Goal: Task Accomplishment & Management: Use online tool/utility

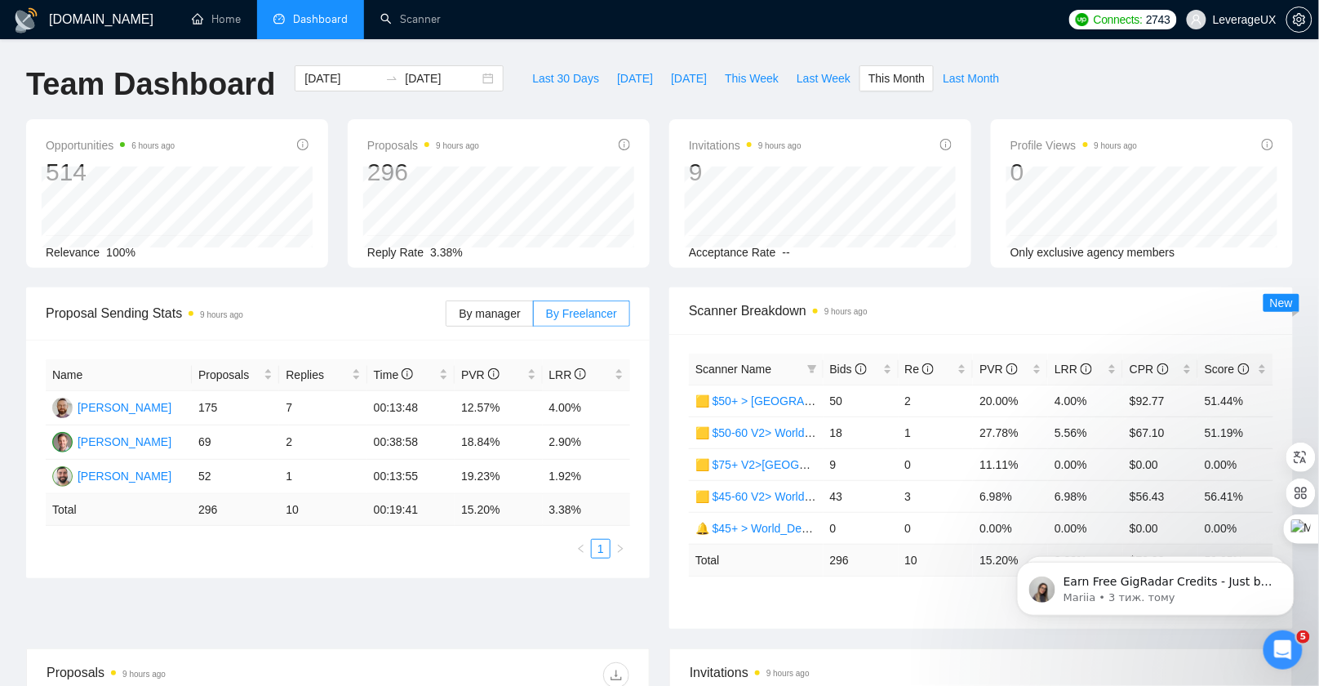
click at [307, 20] on span "Dashboard" at bounding box center [320, 19] width 55 height 14
click at [421, 16] on link "Scanner" at bounding box center [410, 19] width 60 height 14
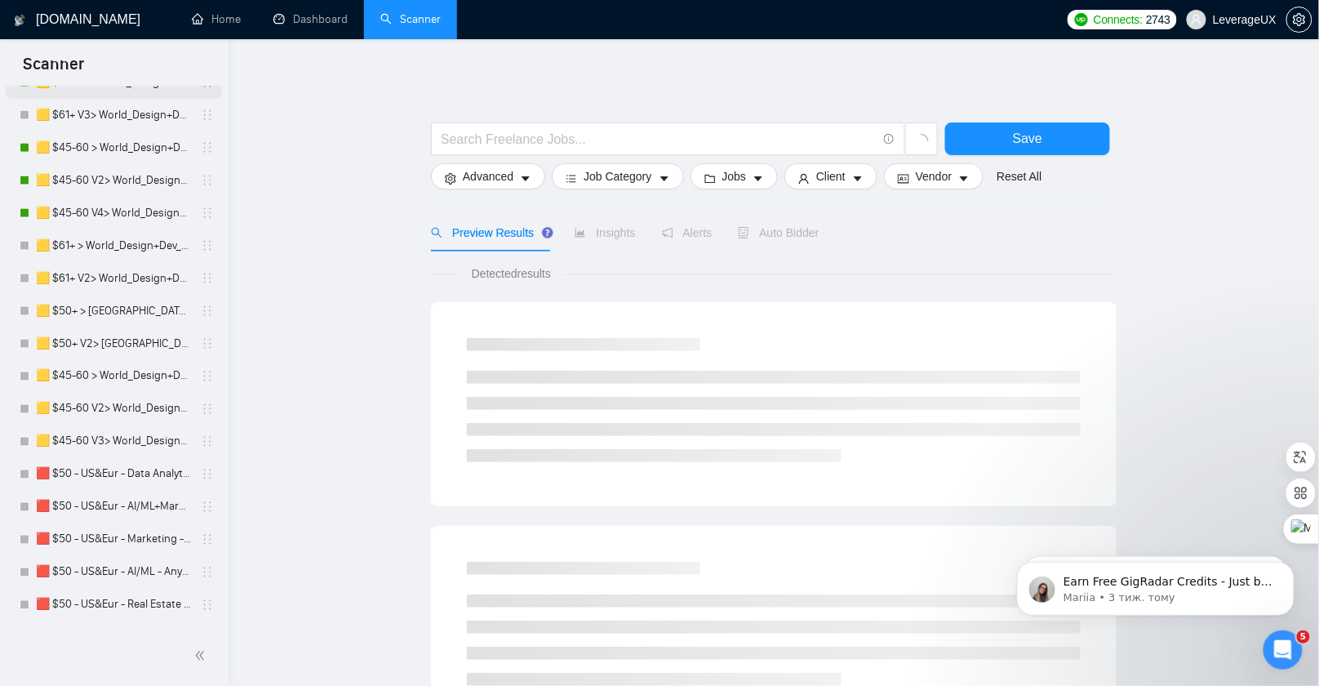
scroll to position [1075, 0]
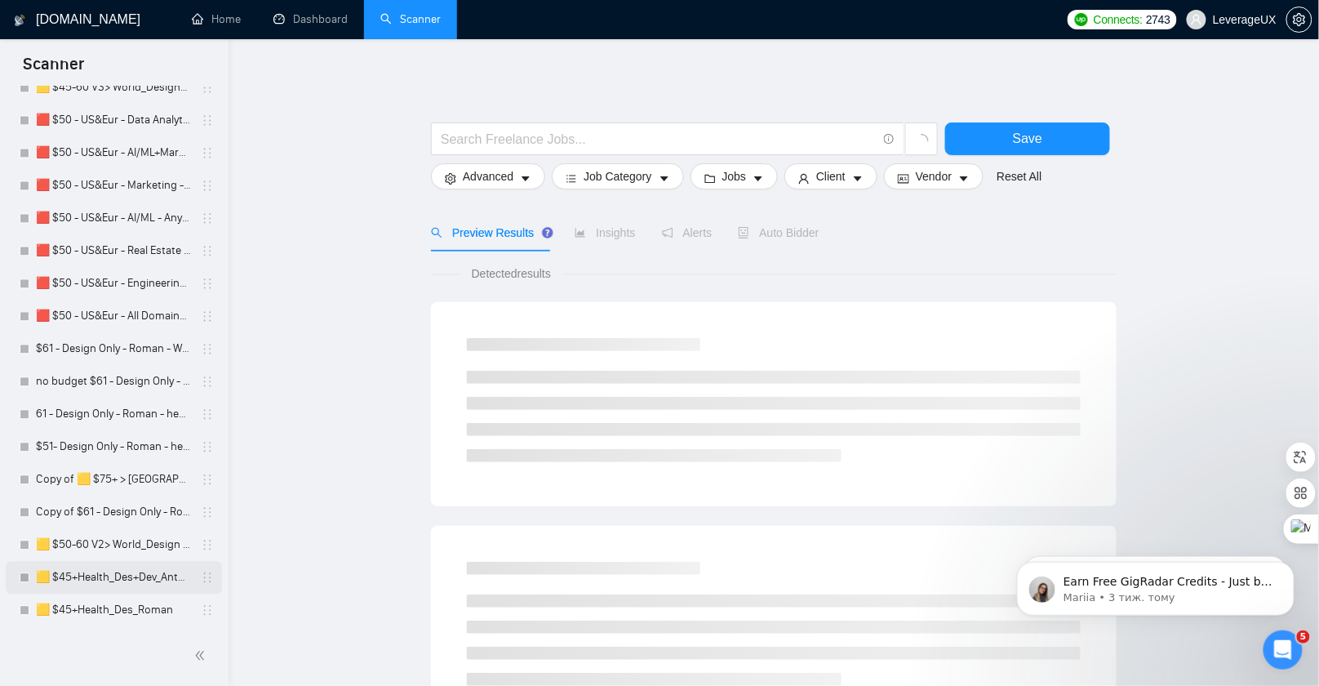
click at [131, 580] on link "🟨 $45+Health_Des+Dev_Antony" at bounding box center [113, 578] width 155 height 33
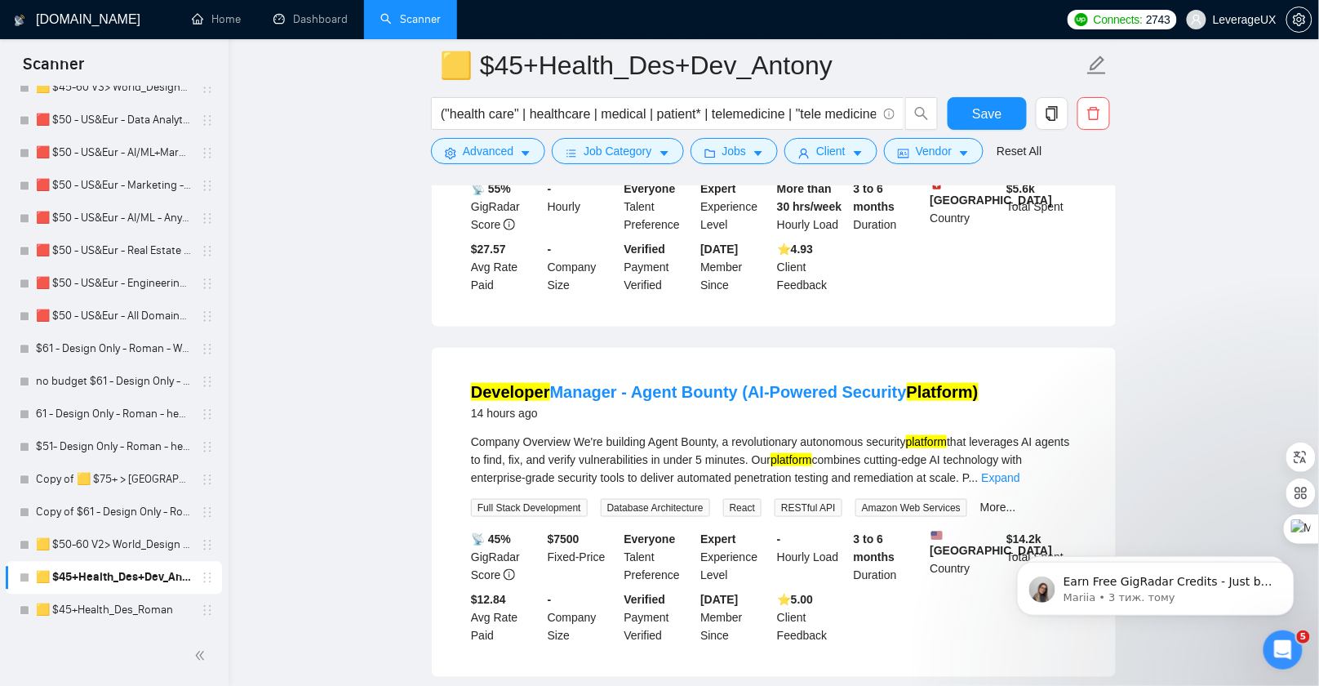
scroll to position [364, 0]
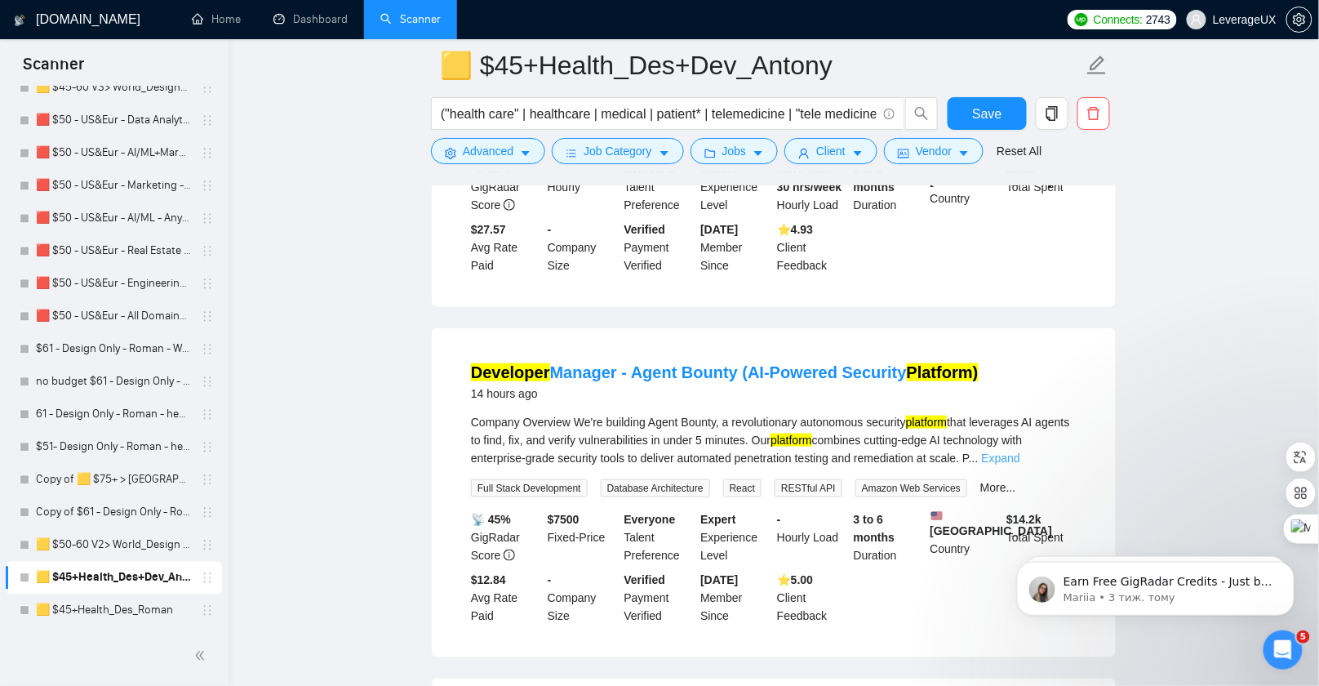
click at [1021, 452] on link "Expand" at bounding box center [1001, 458] width 38 height 13
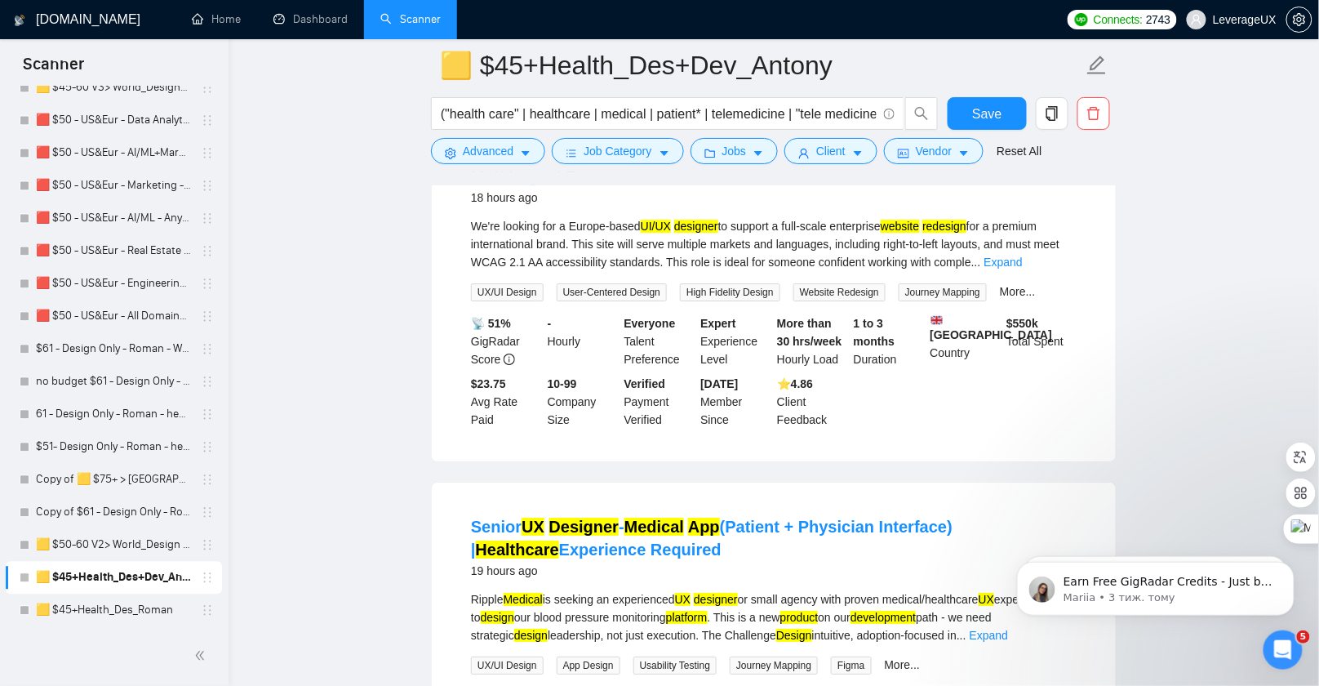
scroll to position [1421, 0]
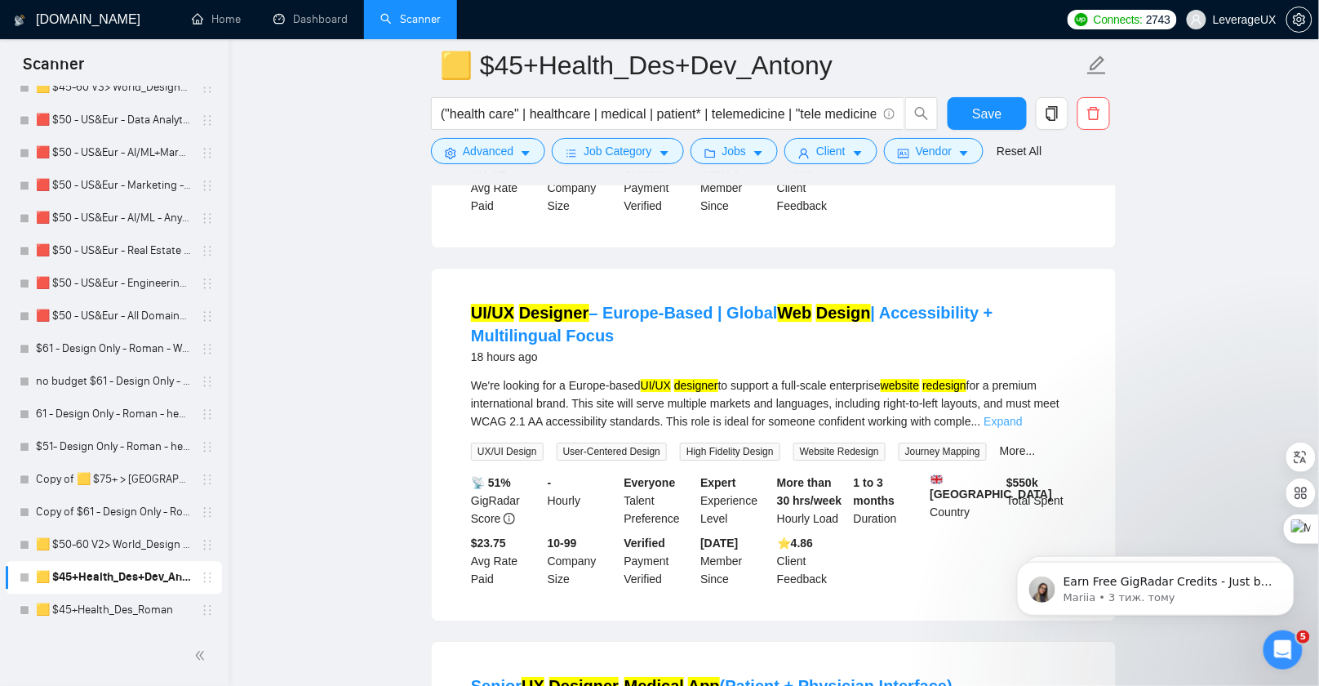
click at [1023, 428] on link "Expand" at bounding box center [1004, 421] width 38 height 13
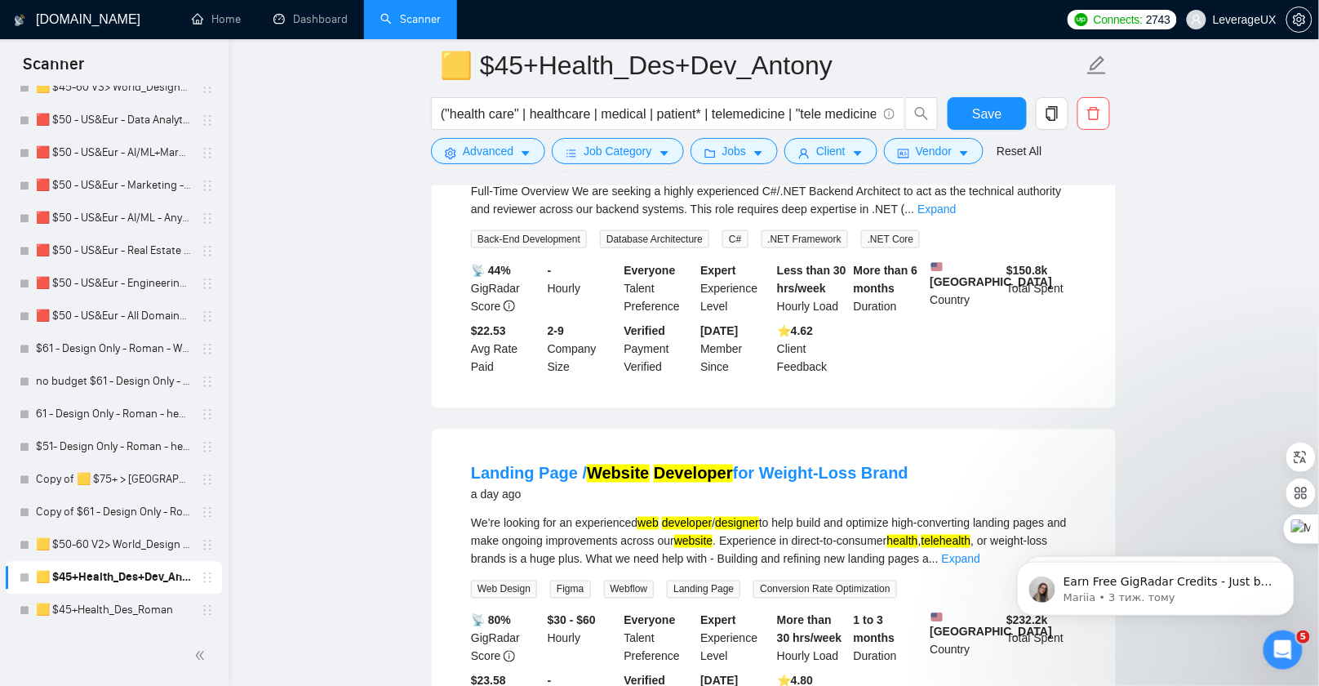
scroll to position [2665, 0]
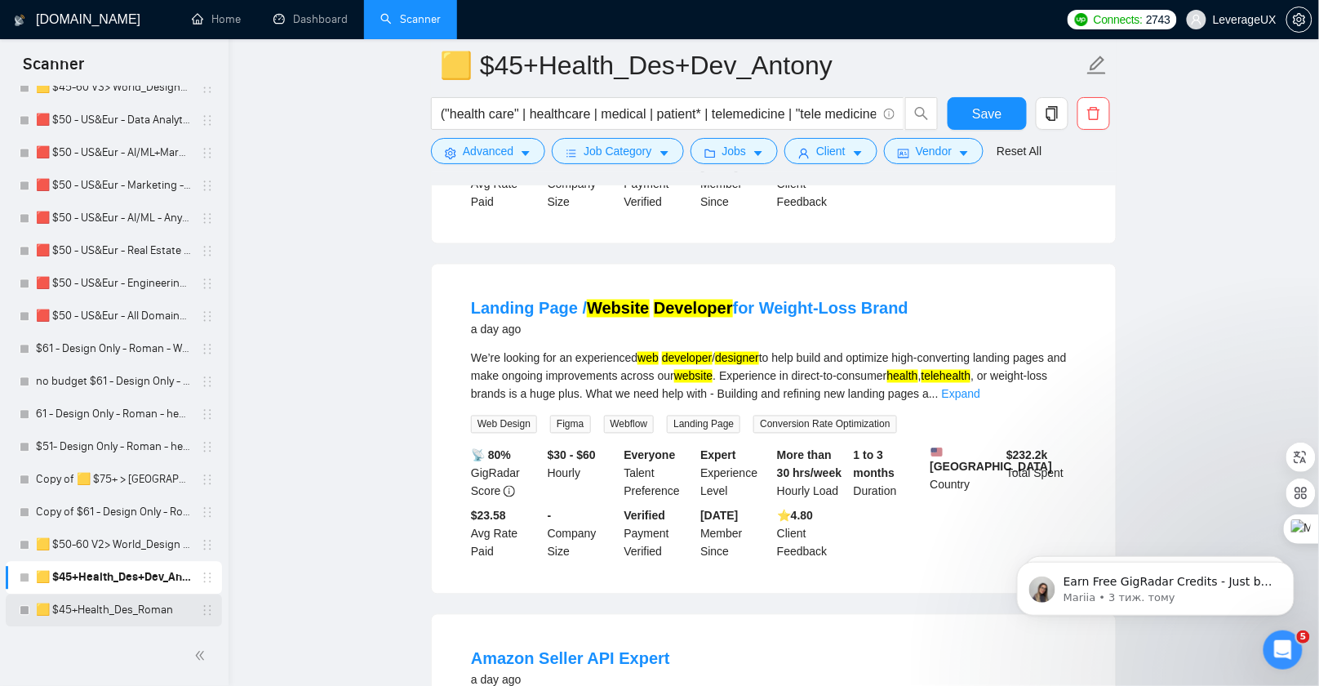
click at [130, 599] on link "🟨 $45+Health_Des_Roman" at bounding box center [113, 610] width 155 height 33
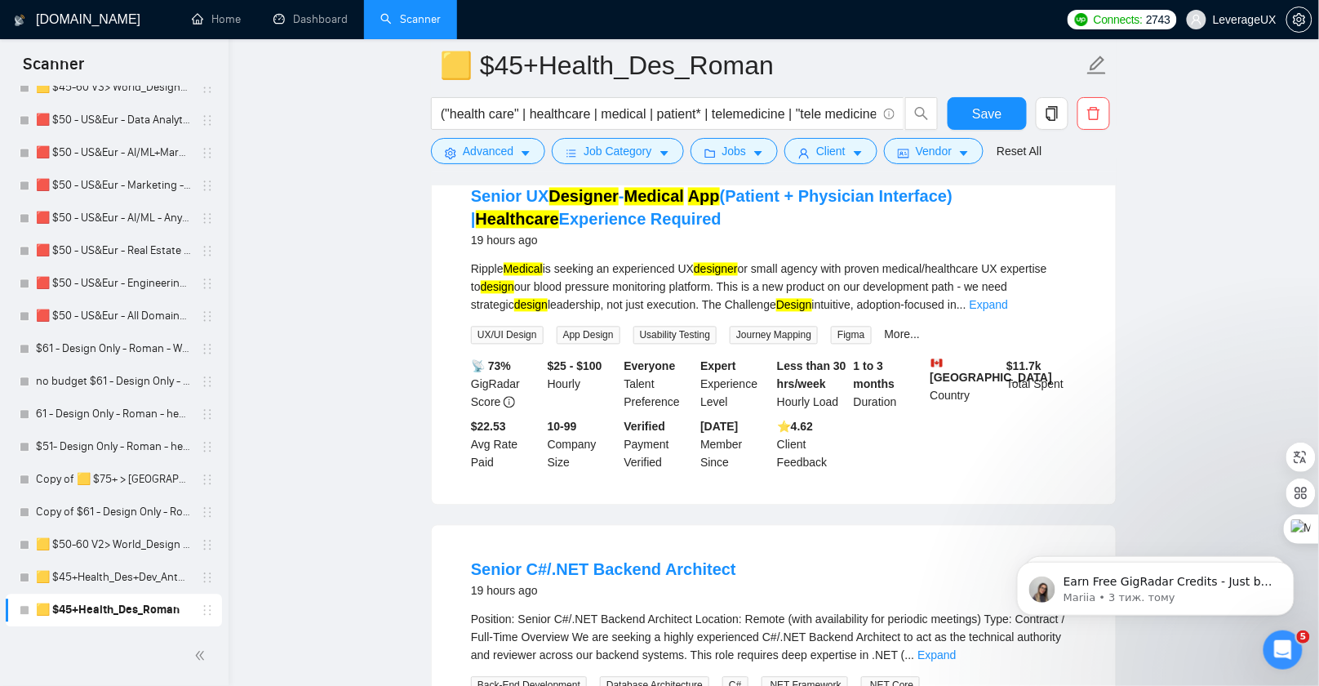
scroll to position [1223, 0]
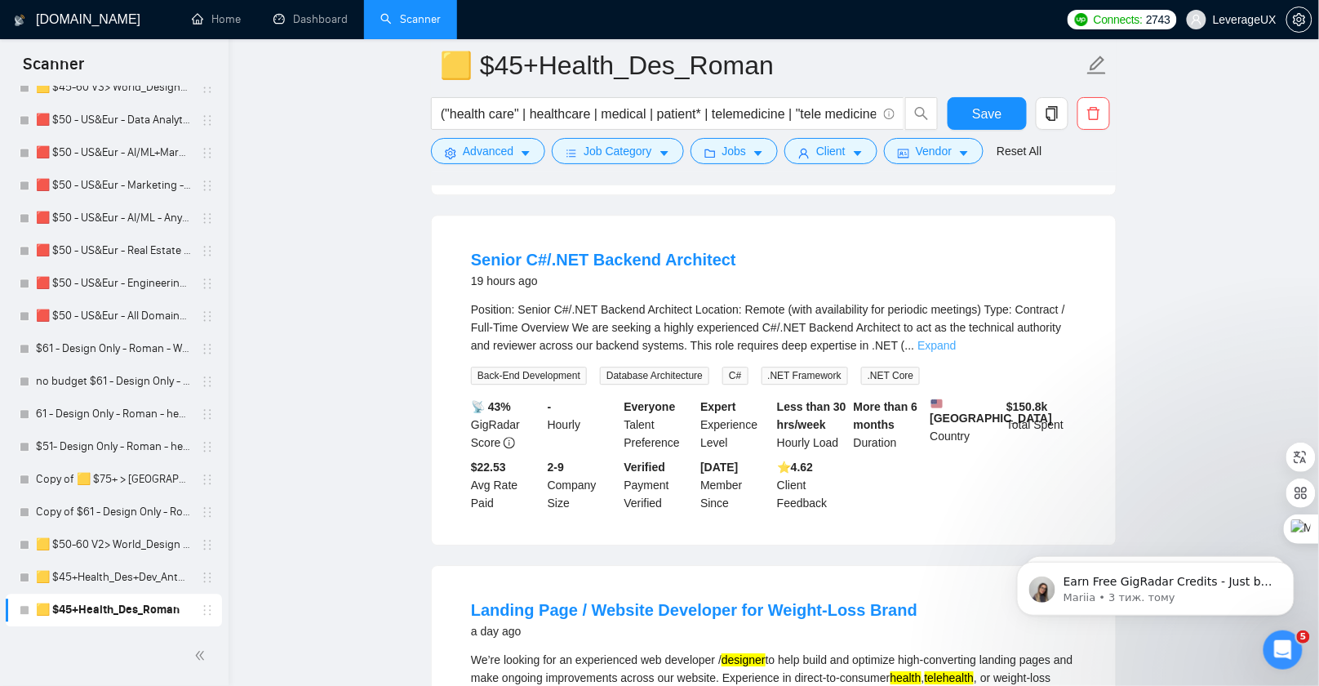
click at [956, 348] on link "Expand" at bounding box center [937, 345] width 38 height 13
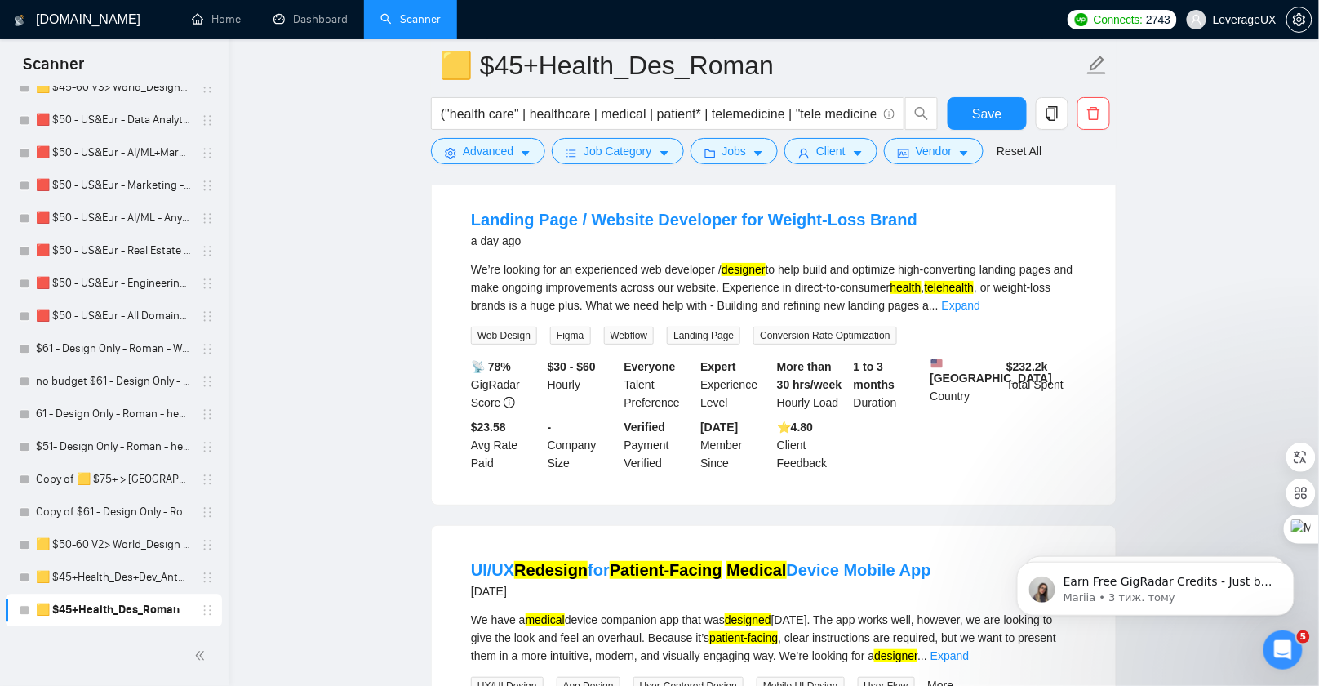
scroll to position [1893, 0]
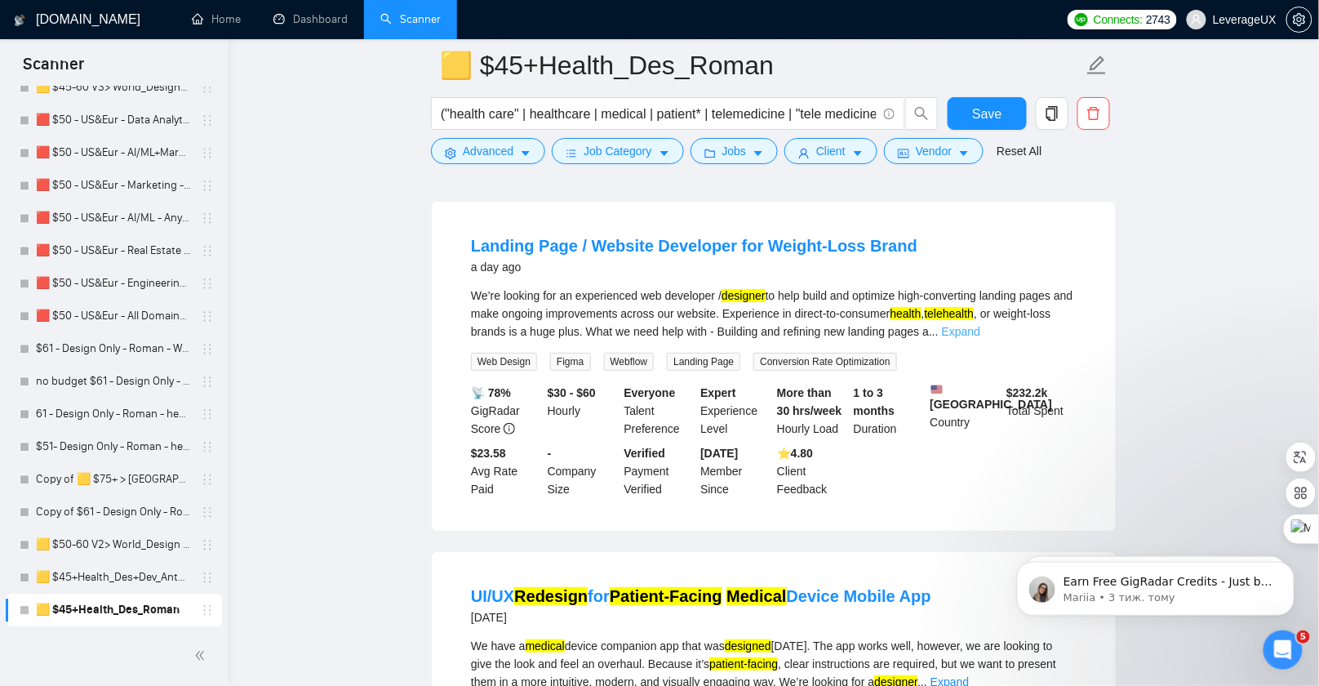
click at [981, 338] on link "Expand" at bounding box center [961, 331] width 38 height 13
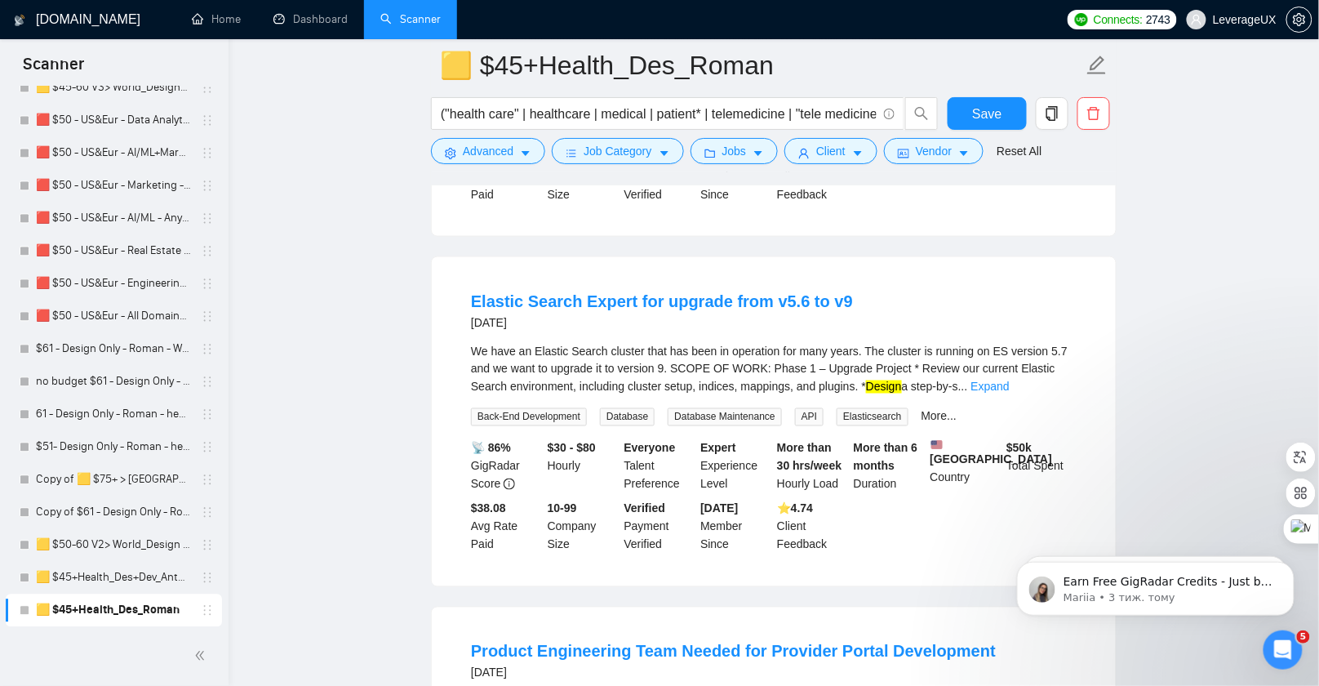
scroll to position [2654, 0]
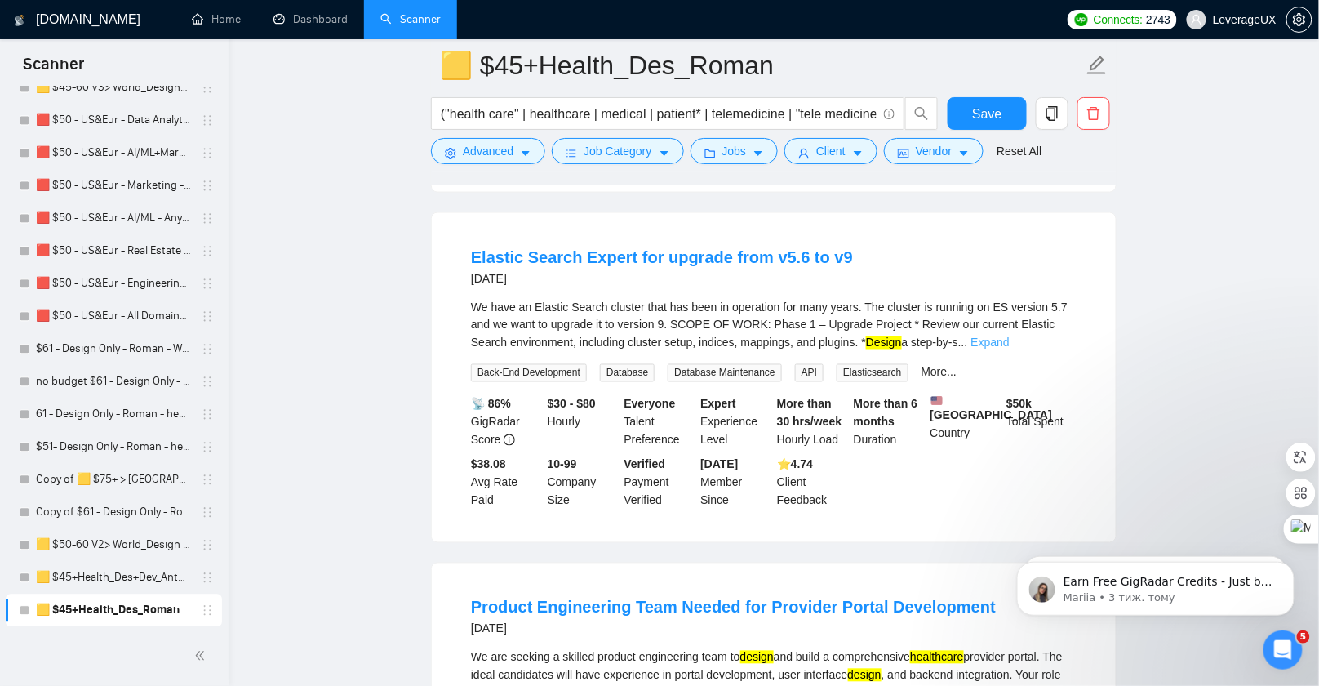
click at [1010, 349] on link "Expand" at bounding box center [991, 342] width 38 height 13
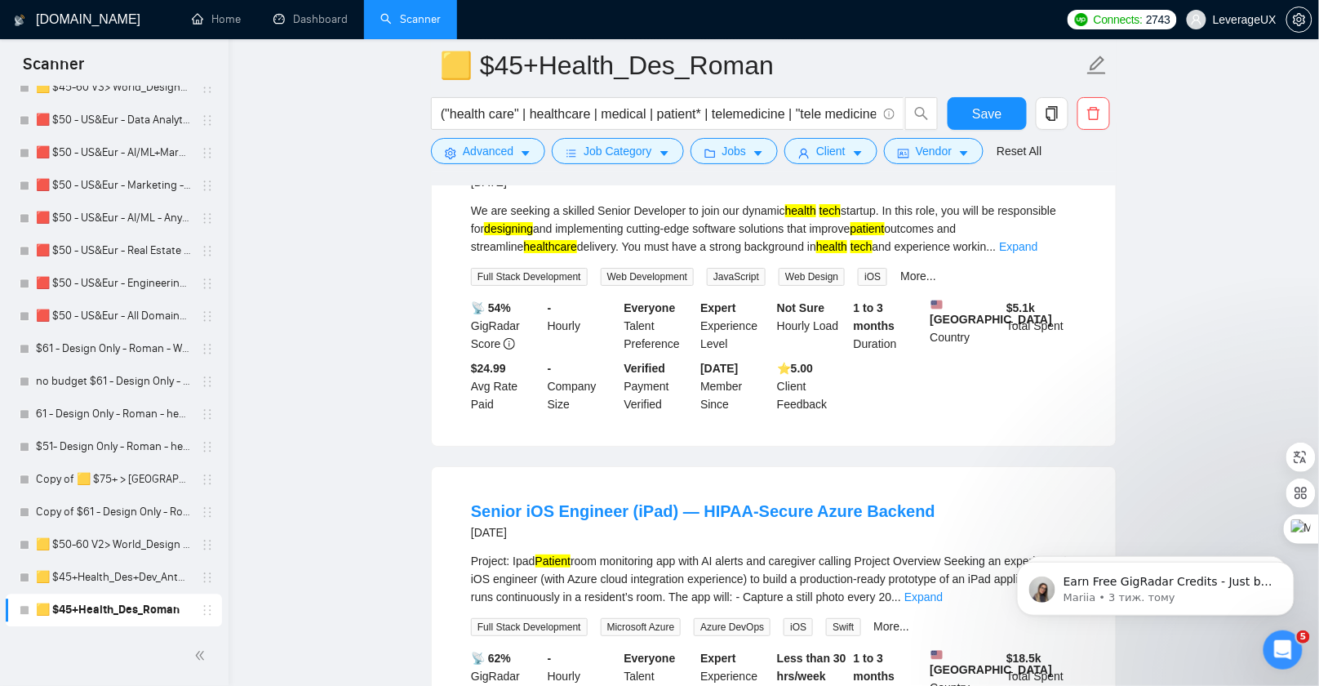
scroll to position [3752, 0]
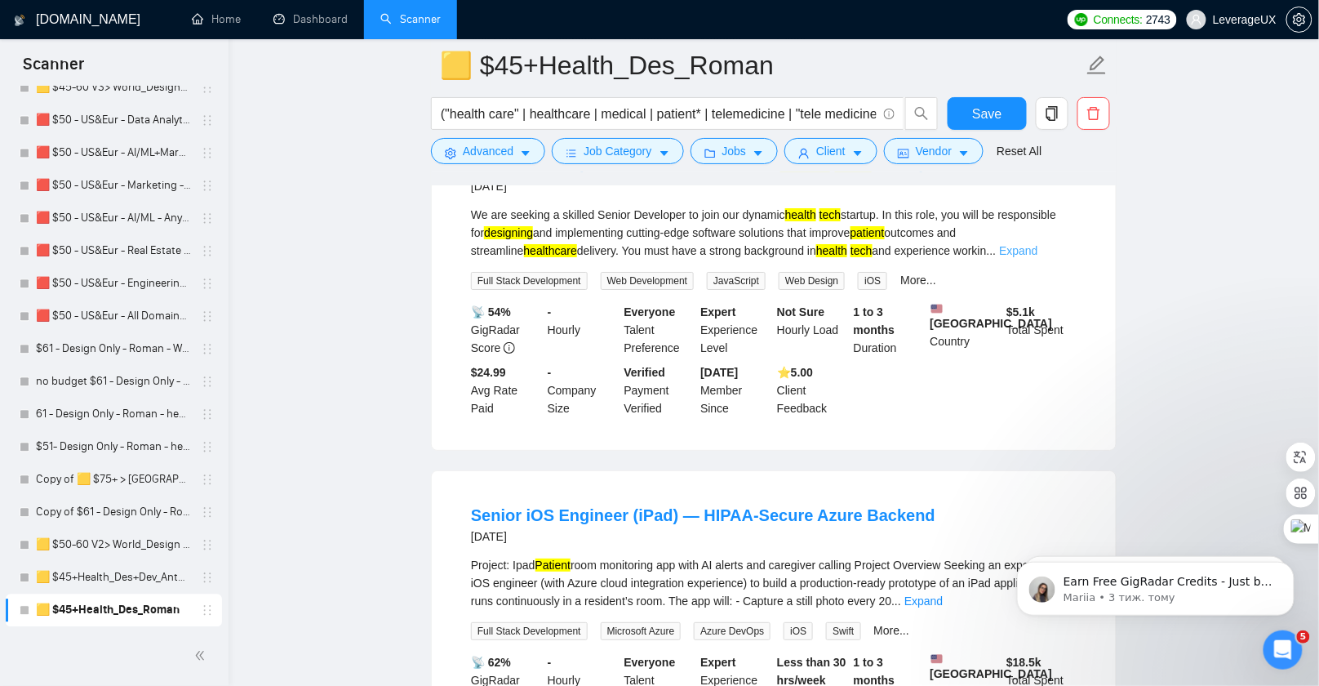
click at [1038, 257] on link "Expand" at bounding box center [1018, 250] width 38 height 13
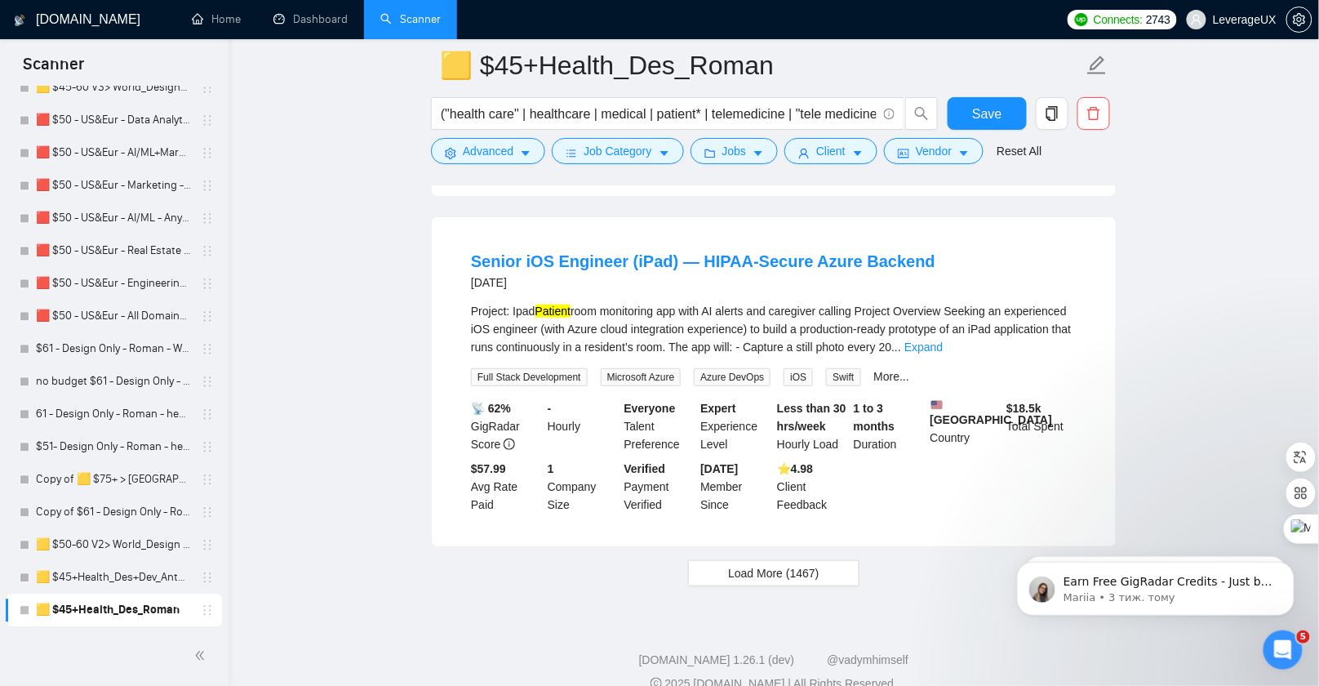
scroll to position [4140, 0]
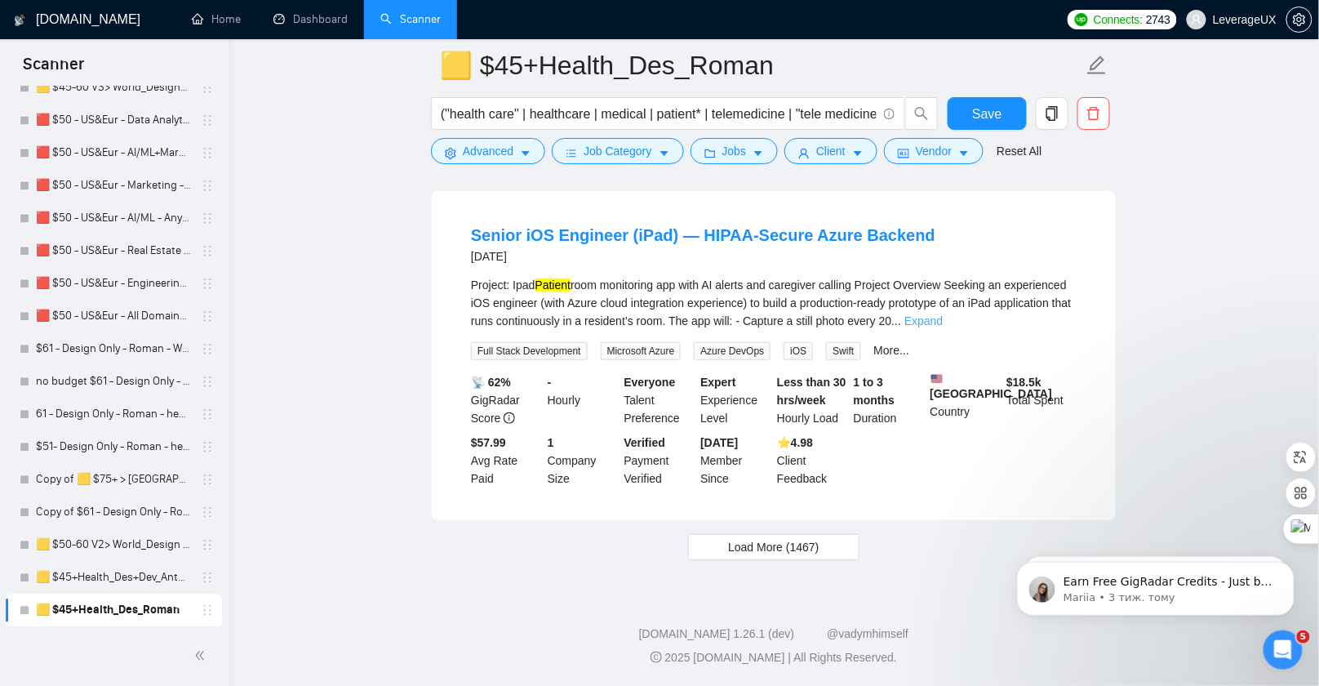
click at [943, 314] on link "Expand" at bounding box center [924, 320] width 38 height 13
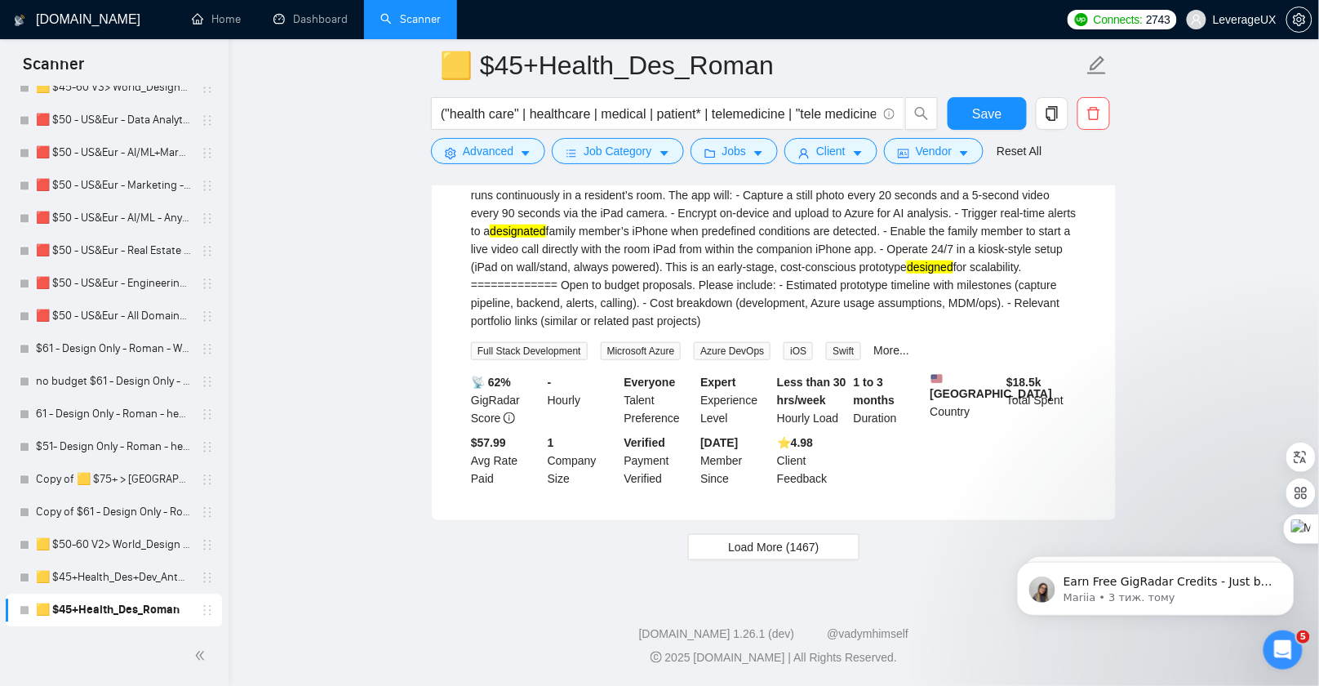
scroll to position [4283, 0]
click at [765, 546] on span "Load More (1467)" at bounding box center [773, 547] width 91 height 18
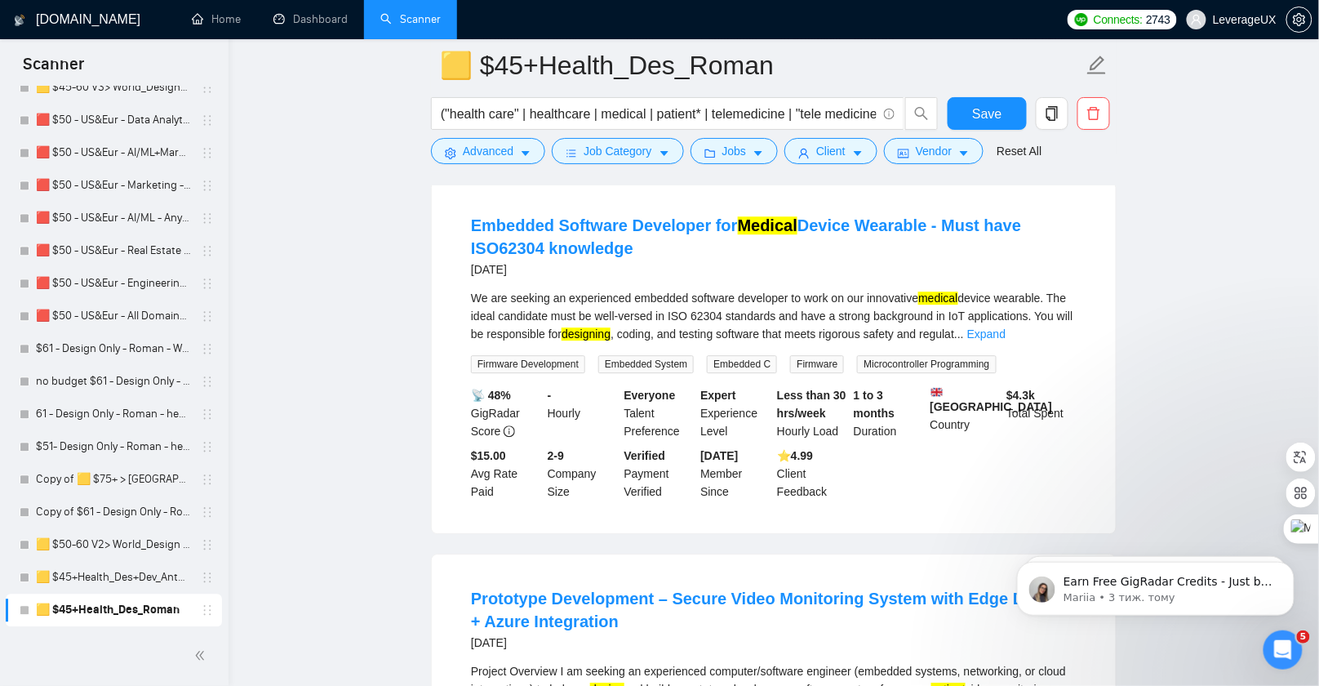
scroll to position [5280, 0]
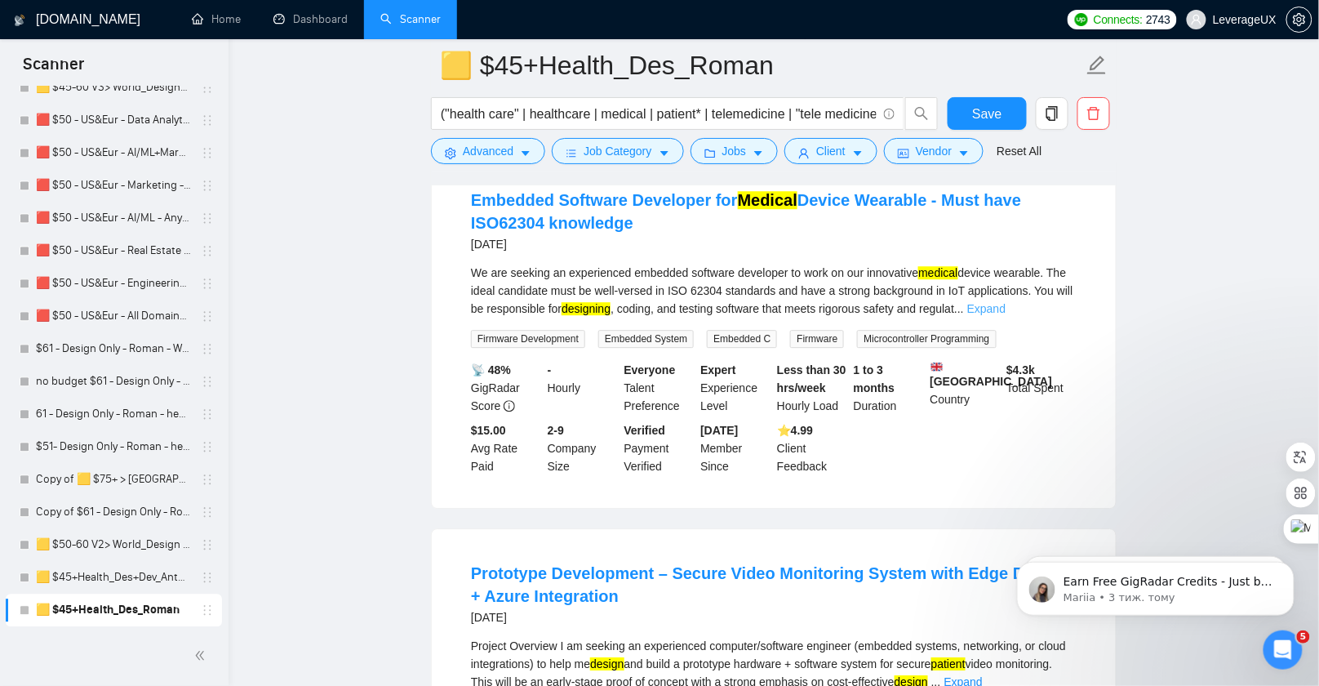
click at [1006, 315] on link "Expand" at bounding box center [987, 308] width 38 height 13
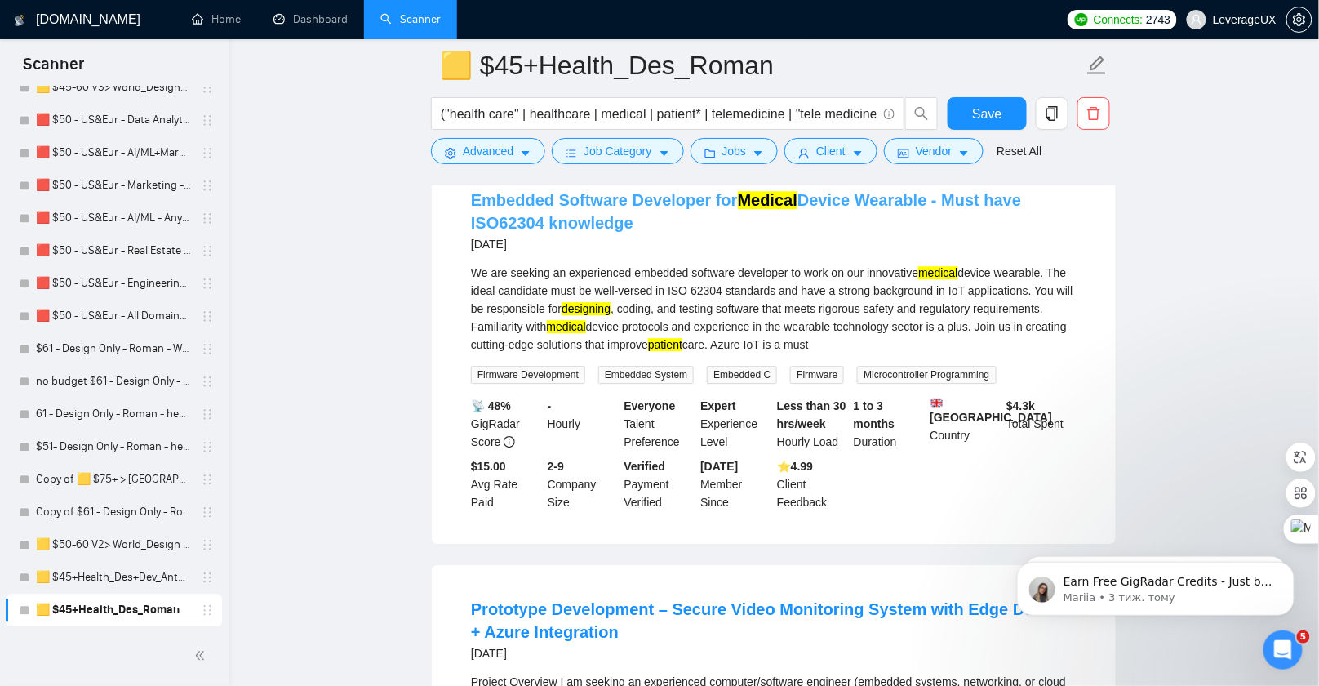
click at [660, 232] on link "Embedded Software Developer for Medical Device Wearable - Must have ISO62304 kn…" at bounding box center [746, 211] width 550 height 41
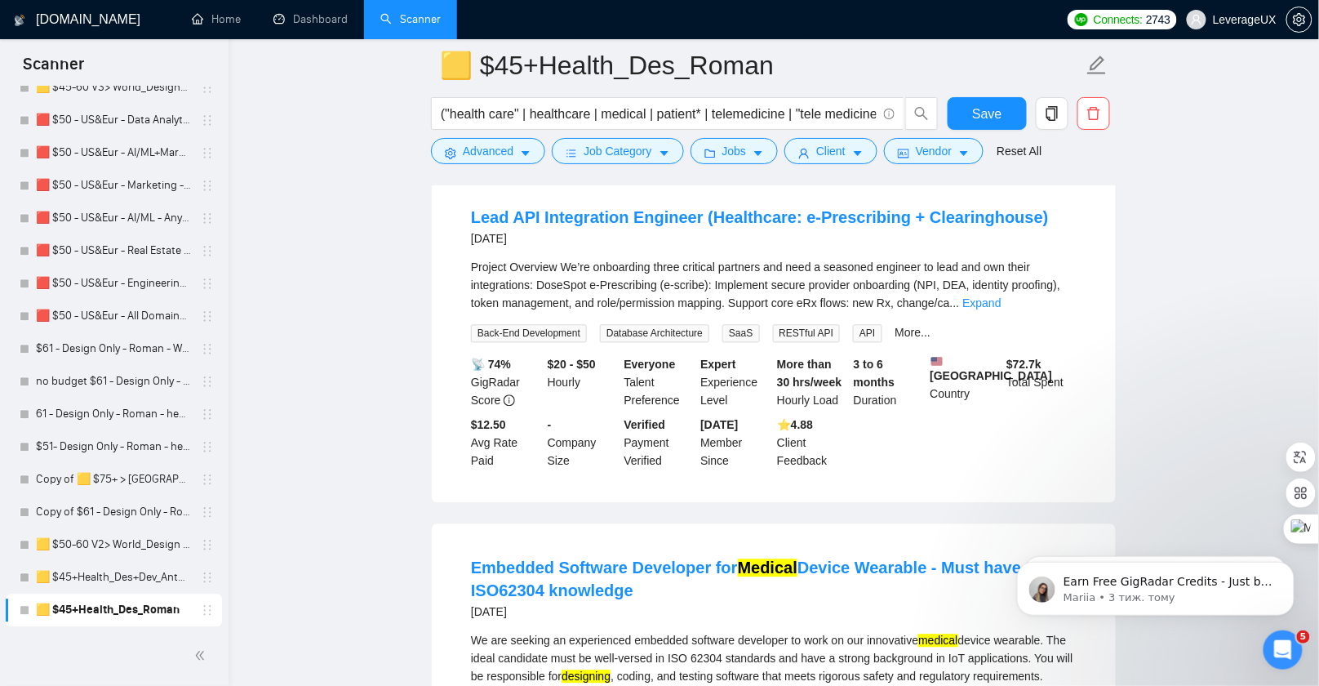
scroll to position [3465, 0]
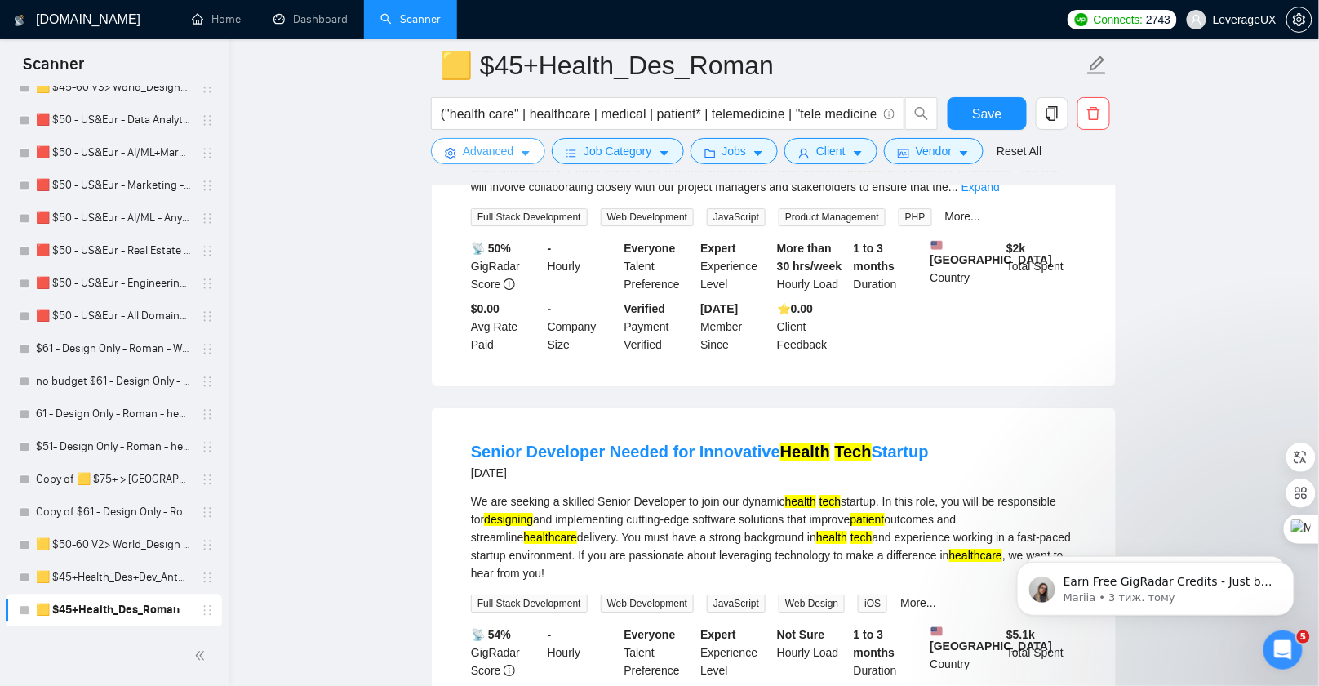
click at [487, 154] on span "Advanced" at bounding box center [488, 151] width 51 height 18
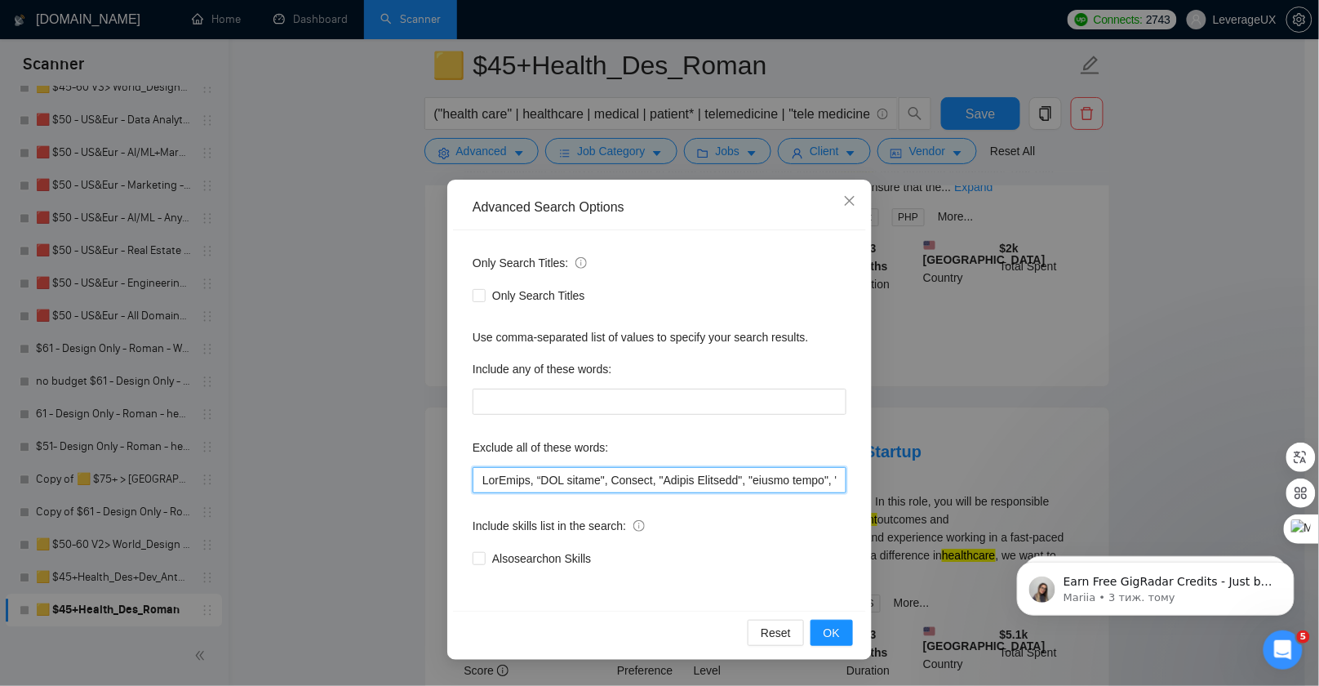
click at [482, 483] on input "text" at bounding box center [660, 480] width 374 height 26
paste input "Developer"
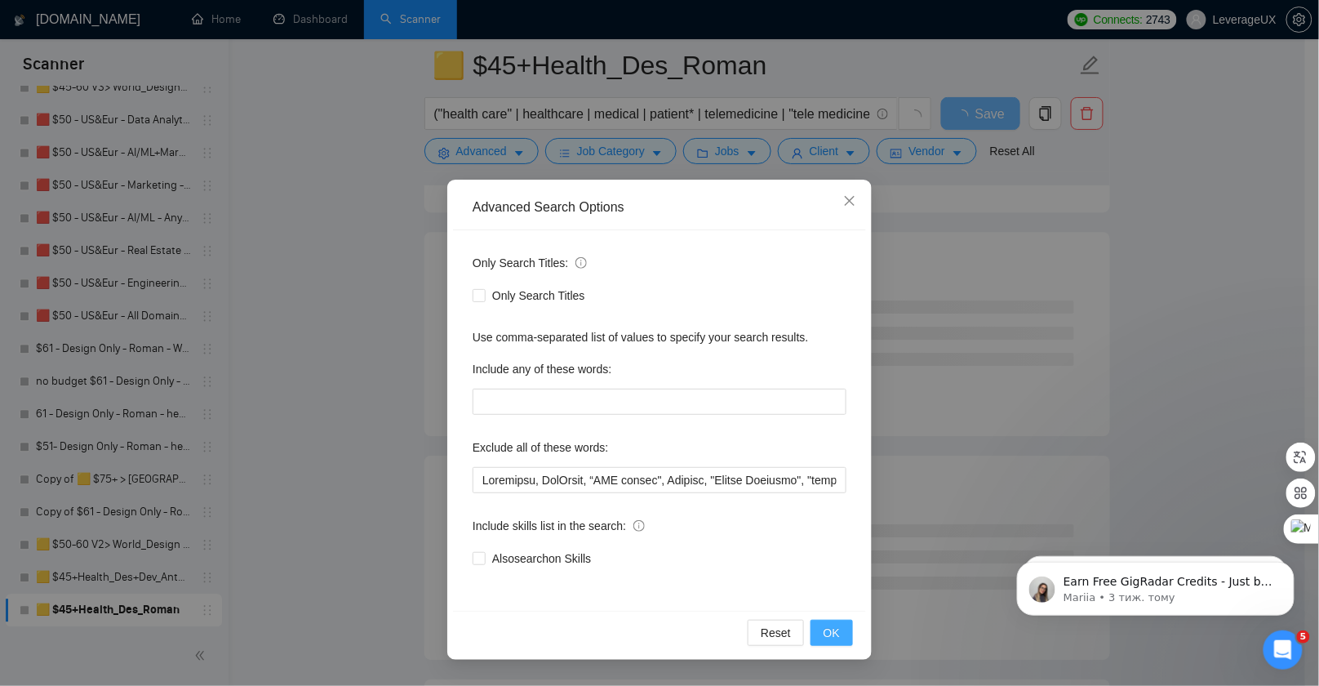
drag, startPoint x: 829, startPoint y: 625, endPoint x: 841, endPoint y: 590, distance: 37.2
click at [829, 625] on span "OK" at bounding box center [832, 633] width 16 height 18
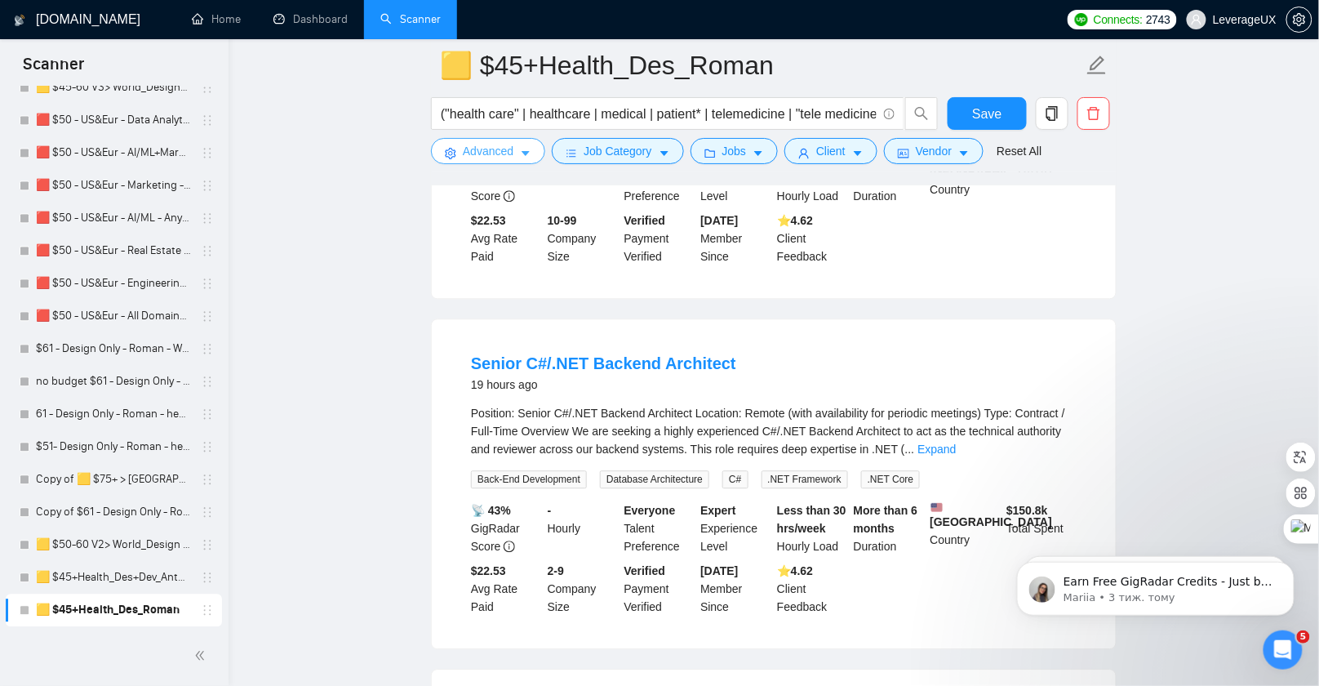
scroll to position [1129, 0]
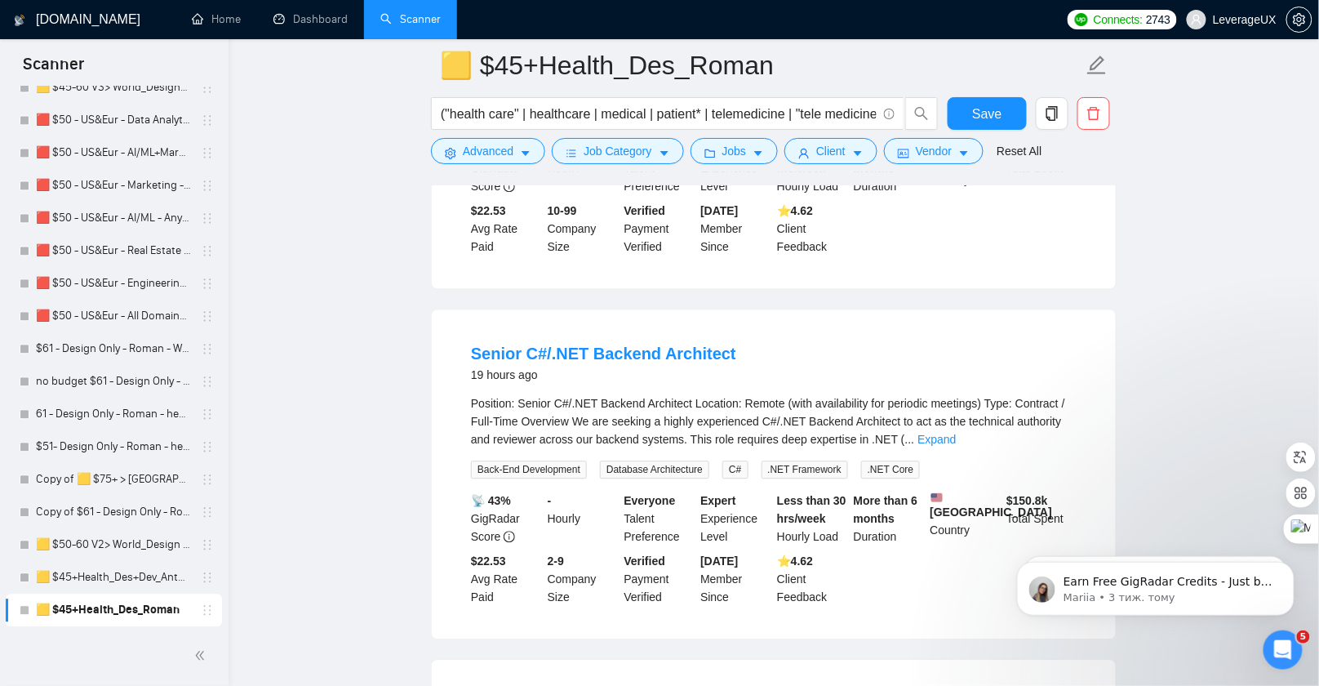
click at [1049, 437] on div "Position: Senior C#/.NET Backend Architect Location: Remote (with availability …" at bounding box center [774, 421] width 606 height 54
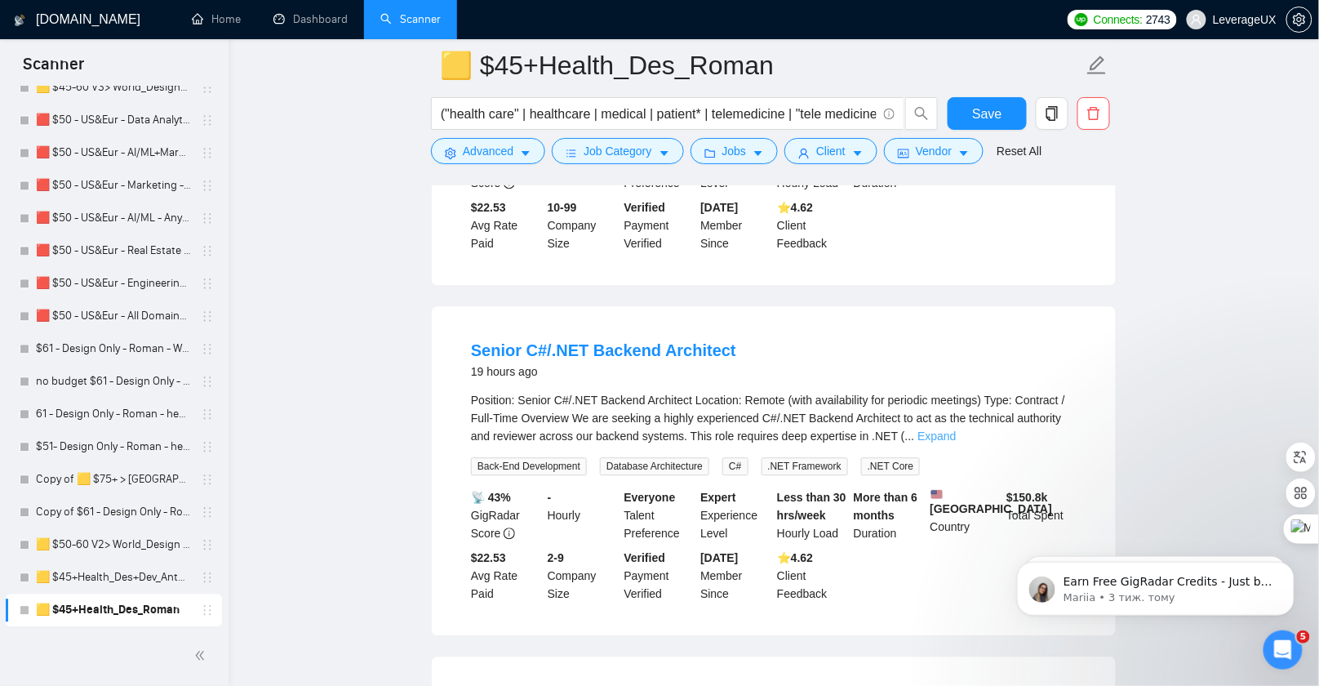
click at [956, 442] on link "Expand" at bounding box center [937, 435] width 38 height 13
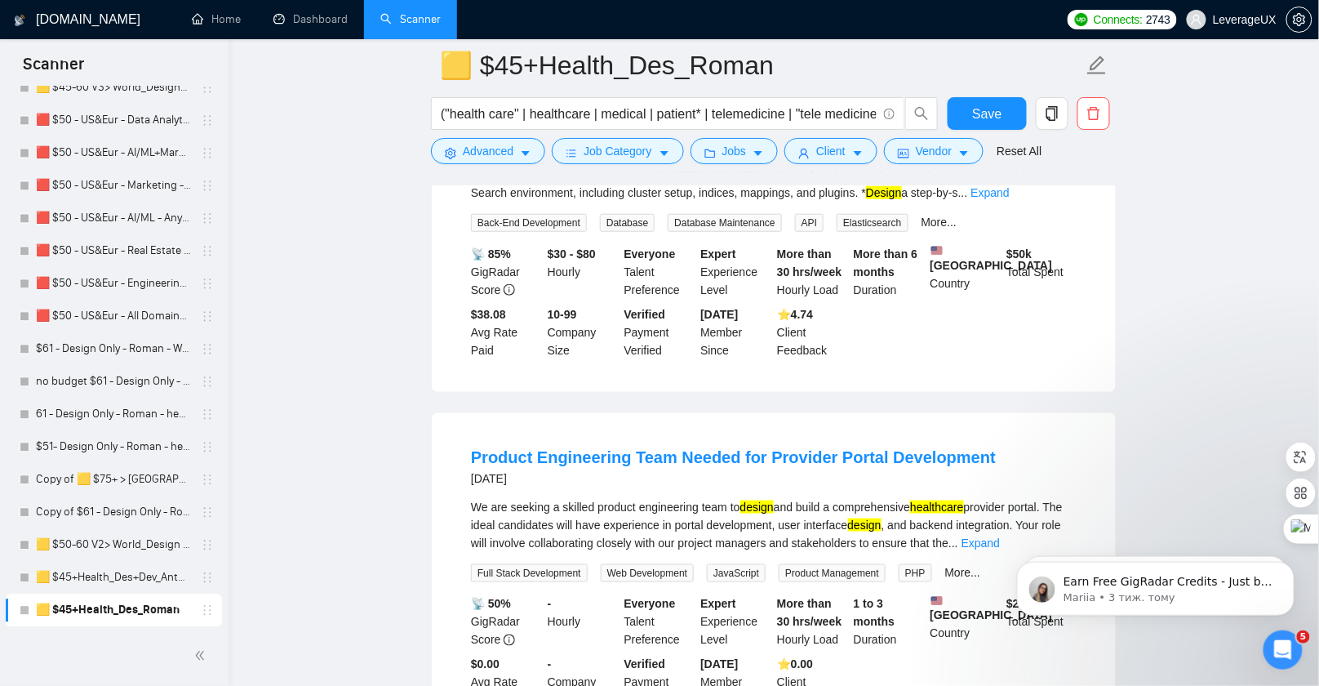
scroll to position [2557, 0]
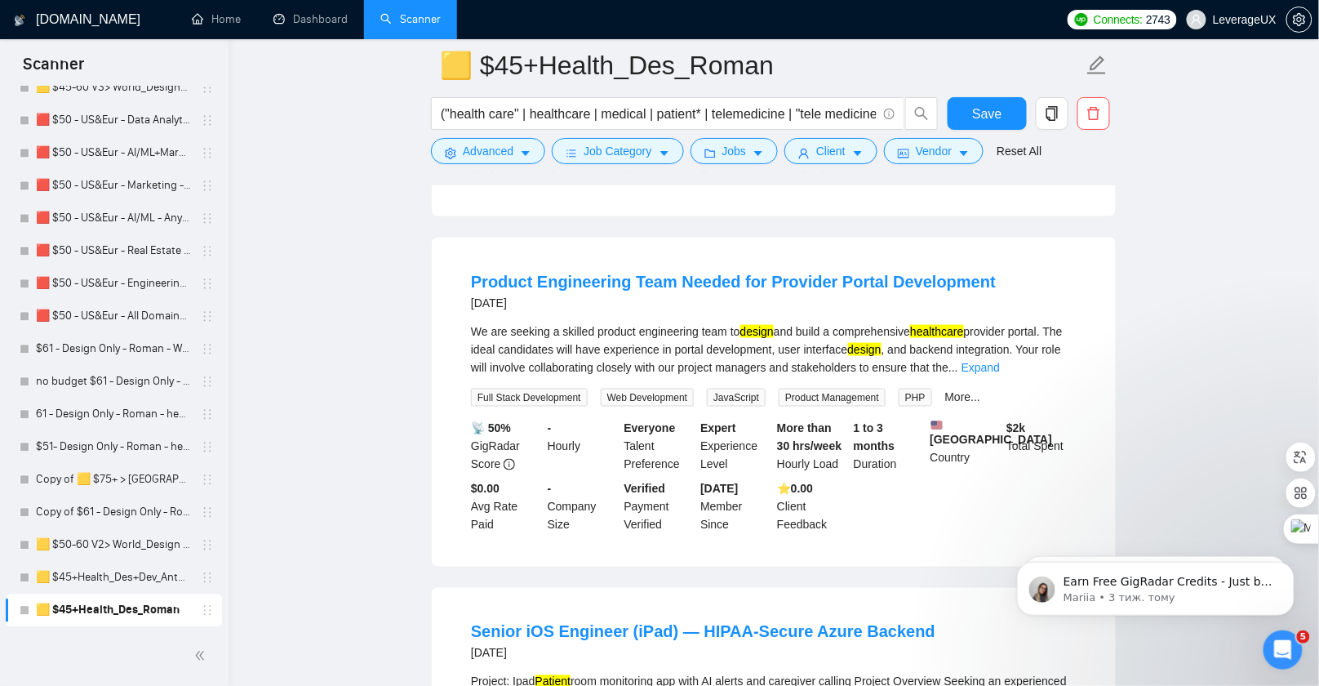
click at [1000, 374] on link "Expand" at bounding box center [981, 367] width 38 height 13
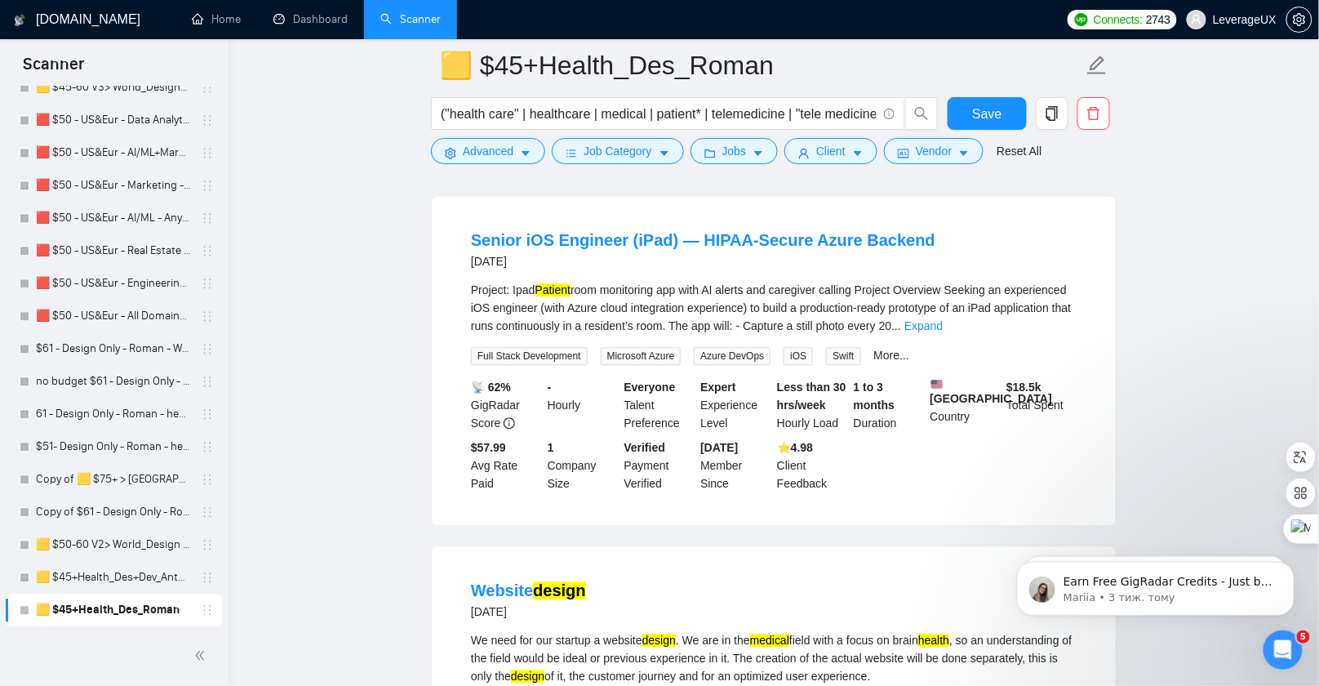
scroll to position [2993, 0]
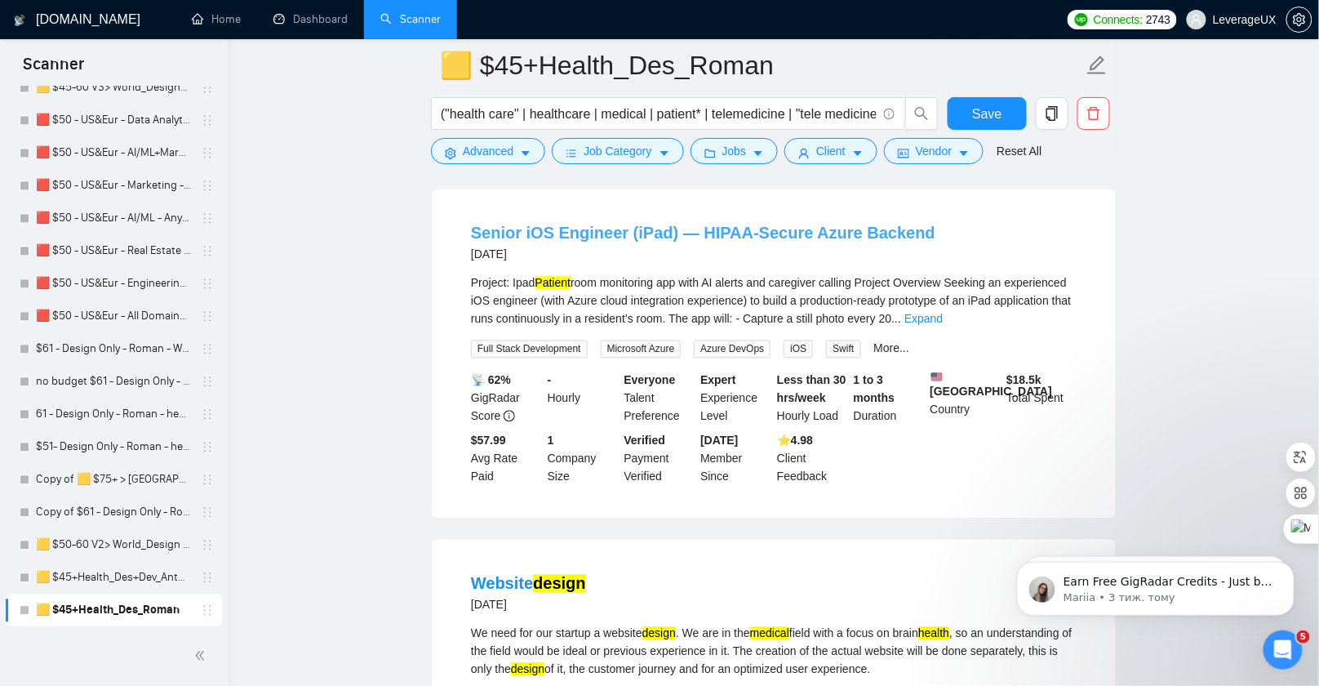
click at [552, 242] on link "Senior iOS Engineer (iPad) — HIPAA-Secure Azure Backend" at bounding box center [703, 233] width 465 height 18
click at [532, 154] on button "Advanced" at bounding box center [488, 151] width 114 height 26
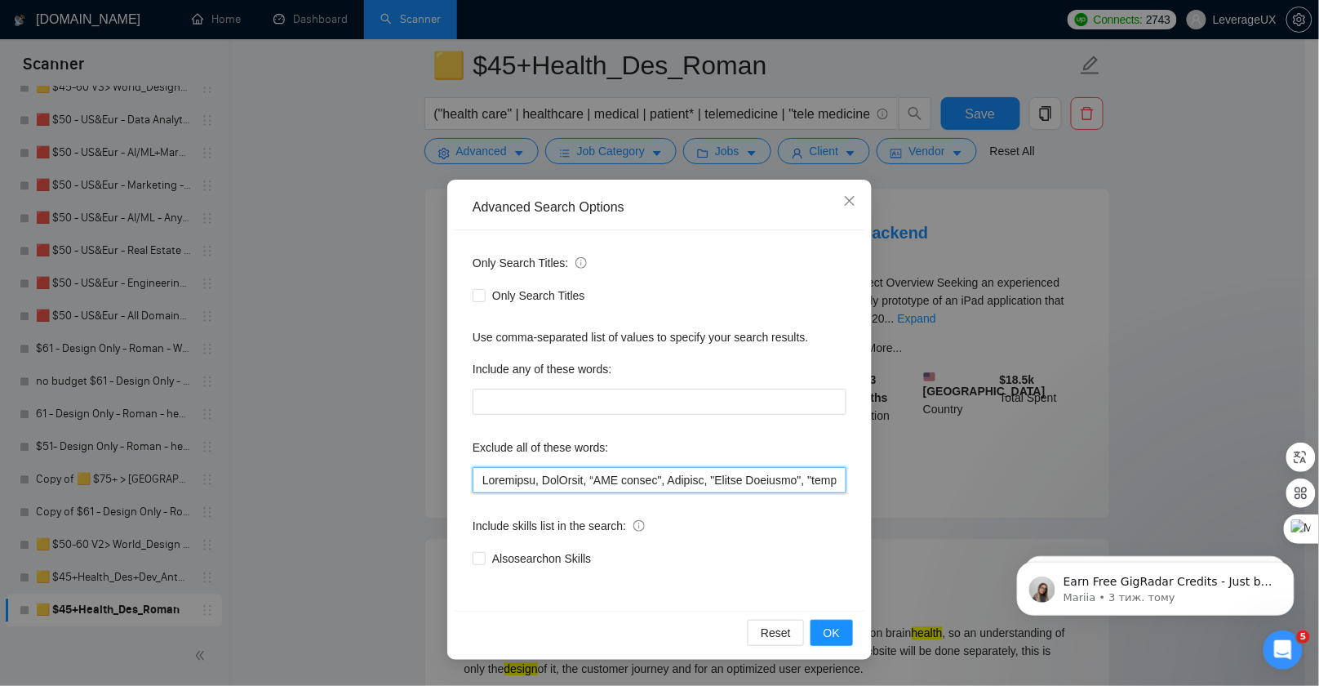
click at [483, 483] on input "text" at bounding box center [660, 480] width 374 height 26
paste input "Engineer"
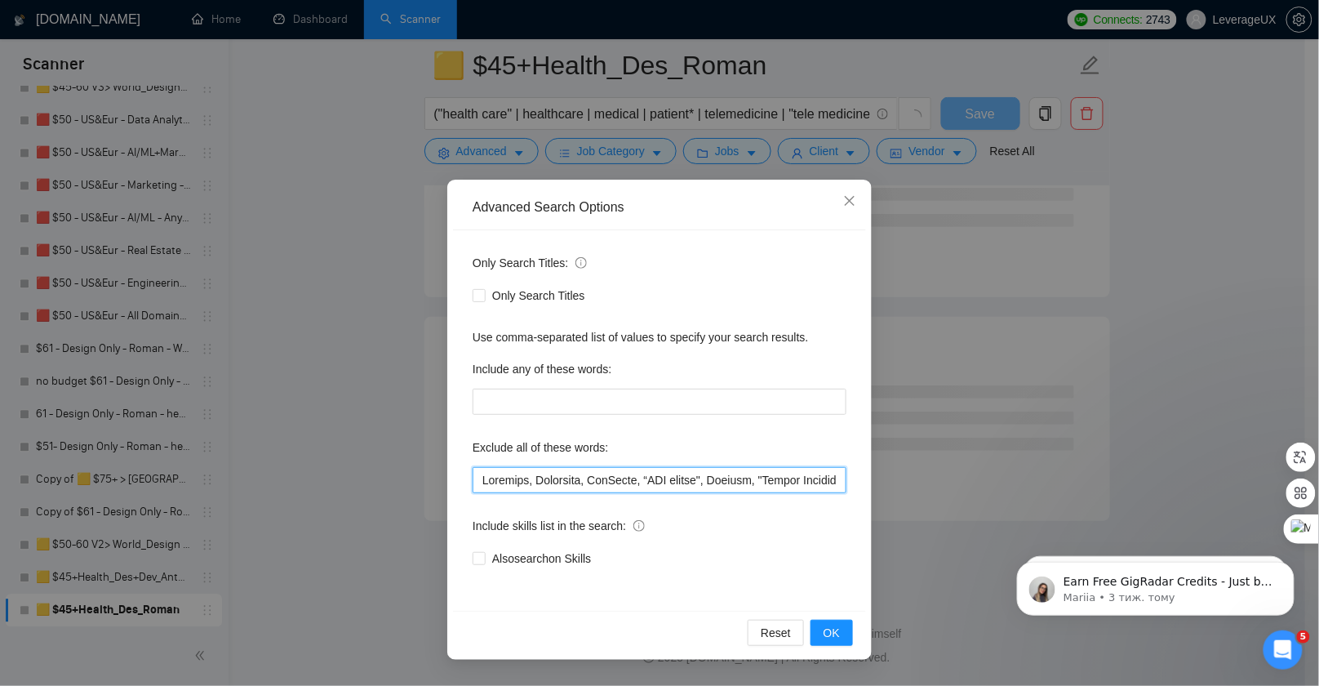
scroll to position [2037, 0]
click at [808, 628] on div "Reset OK" at bounding box center [659, 632] width 413 height 43
click at [822, 630] on button "OK" at bounding box center [832, 633] width 42 height 26
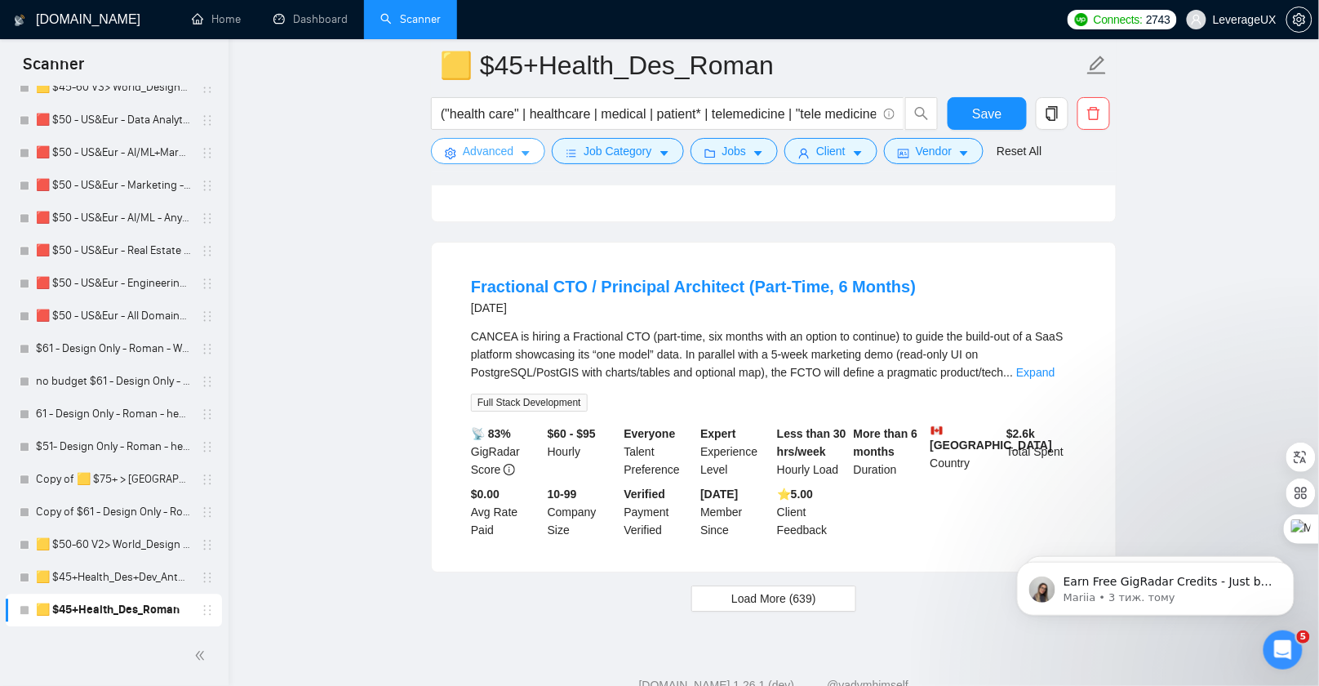
scroll to position [3351, 0]
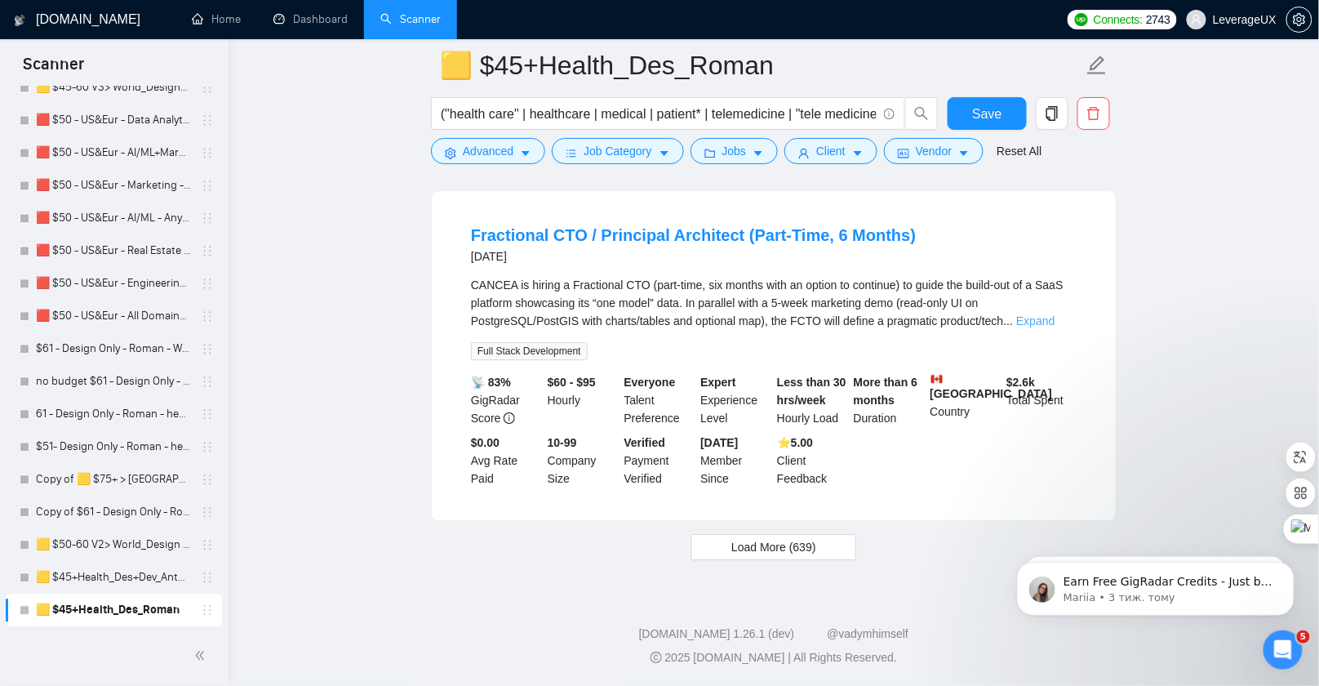
click at [1055, 327] on link "Expand" at bounding box center [1036, 320] width 38 height 13
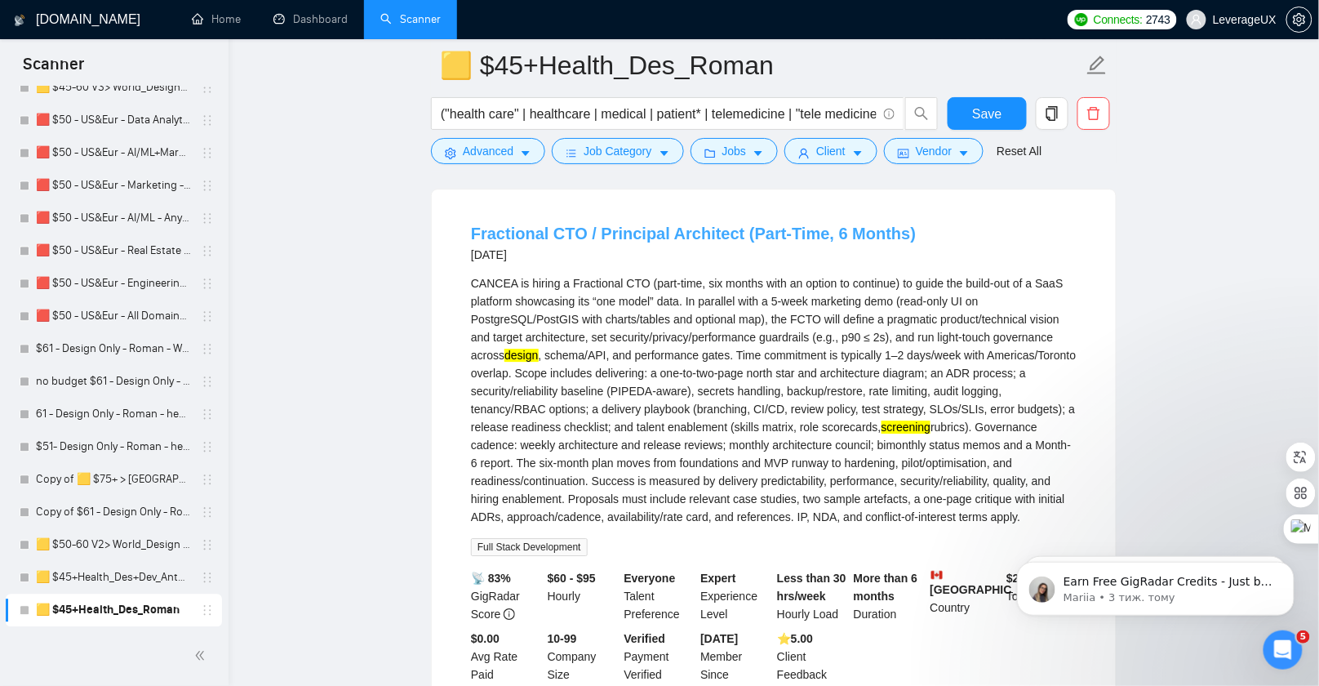
click at [528, 243] on link "Fractional CTO / Principal Architect (Part-Time, 6 Months)" at bounding box center [693, 234] width 445 height 18
click at [485, 154] on span "Advanced" at bounding box center [488, 151] width 51 height 18
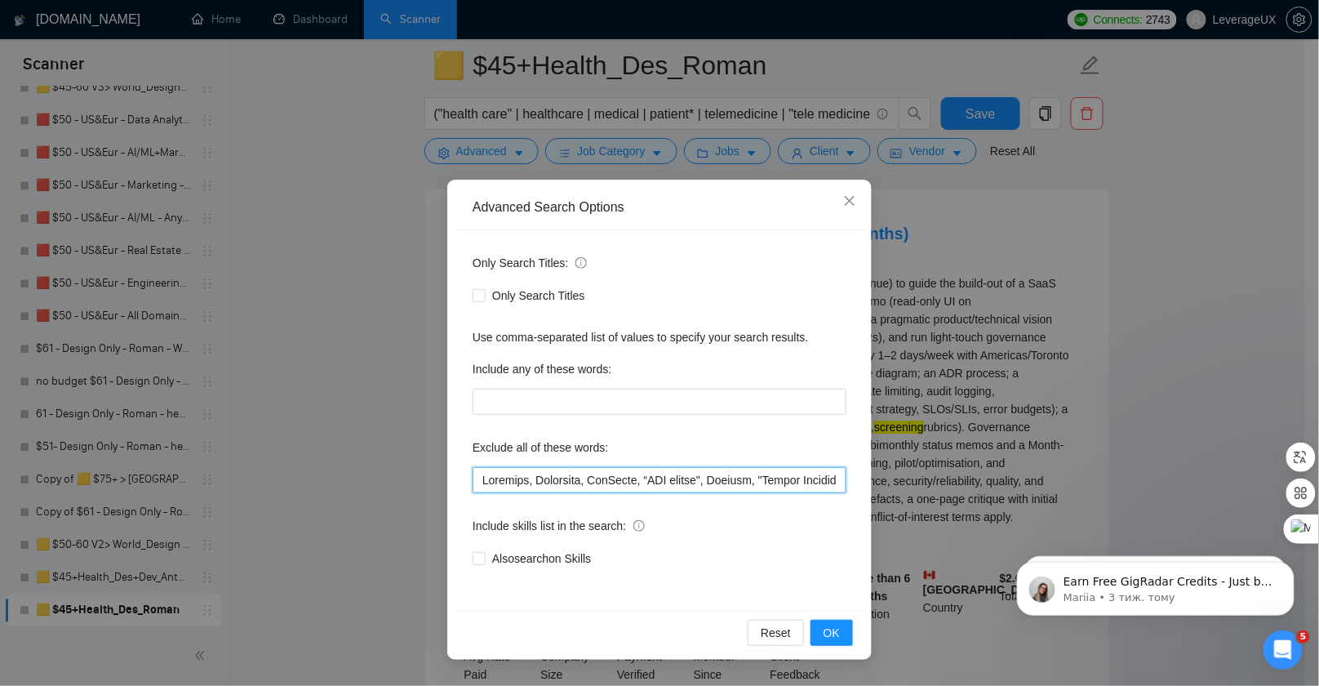
drag, startPoint x: 481, startPoint y: 483, endPoint x: 518, endPoint y: 500, distance: 40.5
click at [481, 483] on input "text" at bounding box center [660, 480] width 374 height 26
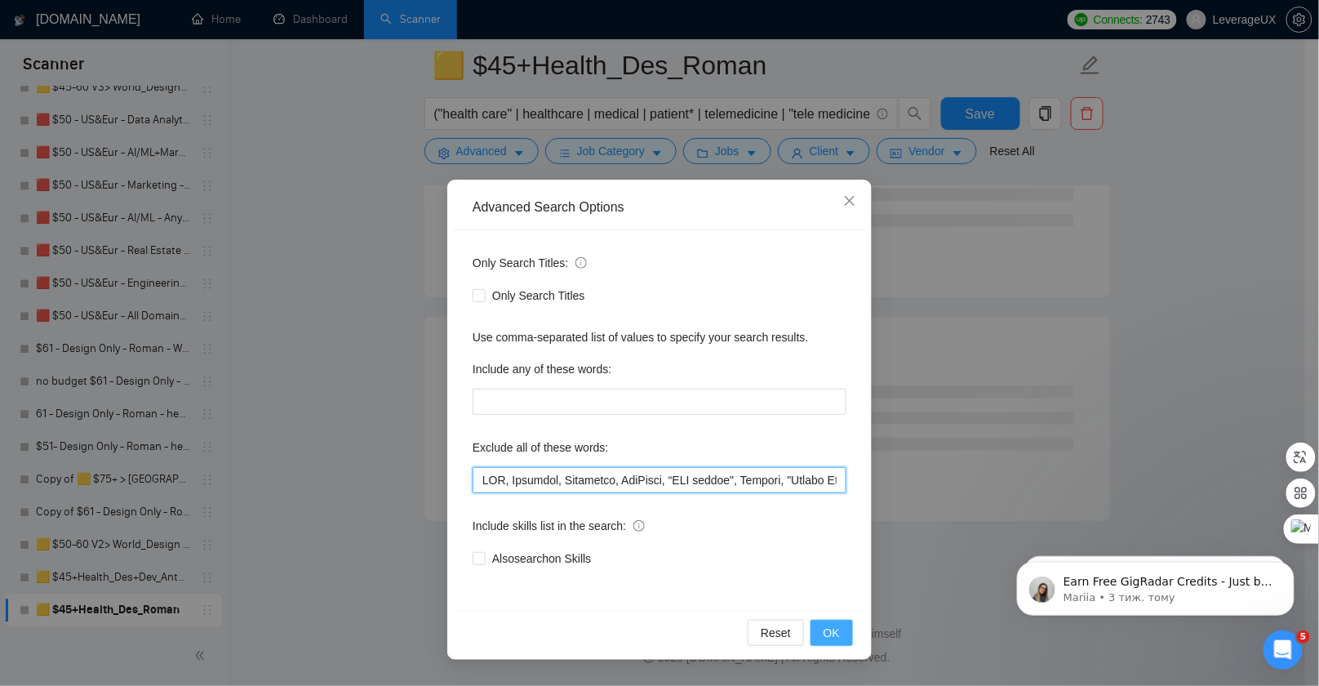
scroll to position [2037, 0]
click at [830, 630] on span "OK" at bounding box center [832, 633] width 16 height 18
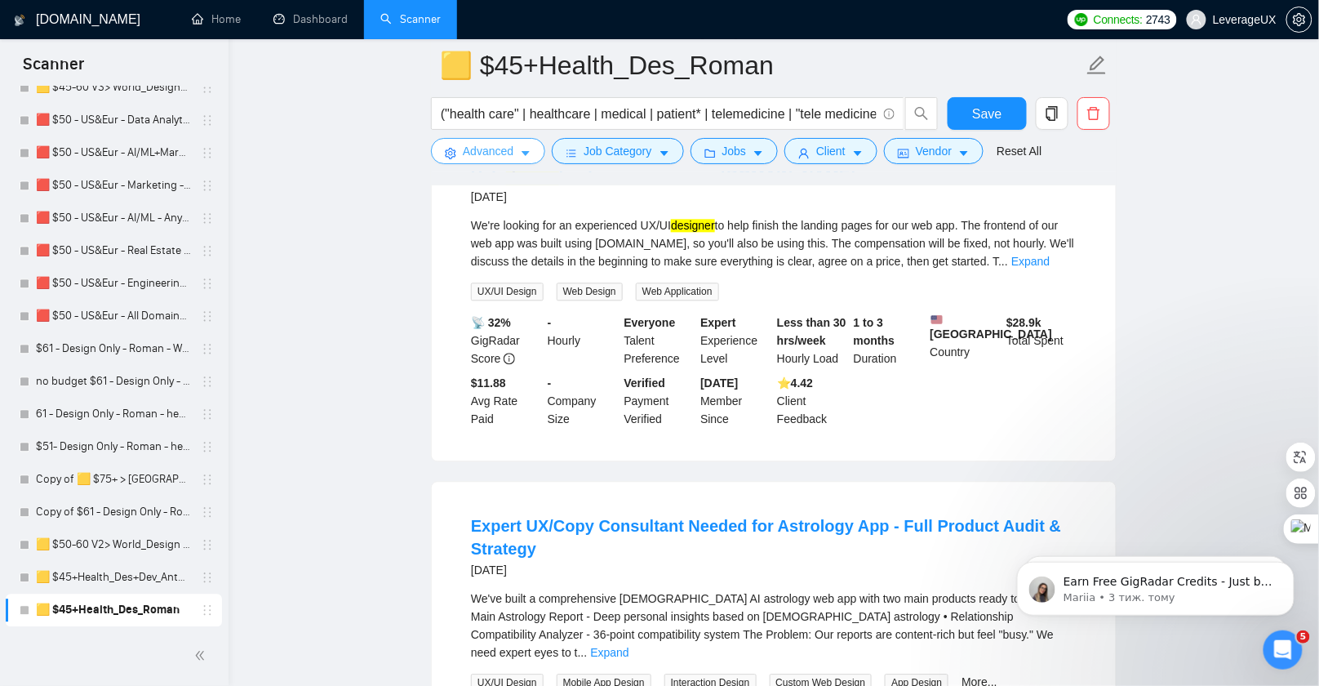
scroll to position [3415, 0]
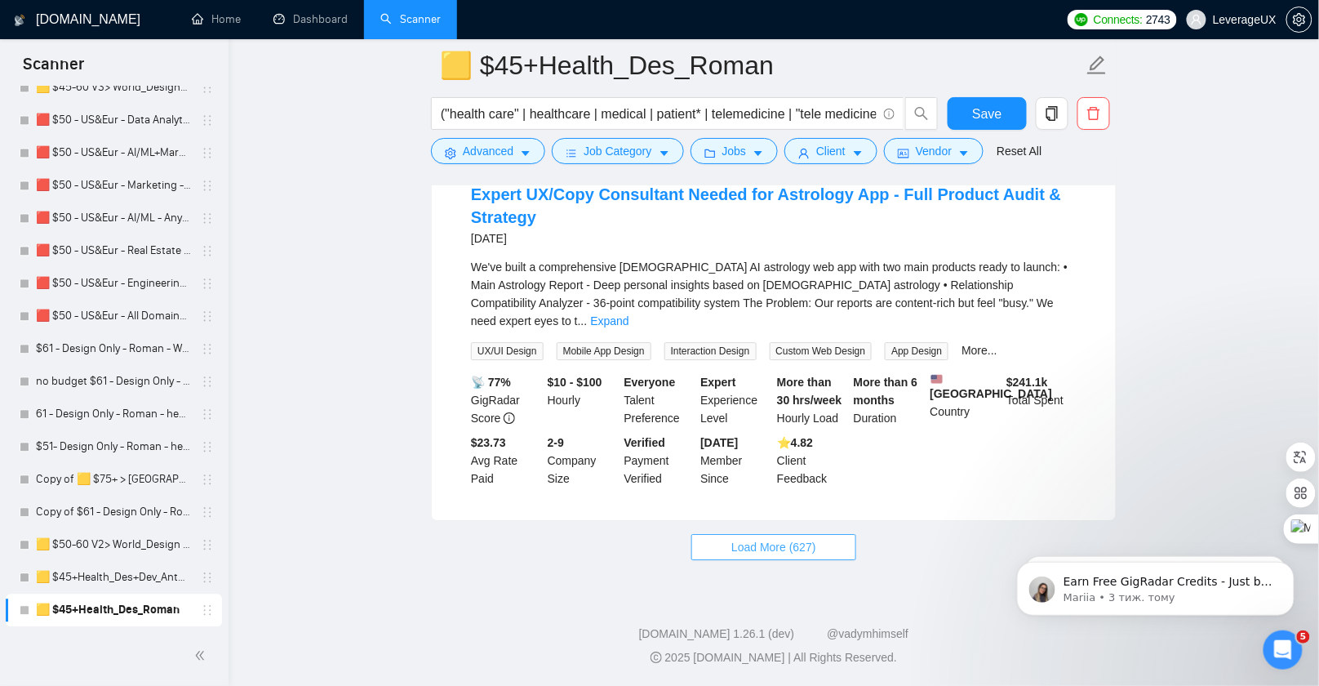
click at [768, 547] on span "Load More (627)" at bounding box center [774, 547] width 85 height 18
click at [629, 314] on link "Expand" at bounding box center [609, 320] width 38 height 13
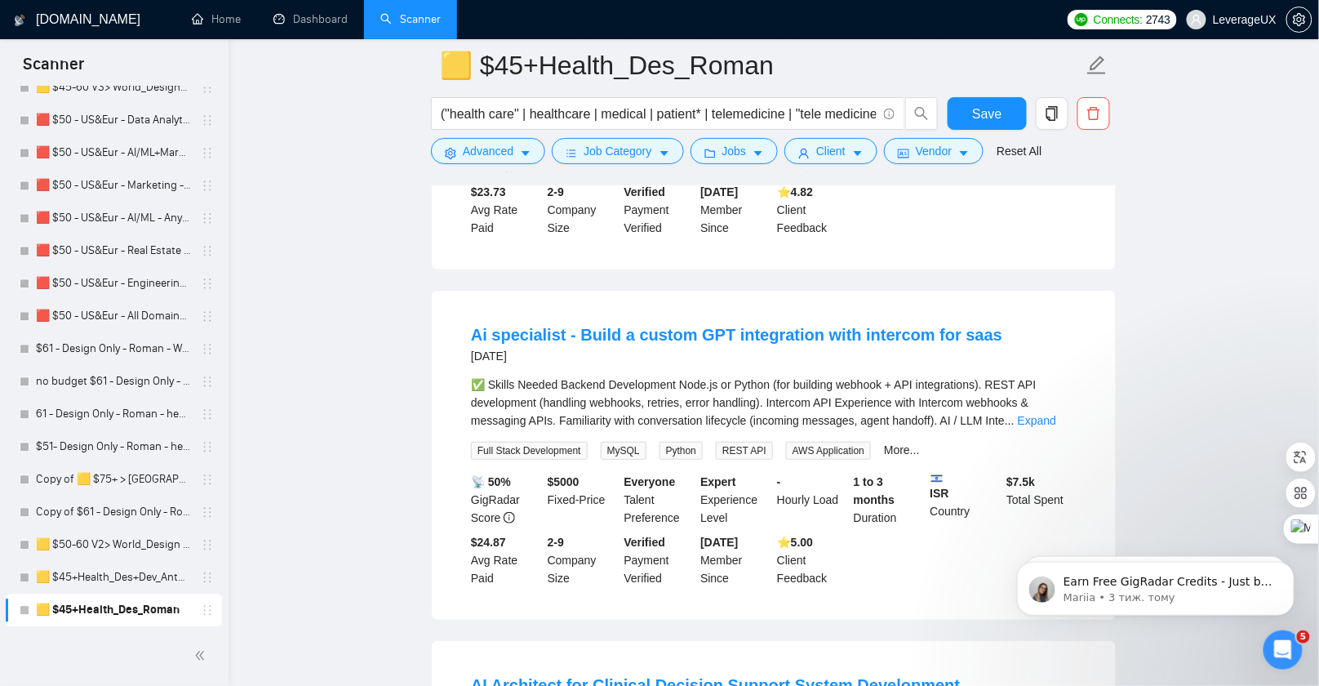
scroll to position [3989, 0]
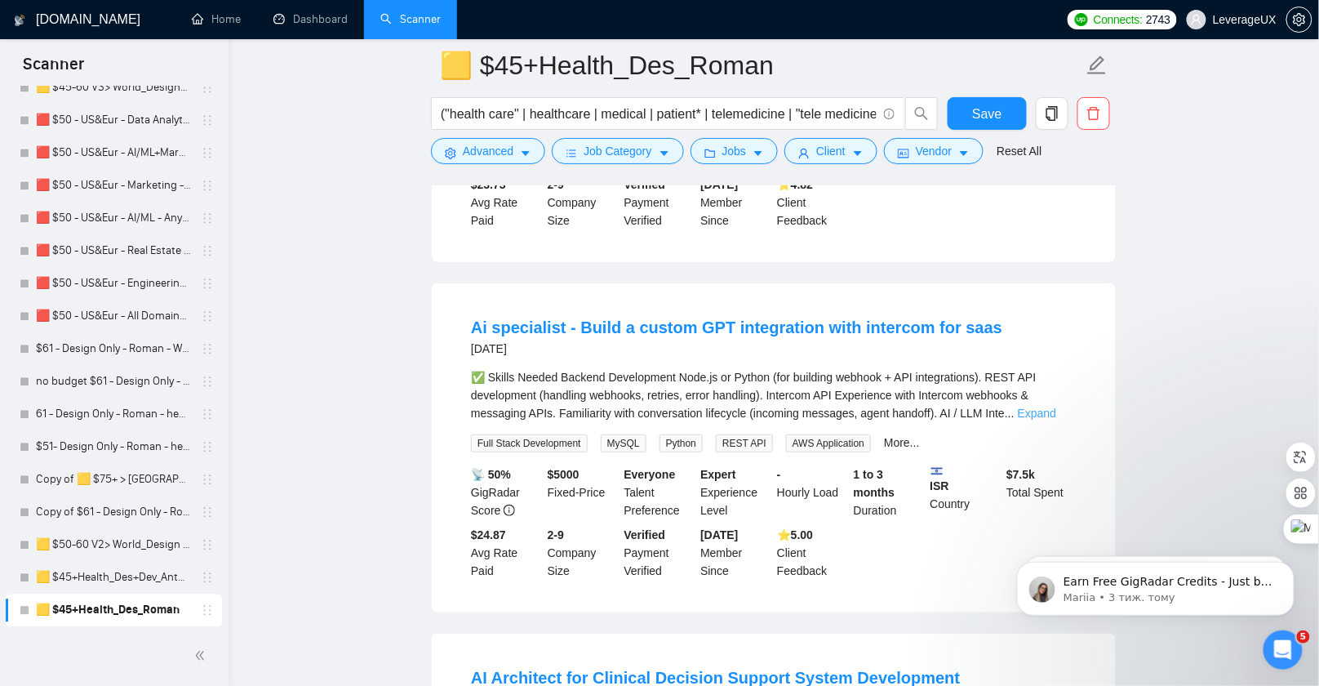
click at [1057, 420] on link "Expand" at bounding box center [1037, 413] width 38 height 13
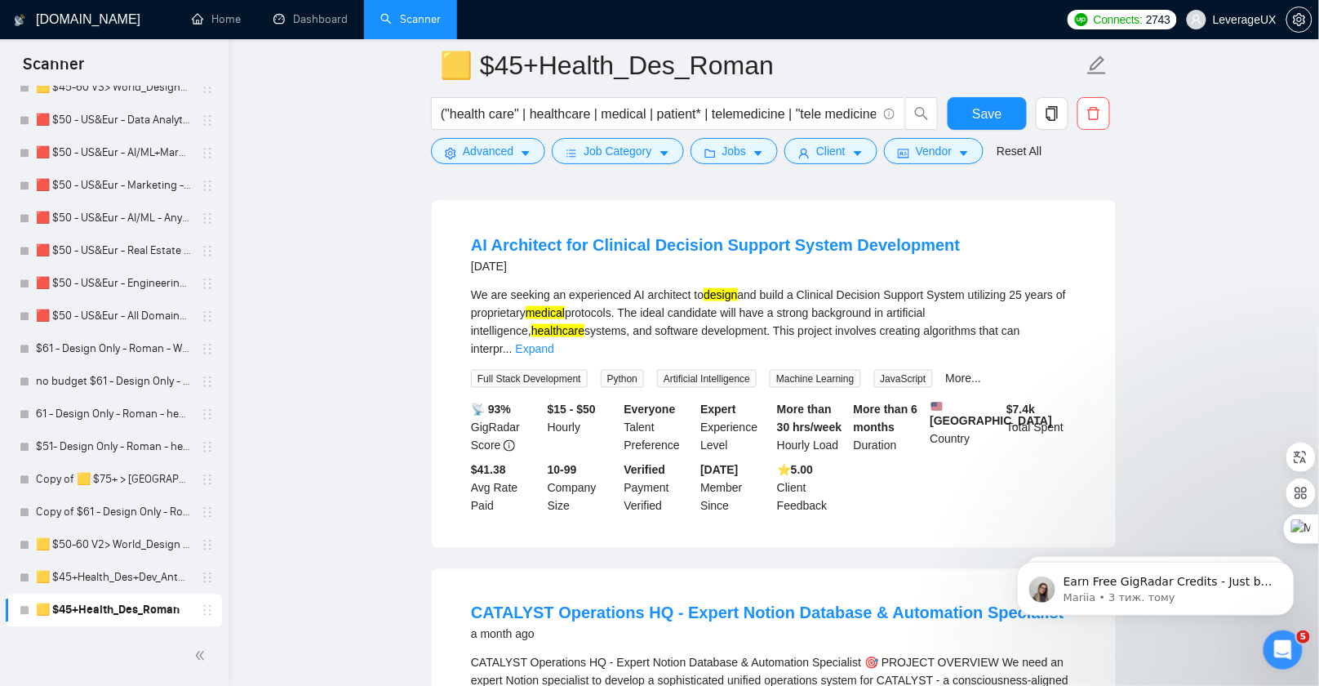
scroll to position [4580, 0]
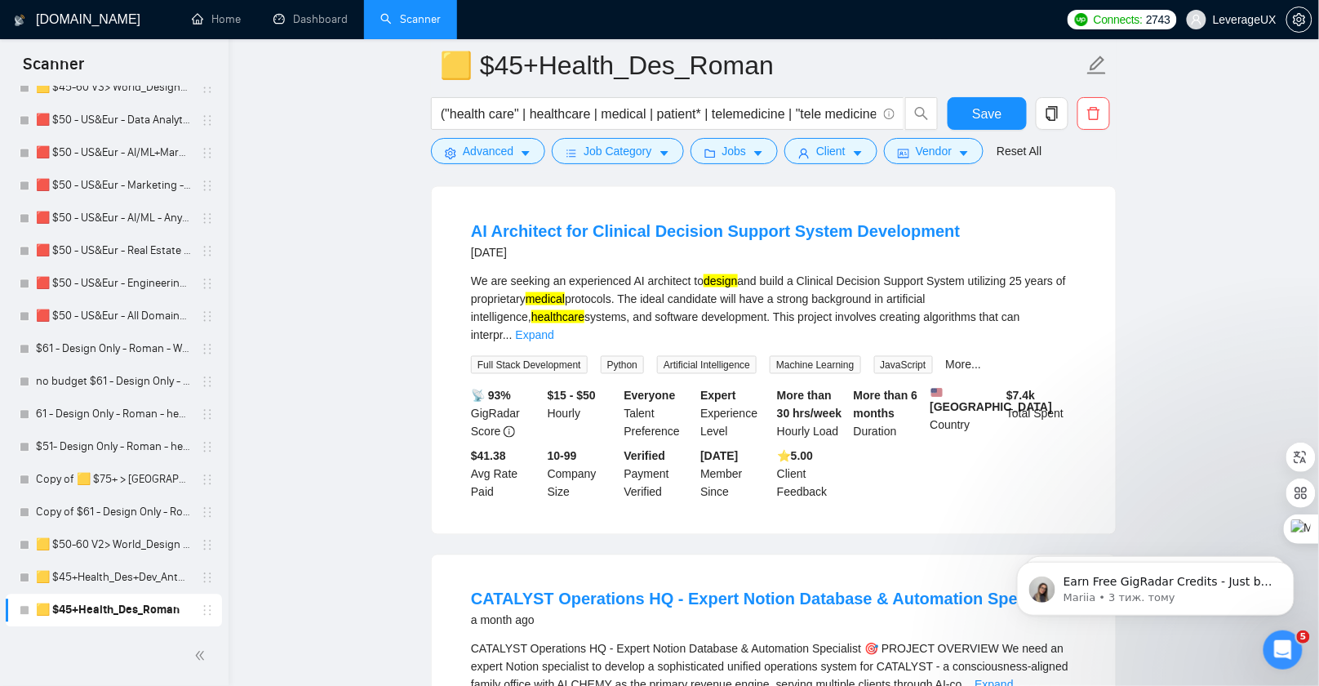
click at [1047, 344] on div "We are seeking an experienced AI architect to design and build a Clinical Decis…" at bounding box center [774, 308] width 606 height 72
click at [554, 341] on link "Expand" at bounding box center [535, 334] width 38 height 13
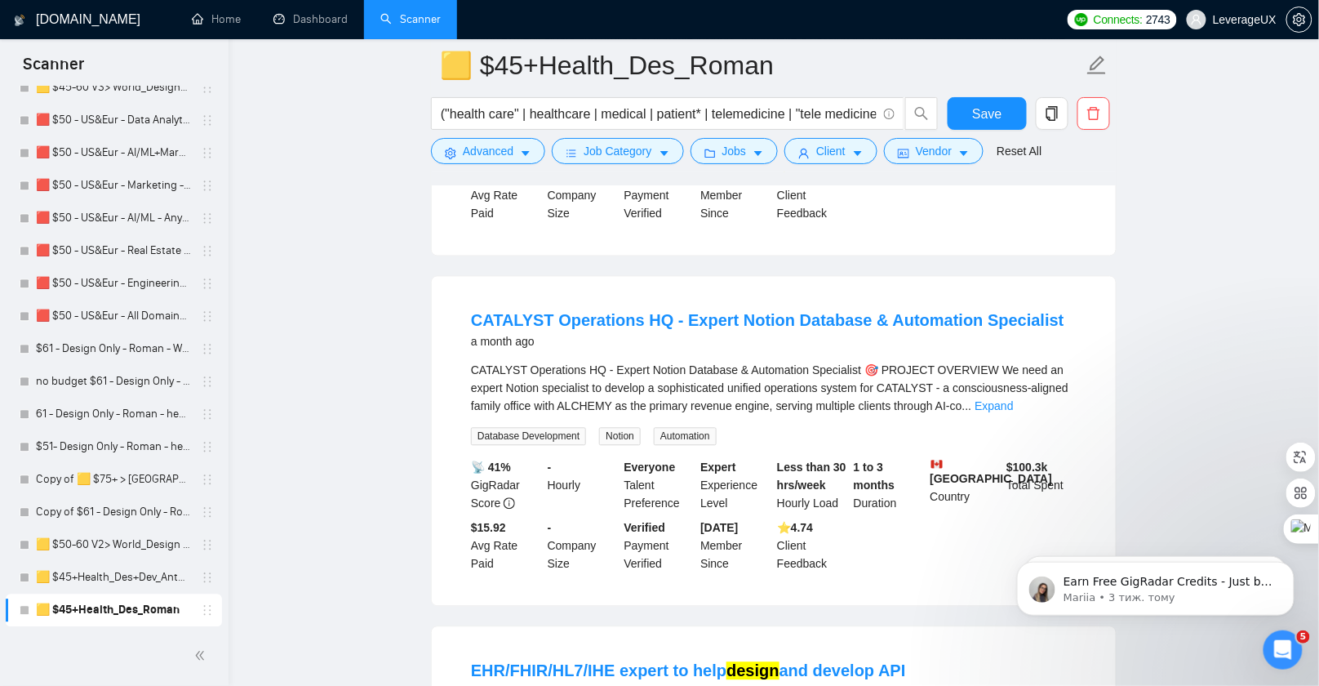
scroll to position [4900, 0]
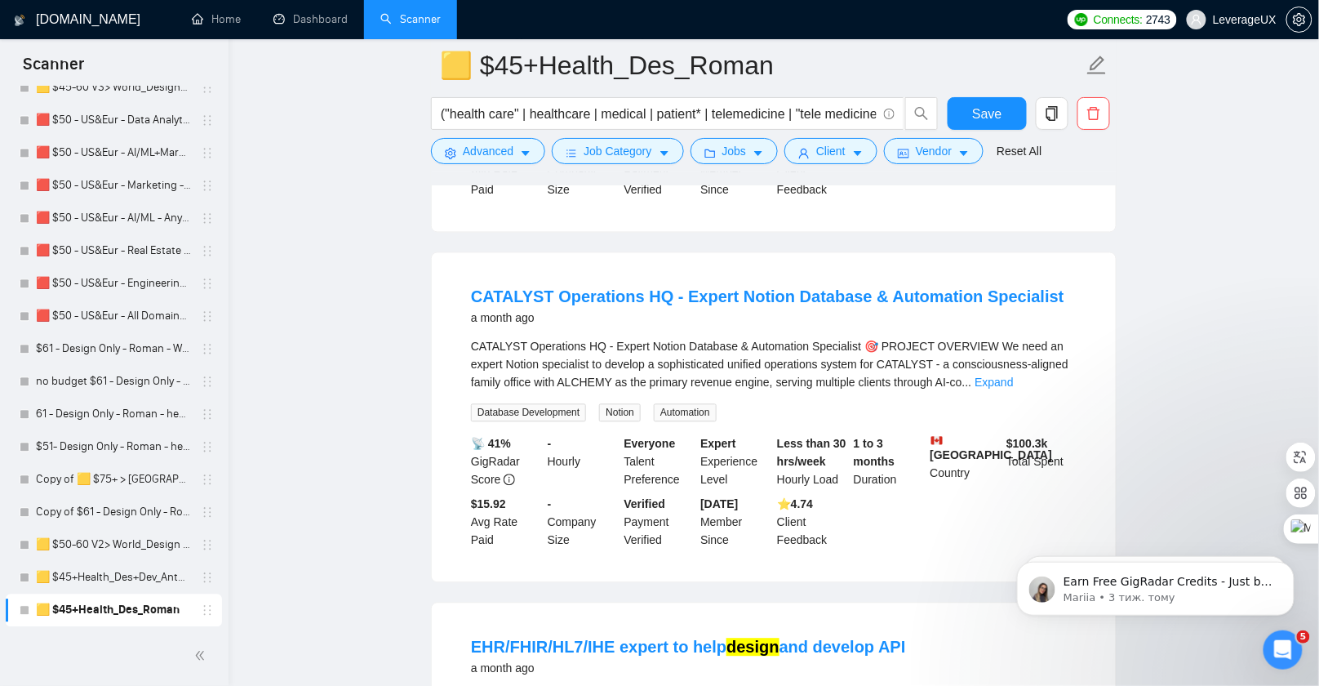
click at [1013, 389] on link "Expand" at bounding box center [994, 382] width 38 height 13
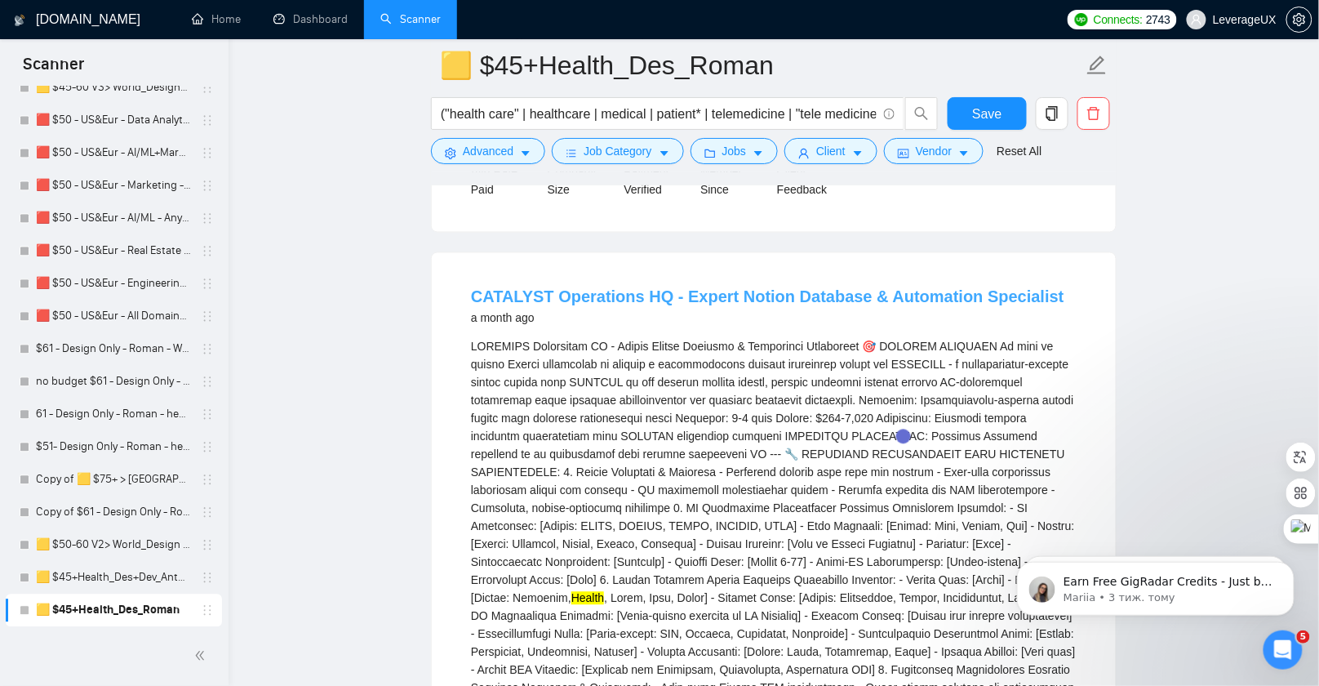
click at [754, 306] on link "CATALYST Operations HQ - Expert Notion Database & Automation Specialist" at bounding box center [768, 297] width 594 height 18
click at [510, 143] on span "Advanced" at bounding box center [488, 151] width 51 height 18
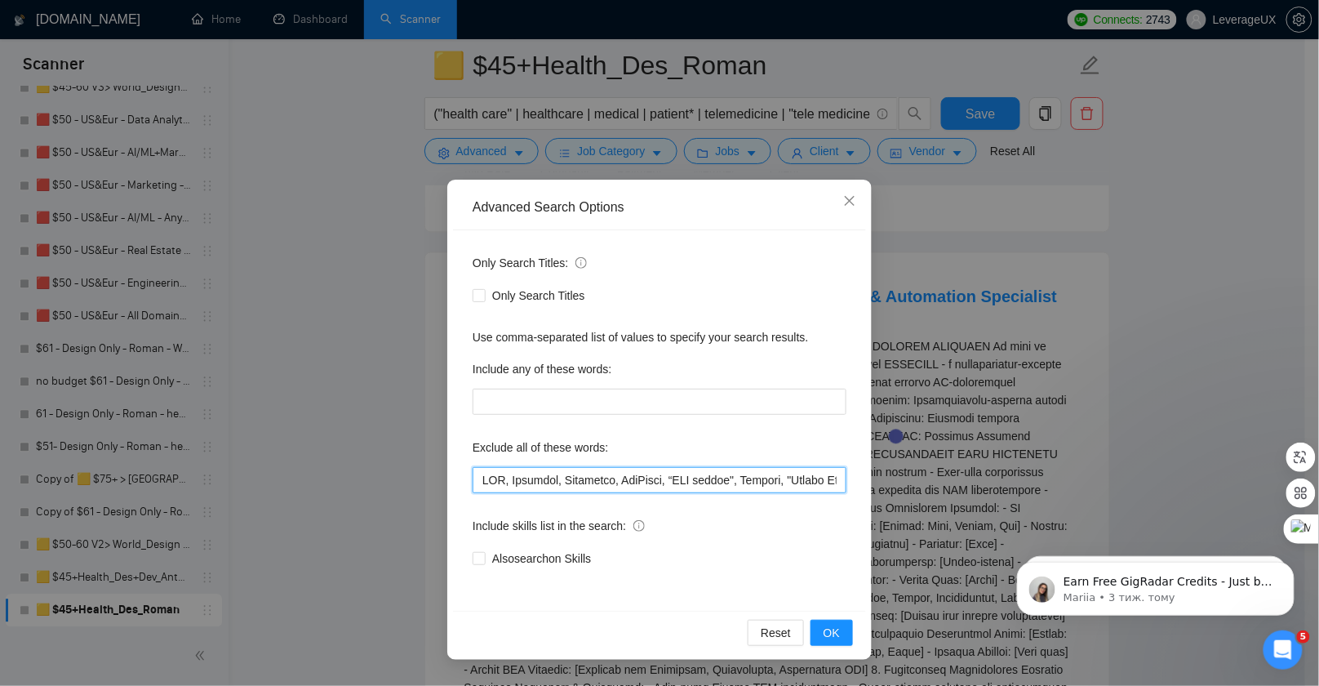
click at [477, 473] on input "text" at bounding box center [660, 480] width 374 height 26
paste input "Expert Notion Database"
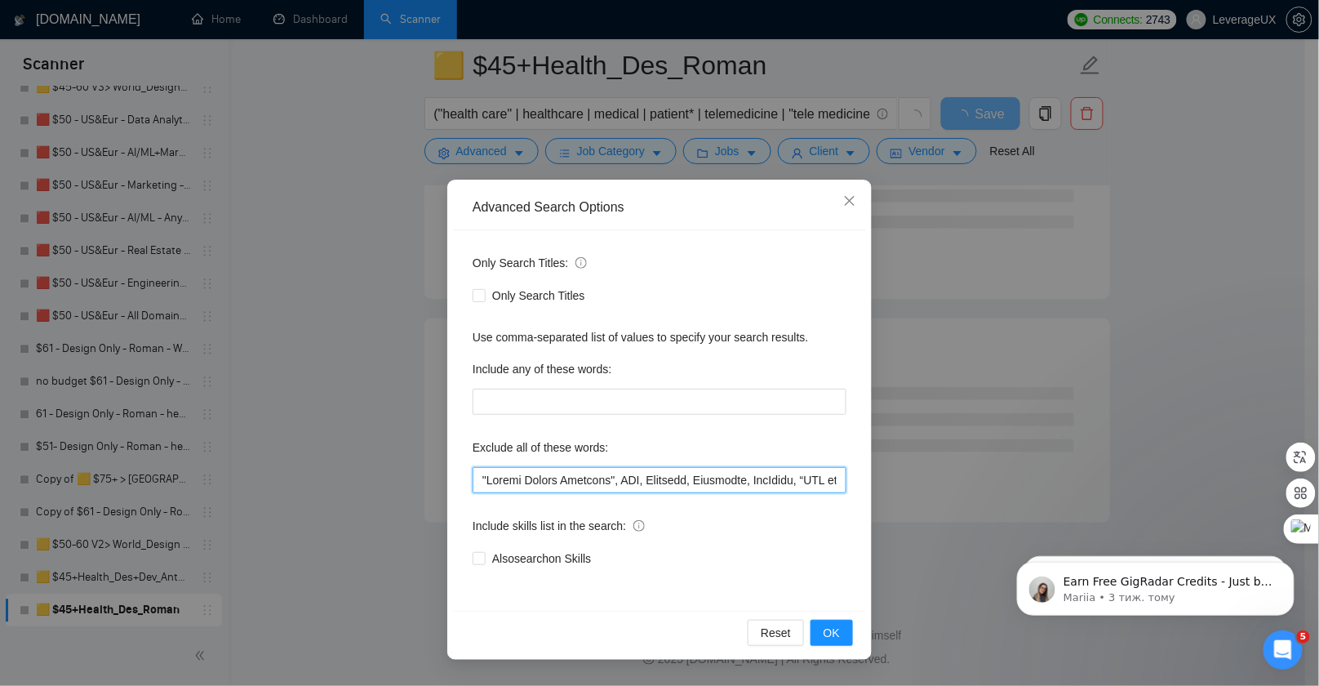
type input ""Loremi Dolors Ametcons", ADI, Elitsedd, Eiusmodte, IncIdidu, “UTL etdolo", Mag…"
click at [837, 637] on span "OK" at bounding box center [832, 633] width 16 height 18
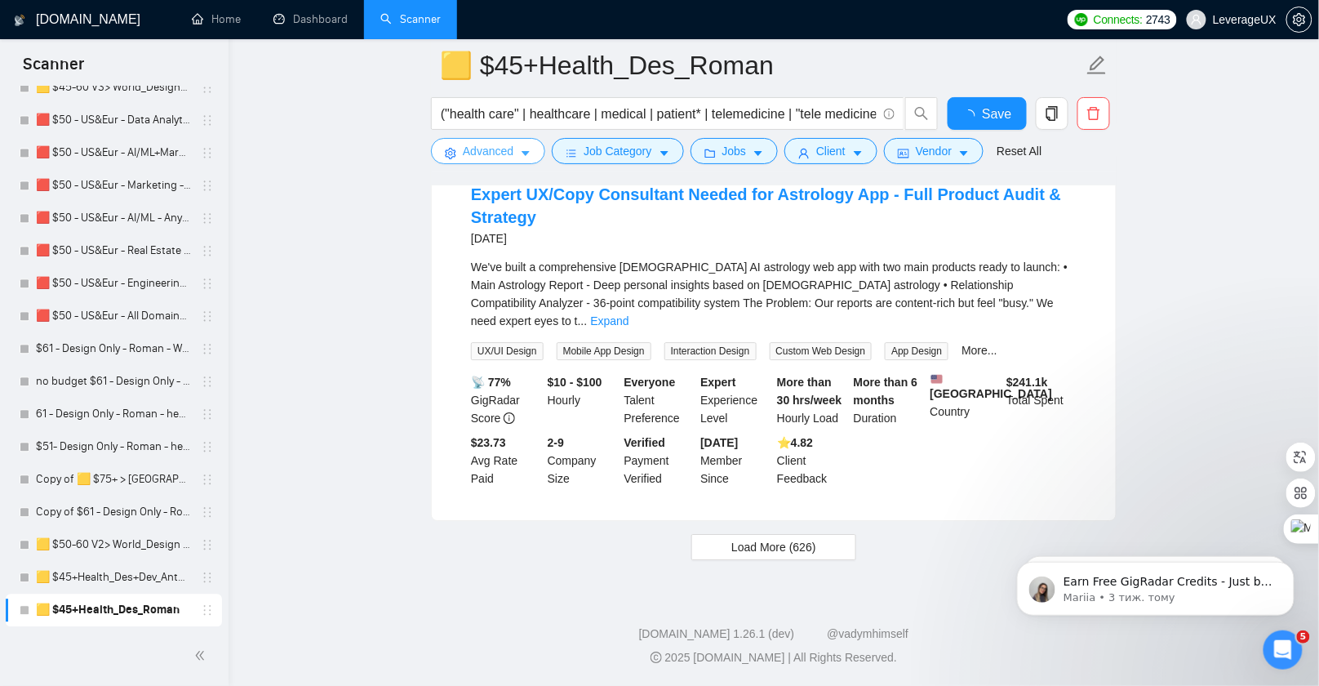
scroll to position [3415, 0]
click at [775, 547] on span "Load More (626)" at bounding box center [774, 547] width 85 height 18
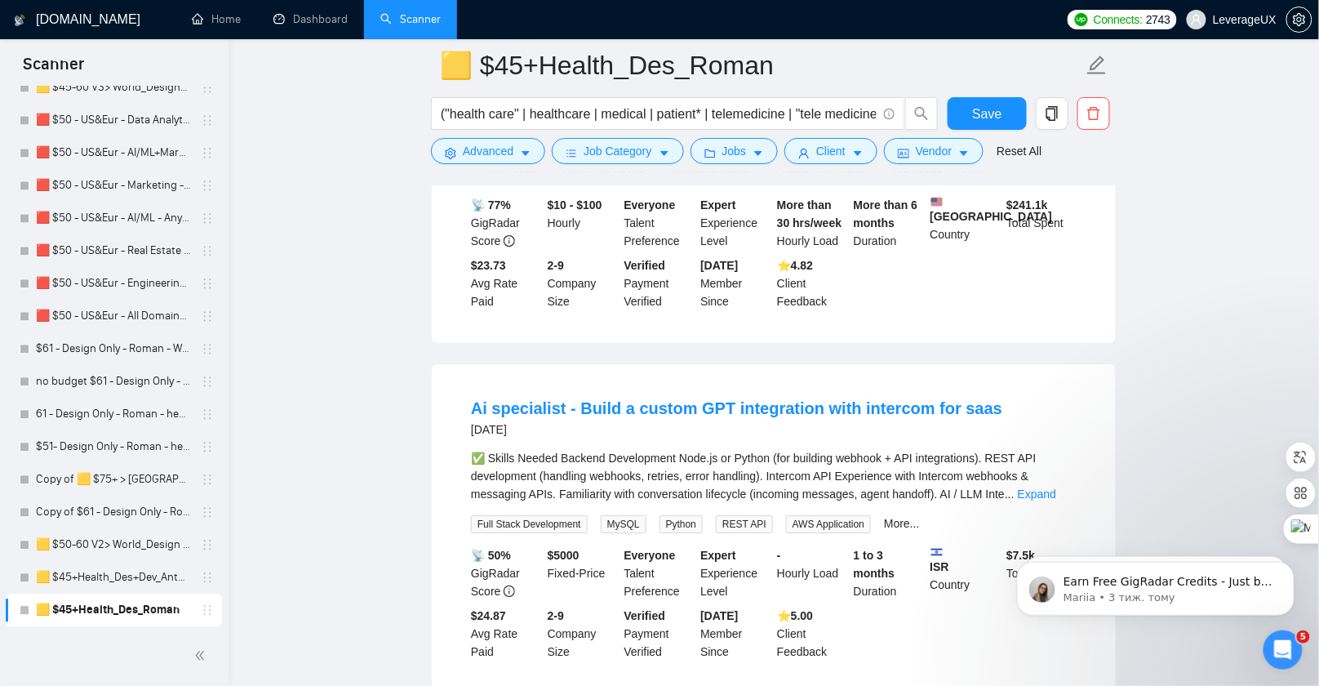
scroll to position [3688, 0]
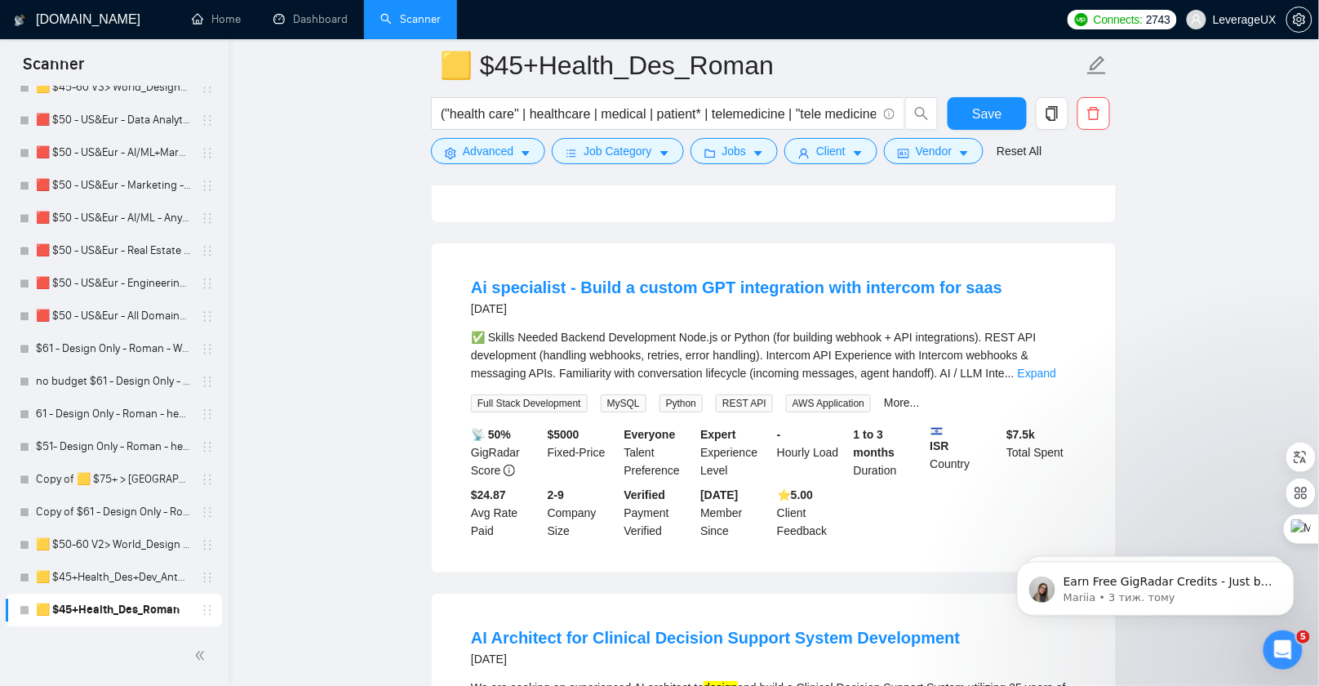
drag, startPoint x: 1059, startPoint y: 398, endPoint x: 1035, endPoint y: 394, distance: 24.2
click at [1057, 380] on link "Expand" at bounding box center [1037, 373] width 38 height 13
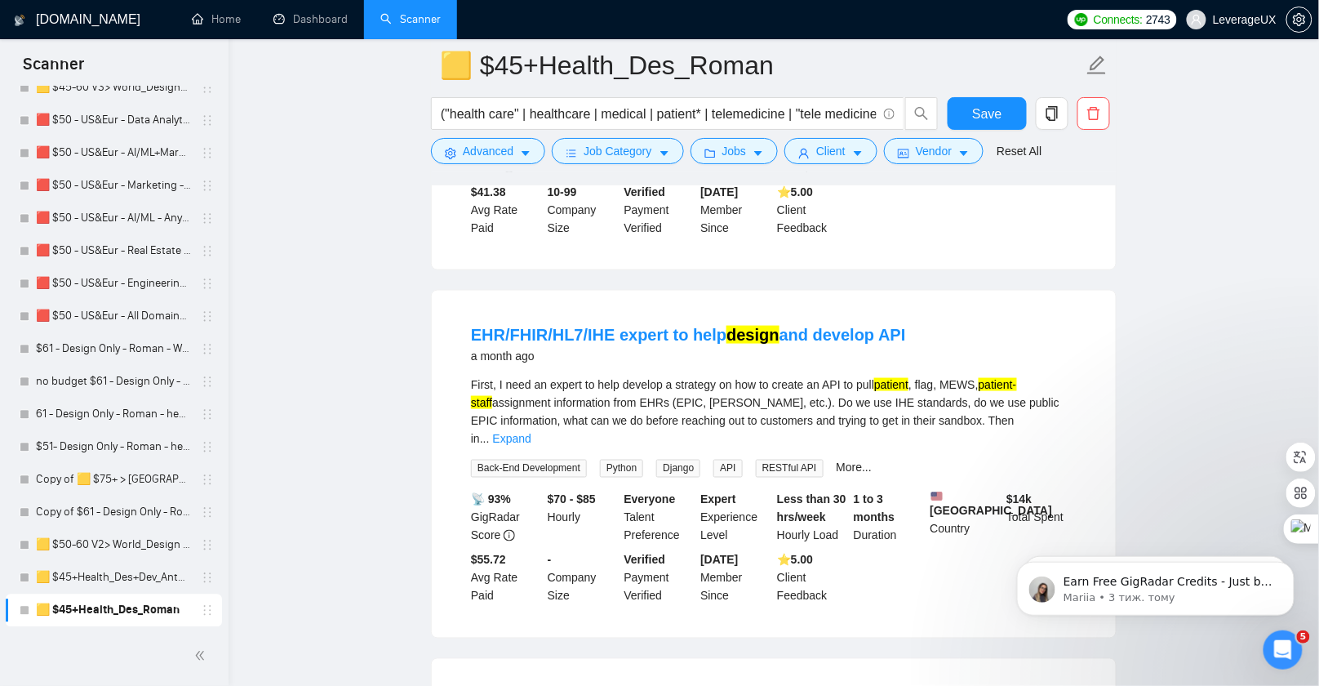
scroll to position [4524, 0]
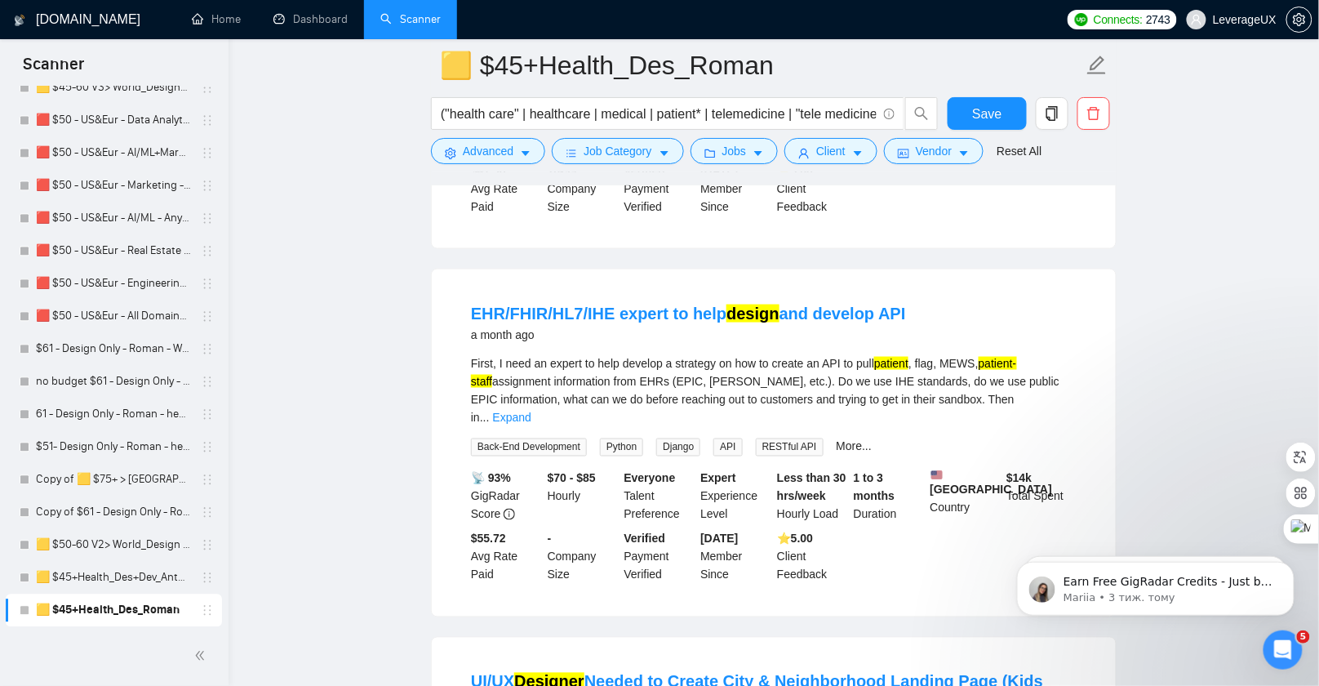
click at [1057, 404] on div "First, I need an expert to help develop a strategy on how to create an API to p…" at bounding box center [774, 390] width 606 height 72
click at [532, 413] on link "Expand" at bounding box center [512, 417] width 38 height 13
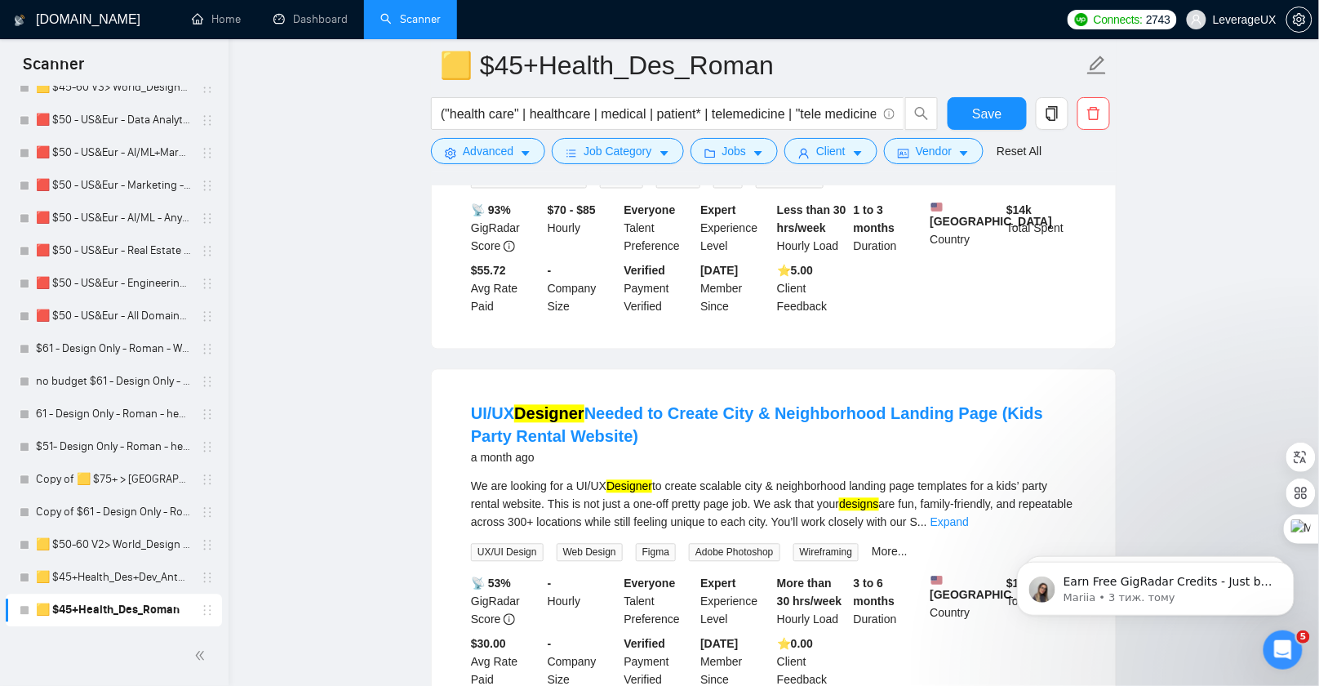
scroll to position [4848, 0]
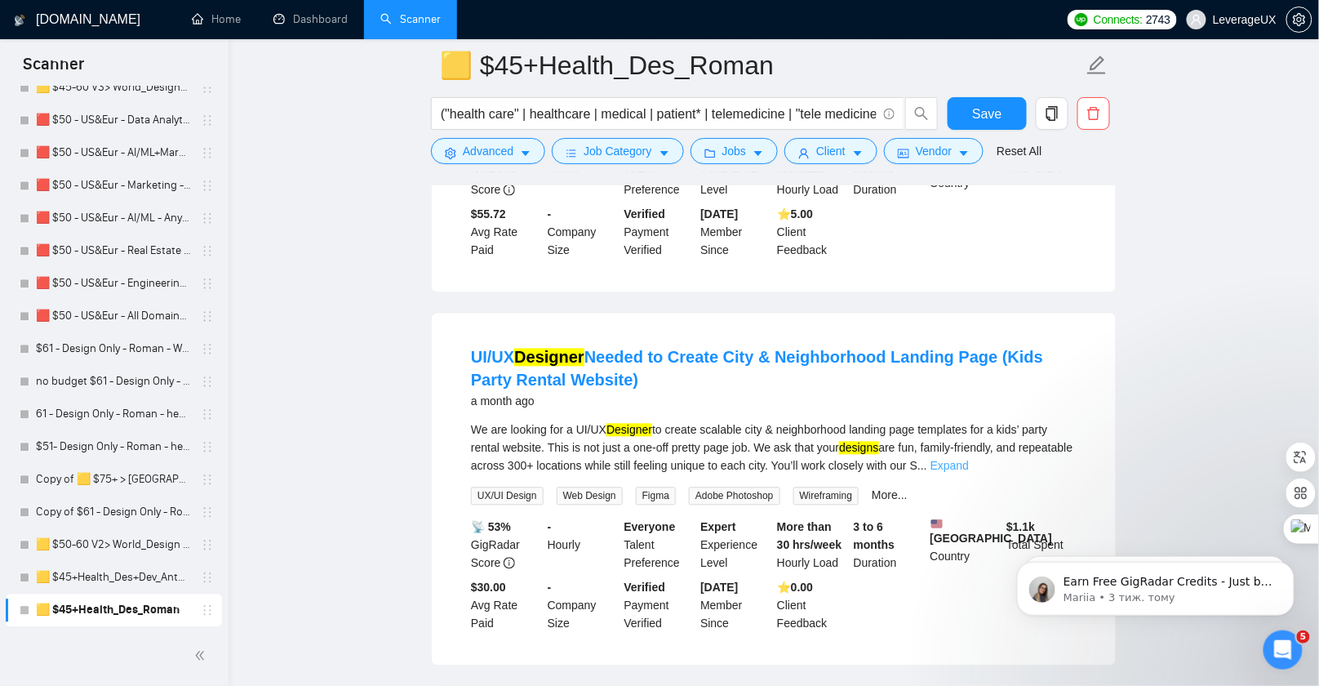
click at [969, 473] on link "Expand" at bounding box center [950, 466] width 38 height 13
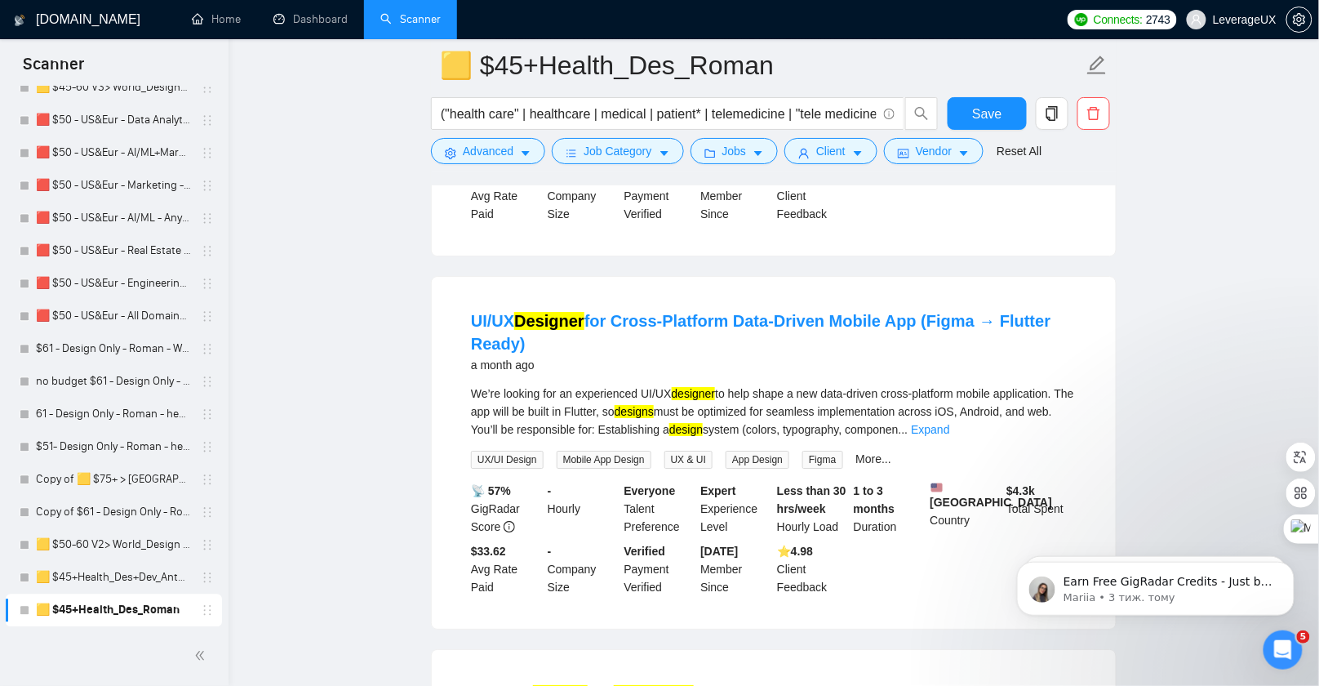
scroll to position [5547, 0]
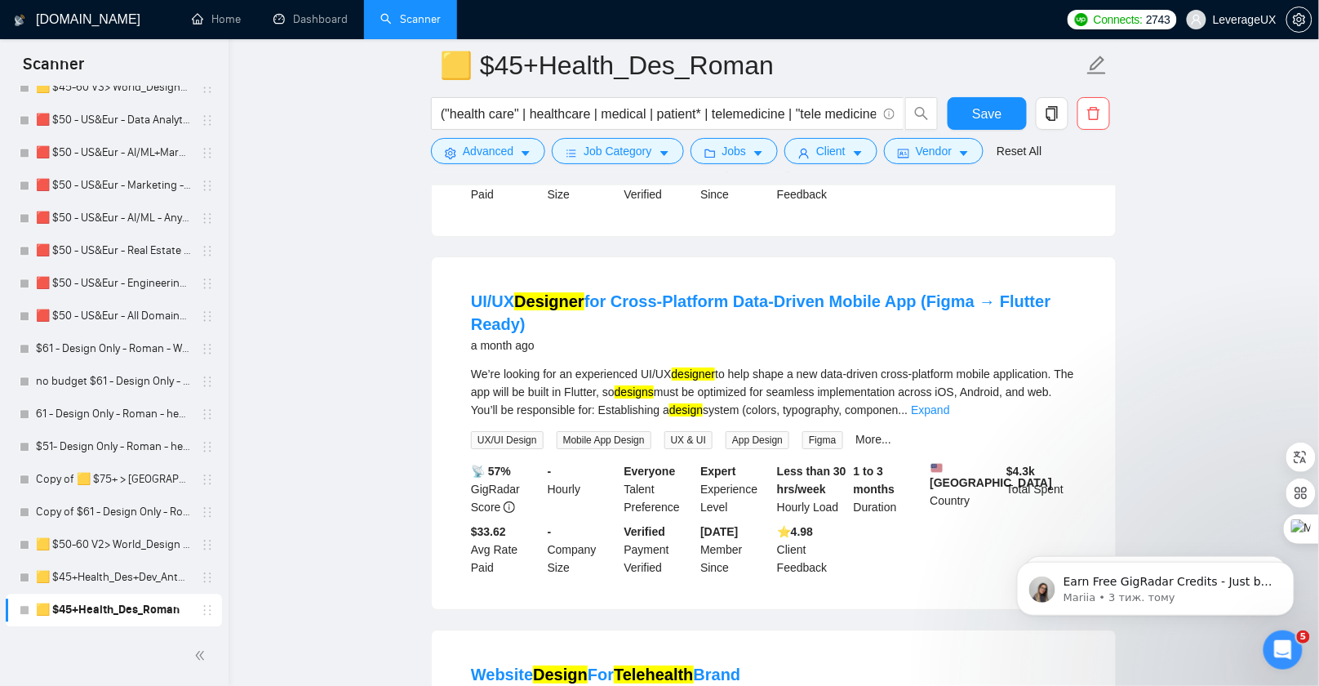
click at [950, 416] on link "Expand" at bounding box center [930, 409] width 38 height 13
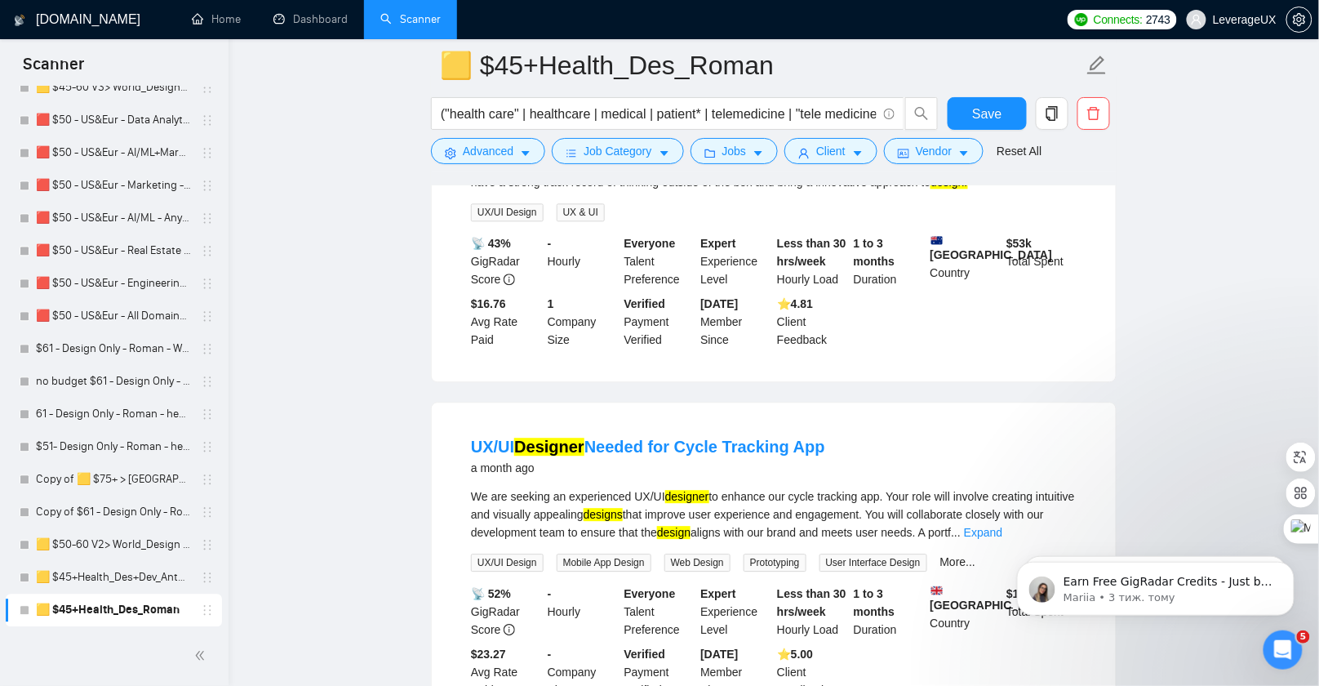
scroll to position [7207, 0]
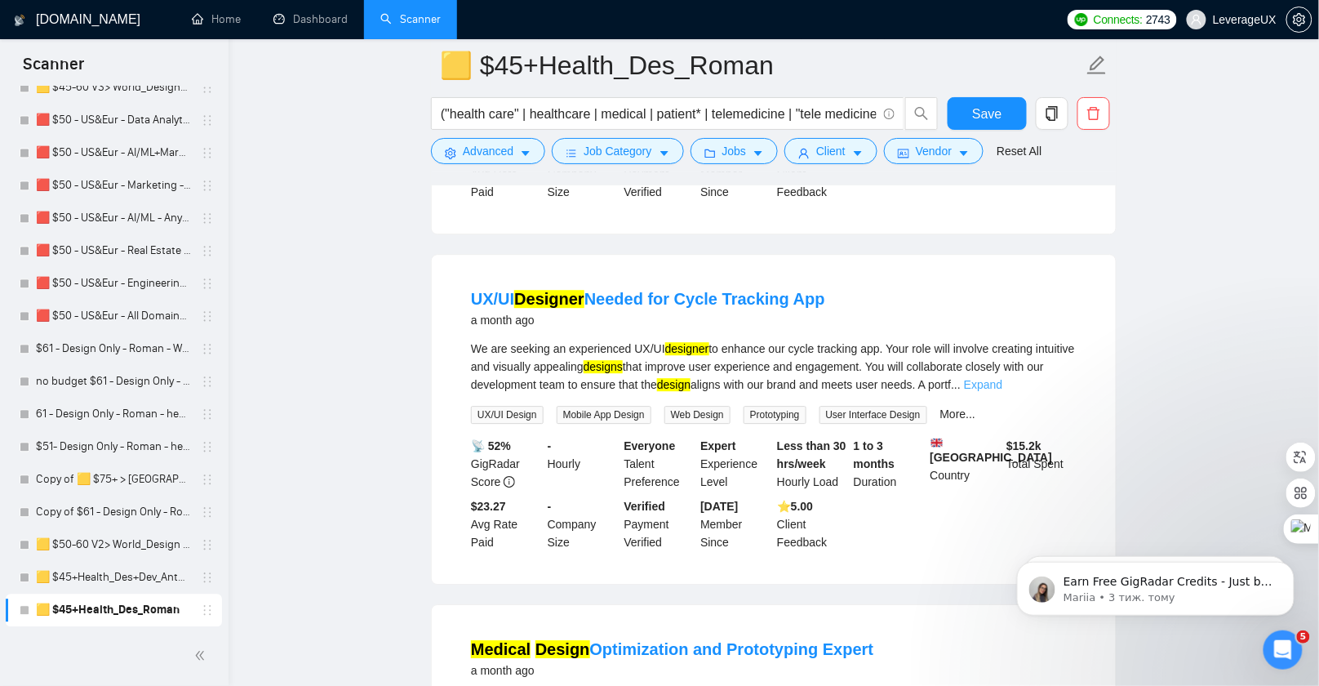
click at [1003, 391] on link "Expand" at bounding box center [983, 384] width 38 height 13
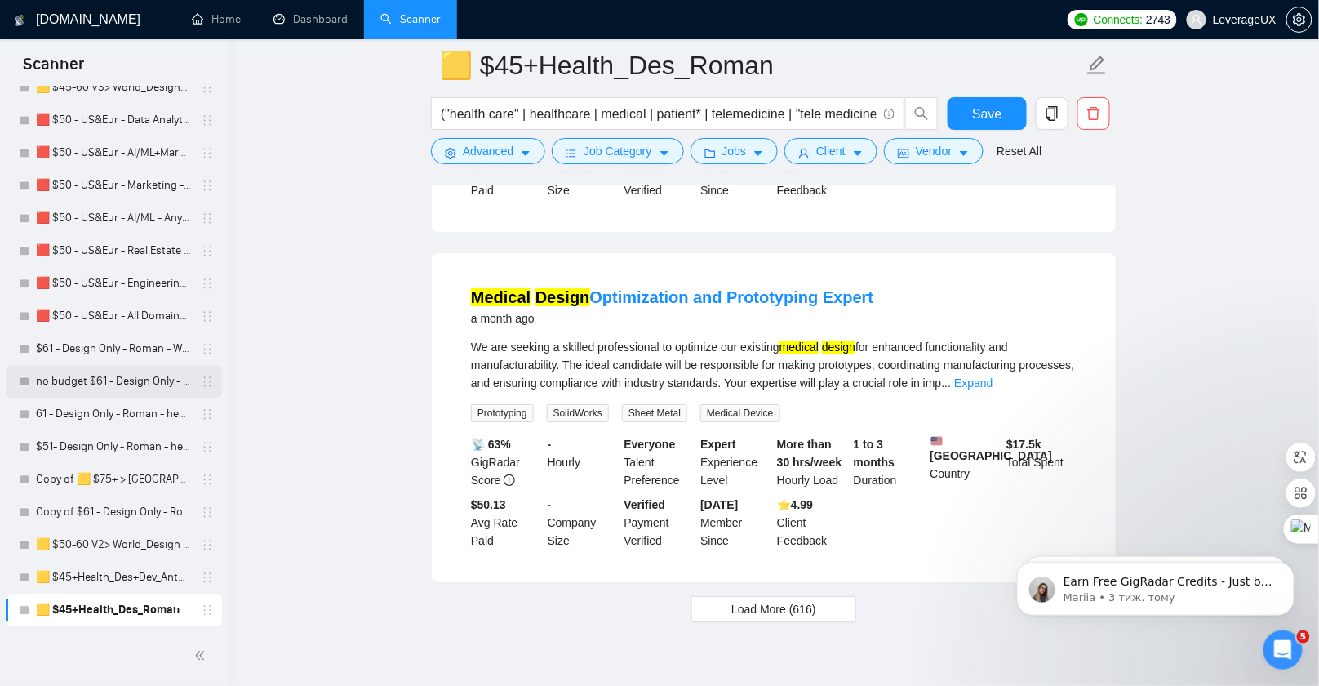
scroll to position [7591, 0]
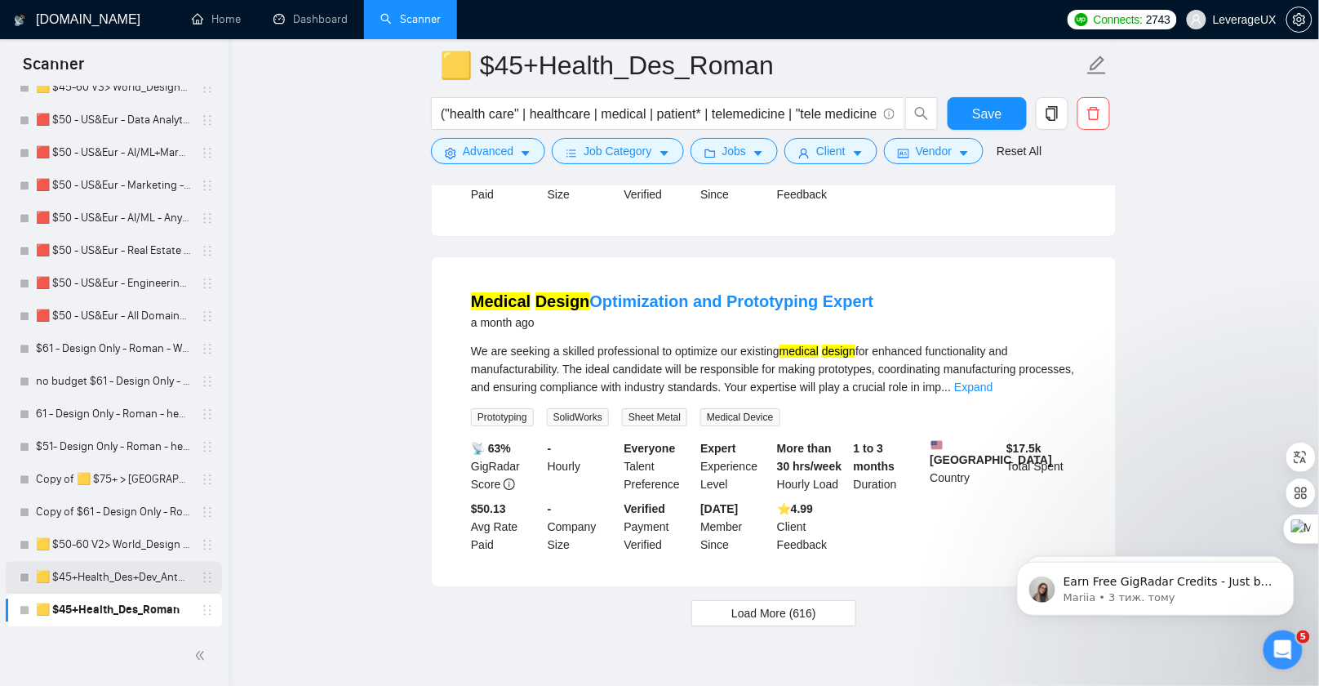
click at [110, 576] on link "🟨 $45+Health_Des+Dev_Antony" at bounding box center [113, 578] width 155 height 33
click at [1000, 114] on span "Save" at bounding box center [986, 114] width 29 height 20
click at [140, 575] on link "🟨 $45+Health_Des+Dev_Antony" at bounding box center [113, 578] width 155 height 33
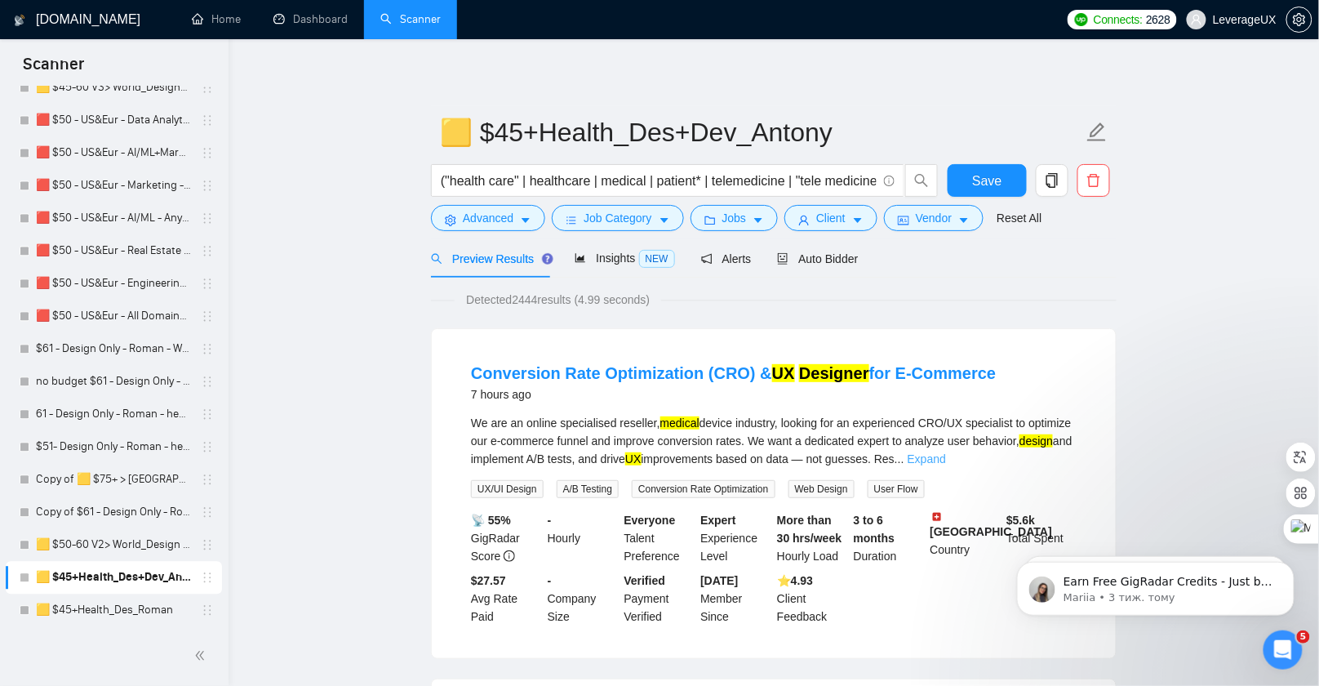
click at [946, 455] on link "Expand" at bounding box center [927, 458] width 38 height 13
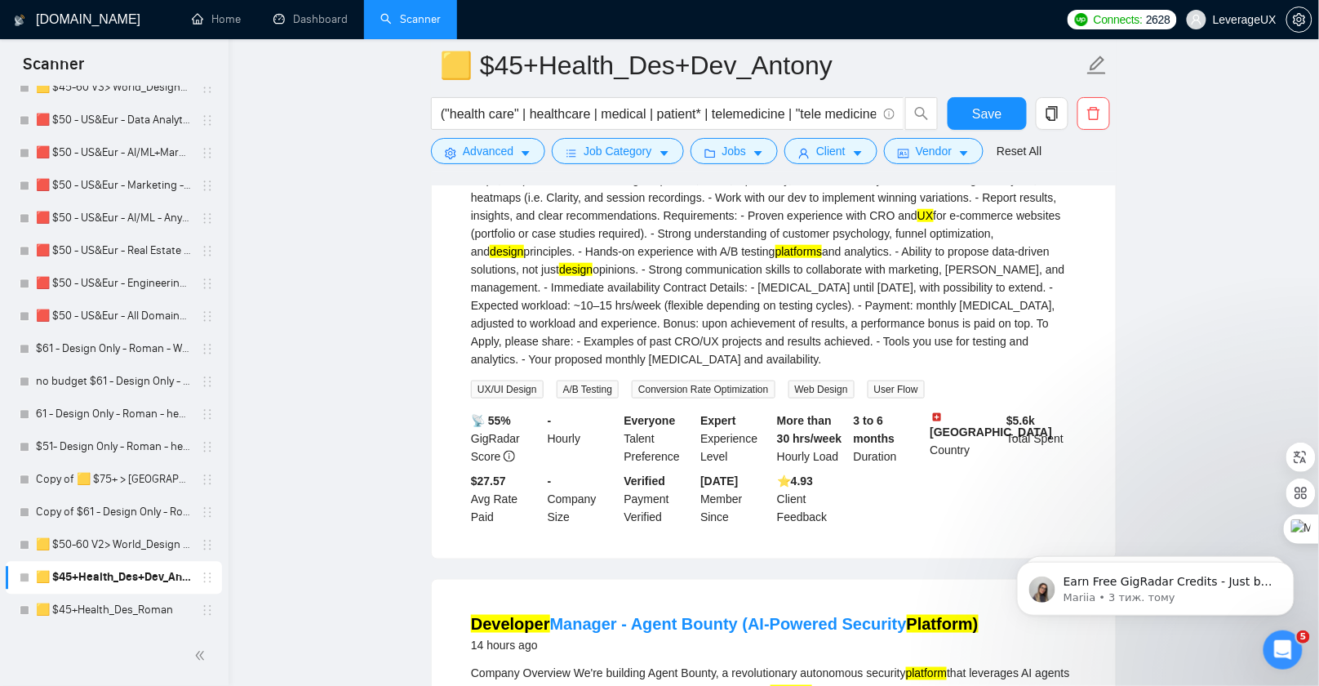
scroll to position [610, 0]
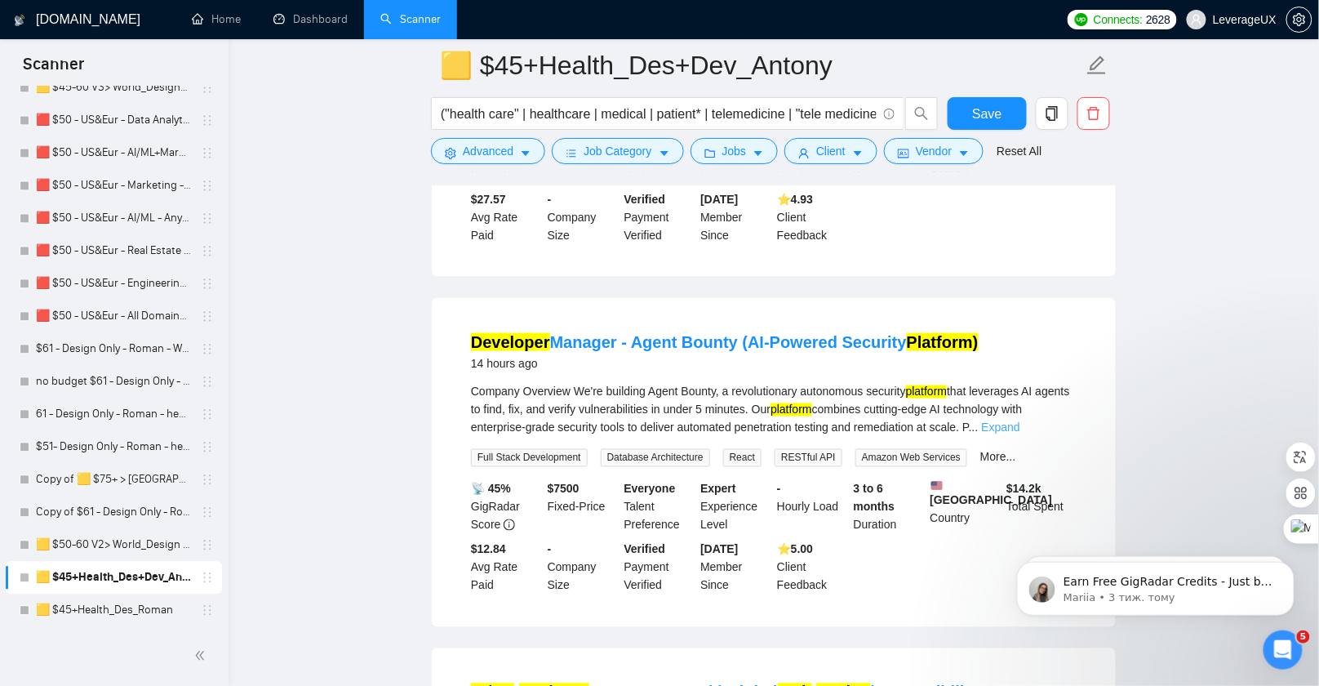
click at [1021, 434] on link "Expand" at bounding box center [1001, 427] width 38 height 13
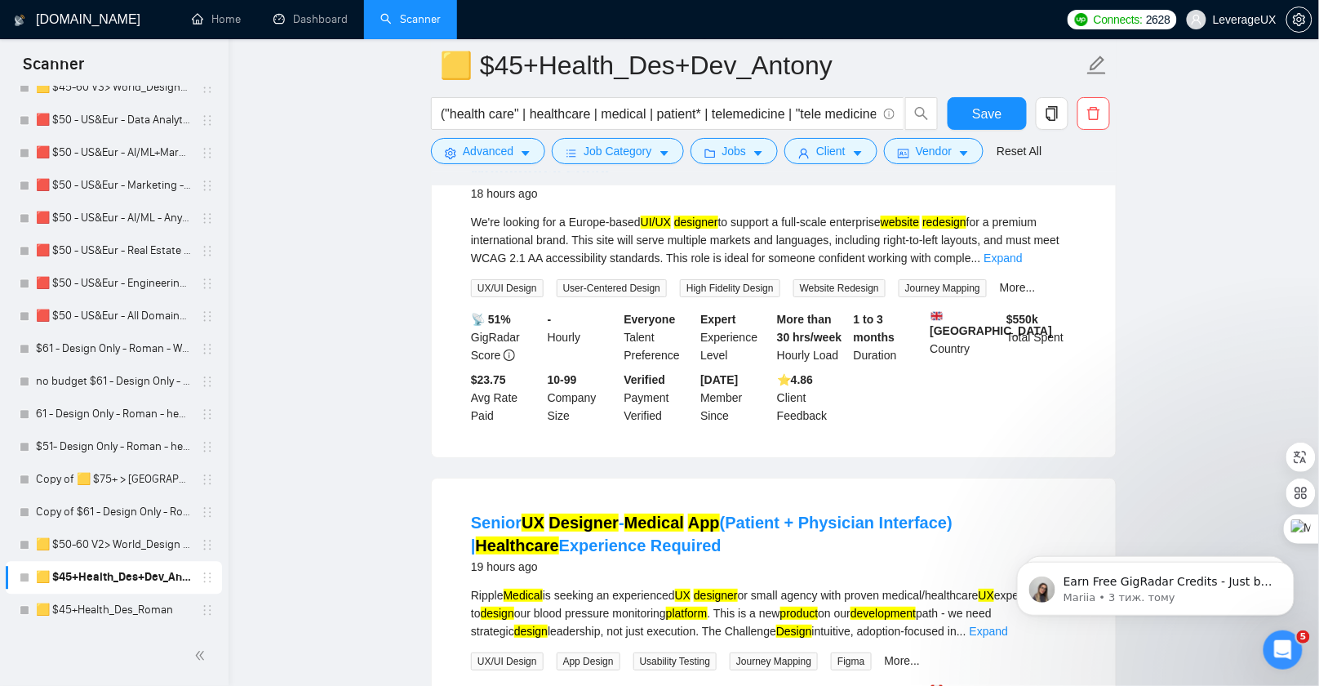
scroll to position [1790, 0]
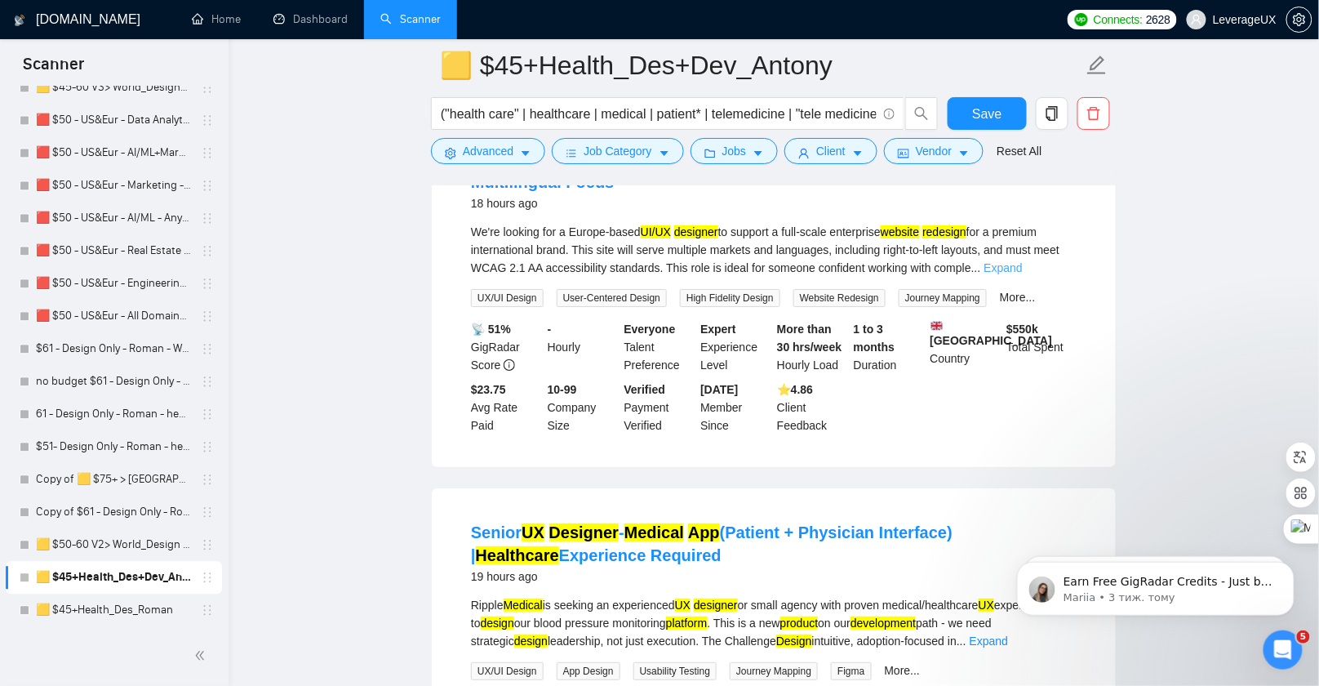
click at [1023, 274] on link "Expand" at bounding box center [1004, 267] width 38 height 13
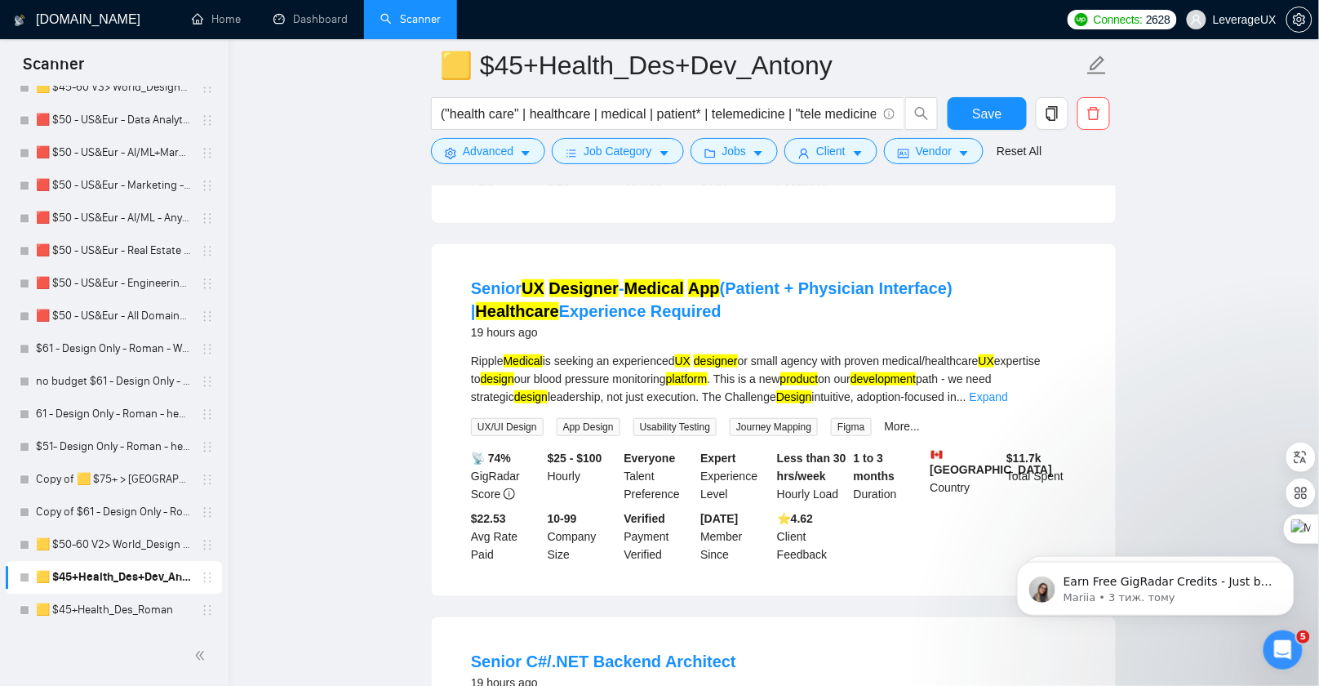
scroll to position [2219, 0]
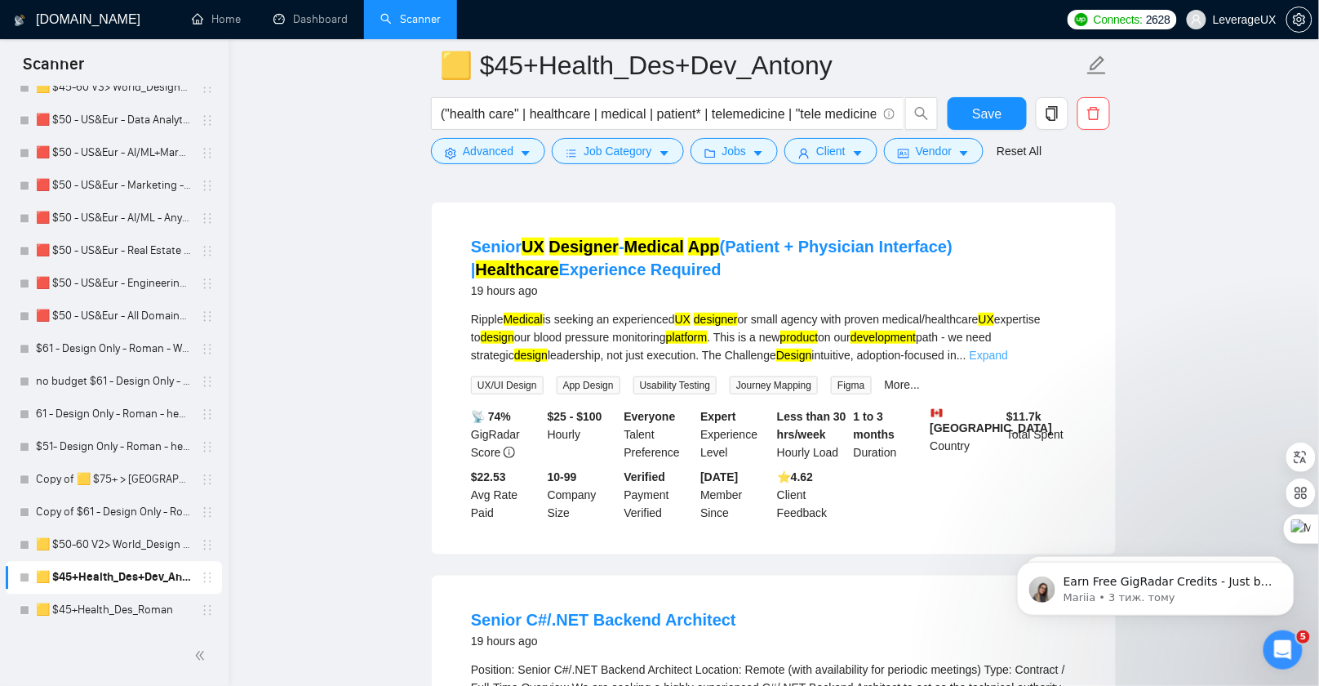
click at [1008, 362] on link "Expand" at bounding box center [989, 355] width 38 height 13
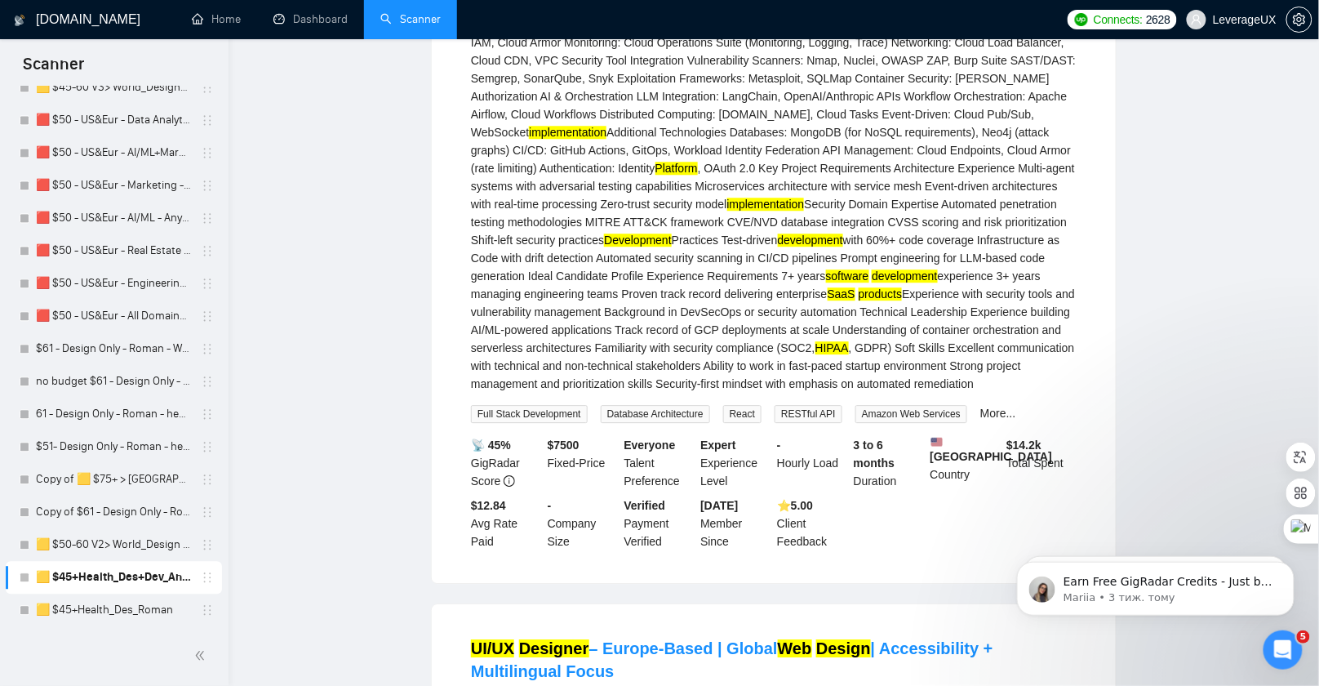
scroll to position [0, 0]
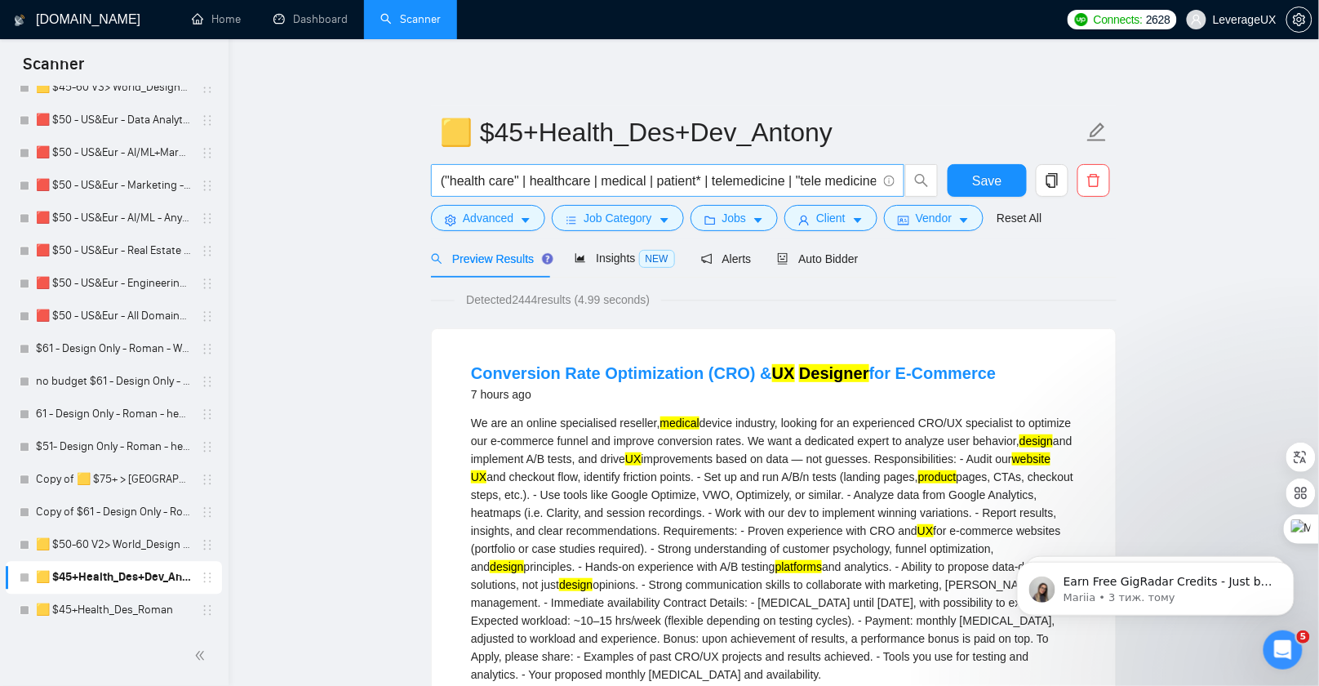
click at [694, 179] on input "("health care" | healthcare | medical | patient* | telemedicine | "tele medicin…" at bounding box center [659, 181] width 436 height 20
click at [446, 183] on input "("health care" | healthcare | medical | patient* | telemedicine | "tele medicin…" at bounding box center [659, 181] width 436 height 20
click at [443, 182] on input "("health care" | healthcare | medical | patient* | telemedicine | "tele medicin…" at bounding box center [659, 181] width 436 height 20
drag, startPoint x: 441, startPoint y: 181, endPoint x: 1003, endPoint y: 187, distance: 561.8
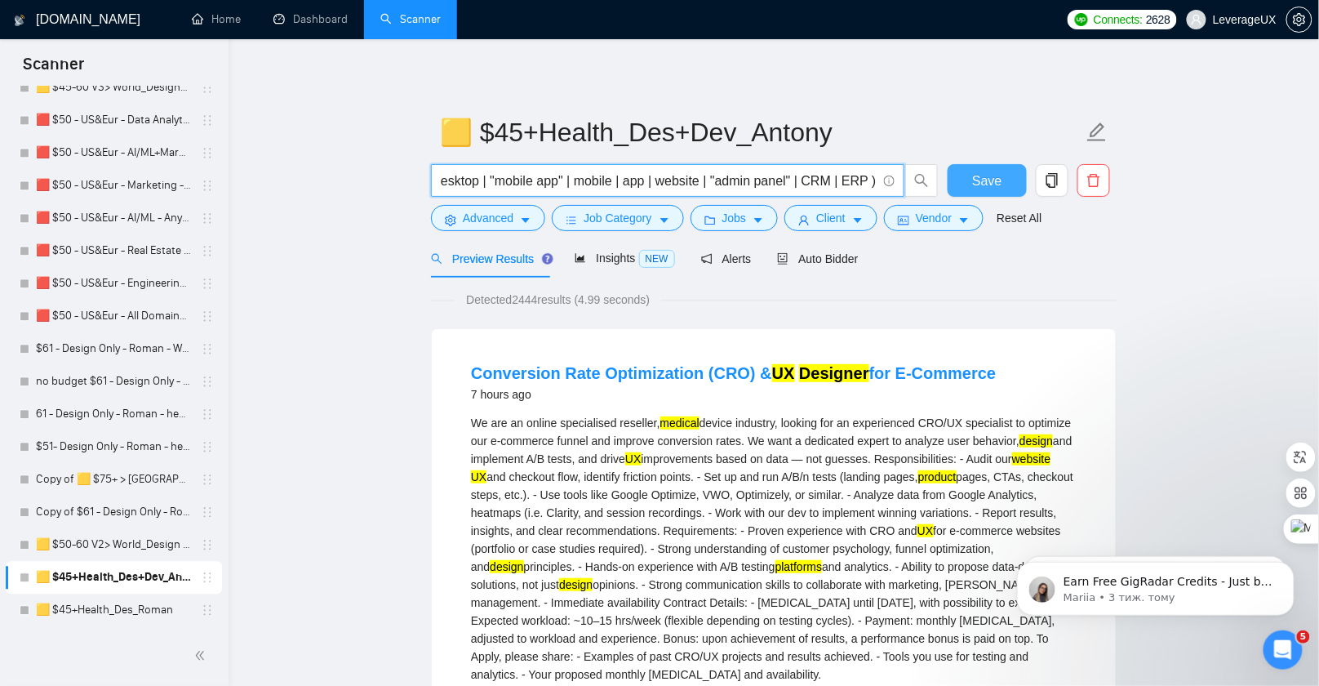
click at [1003, 187] on div "("health care" | healthcare | medical | patient* | telemedicine | "tele medicin…" at bounding box center [771, 184] width 686 height 41
paste input ") ("
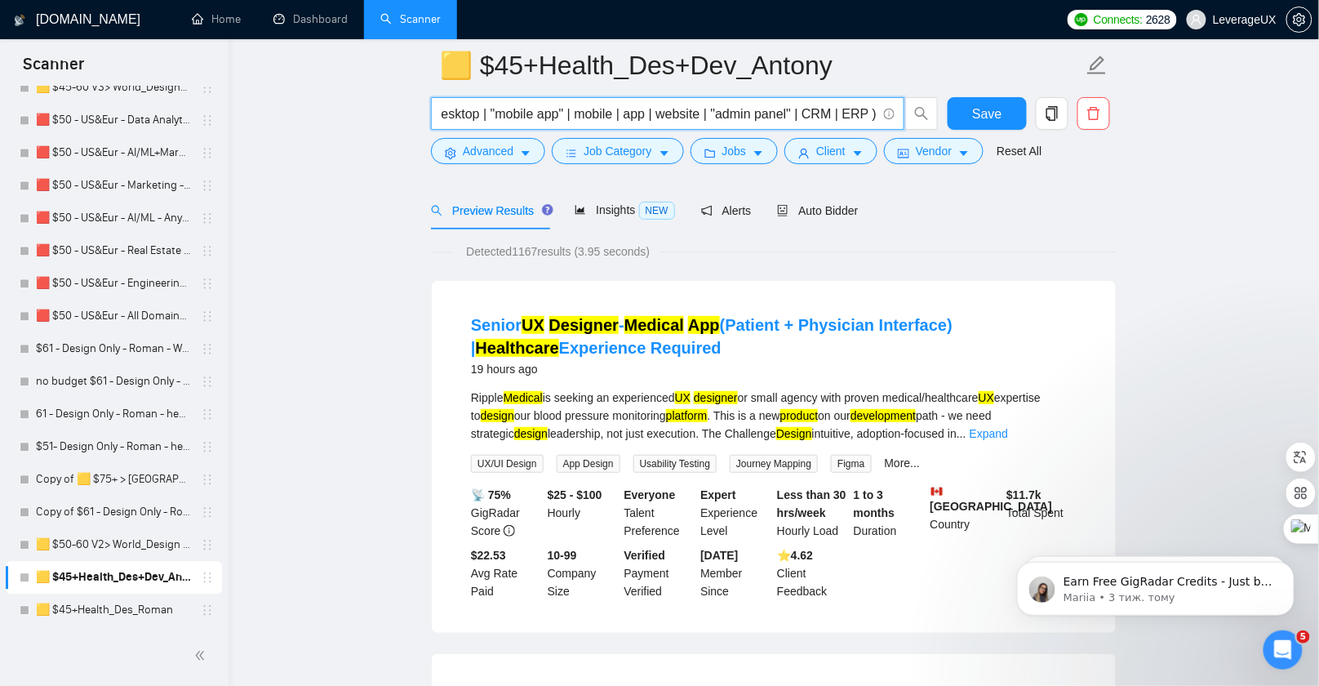
scroll to position [72, 0]
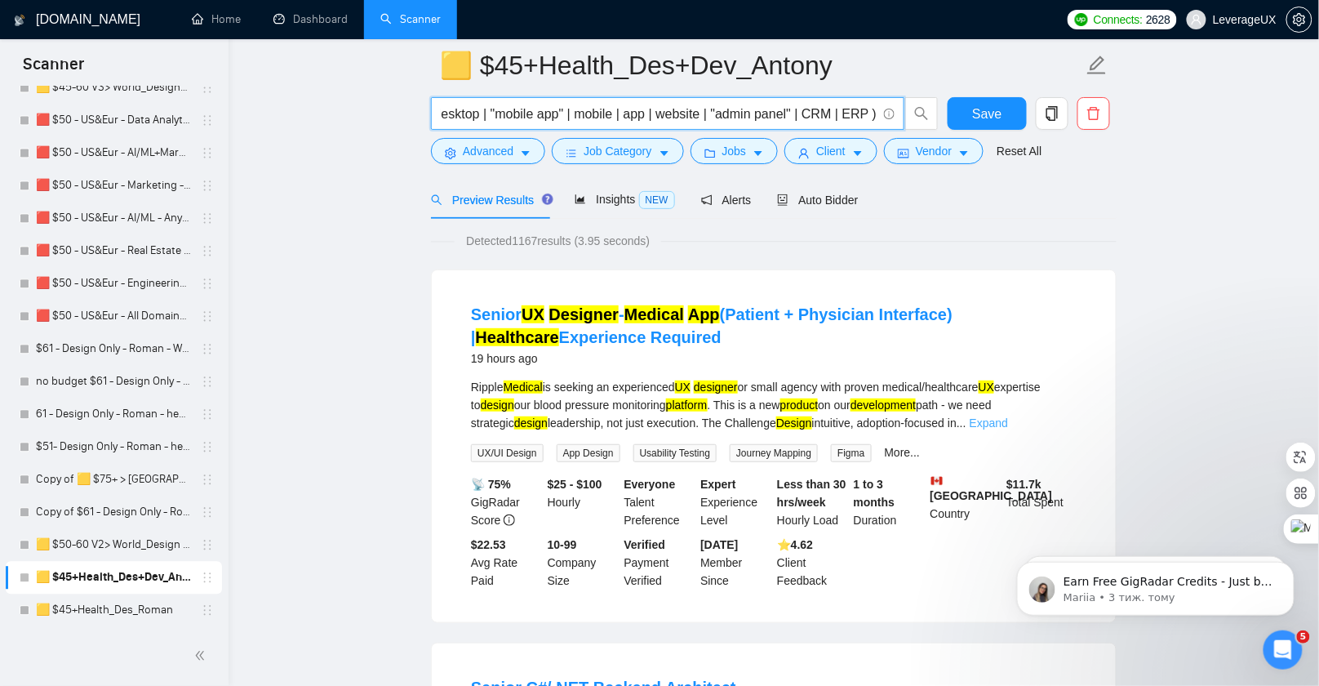
type input "("health care" | healthcare | medical | patient* | telemedicine | "tele medicin…"
click at [1008, 416] on link "Expand" at bounding box center [989, 422] width 38 height 13
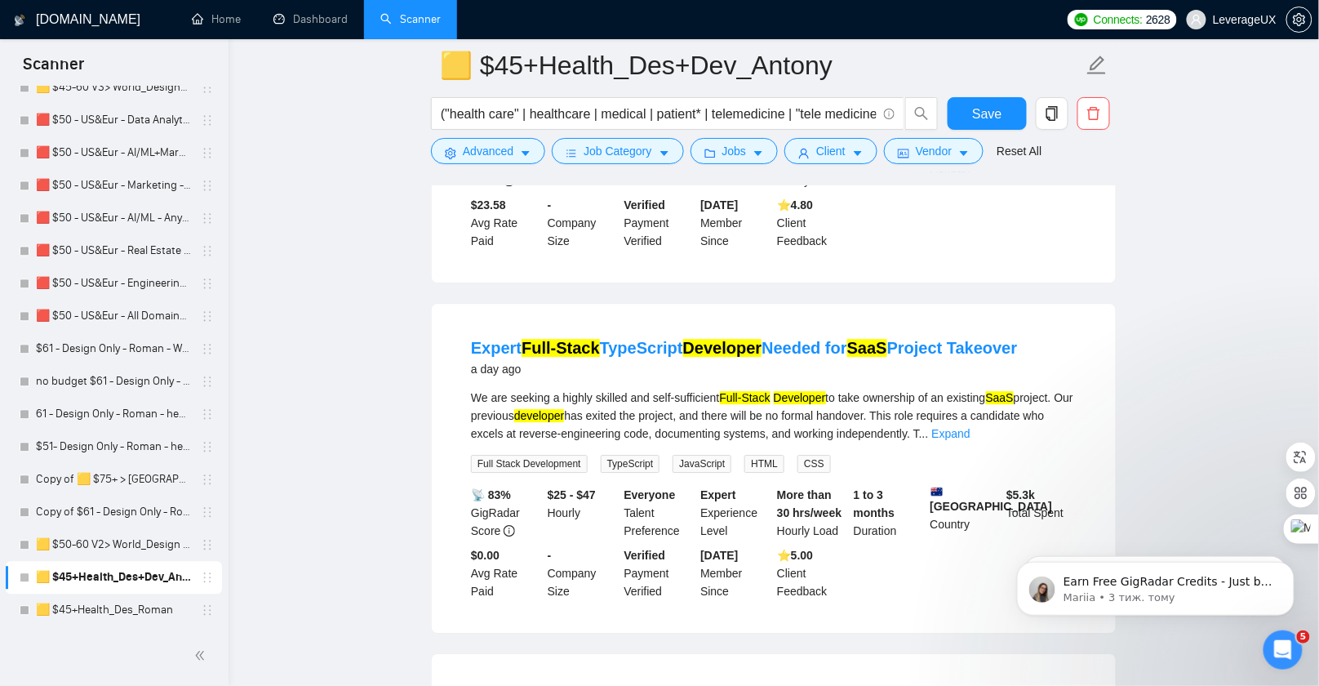
scroll to position [1370, 0]
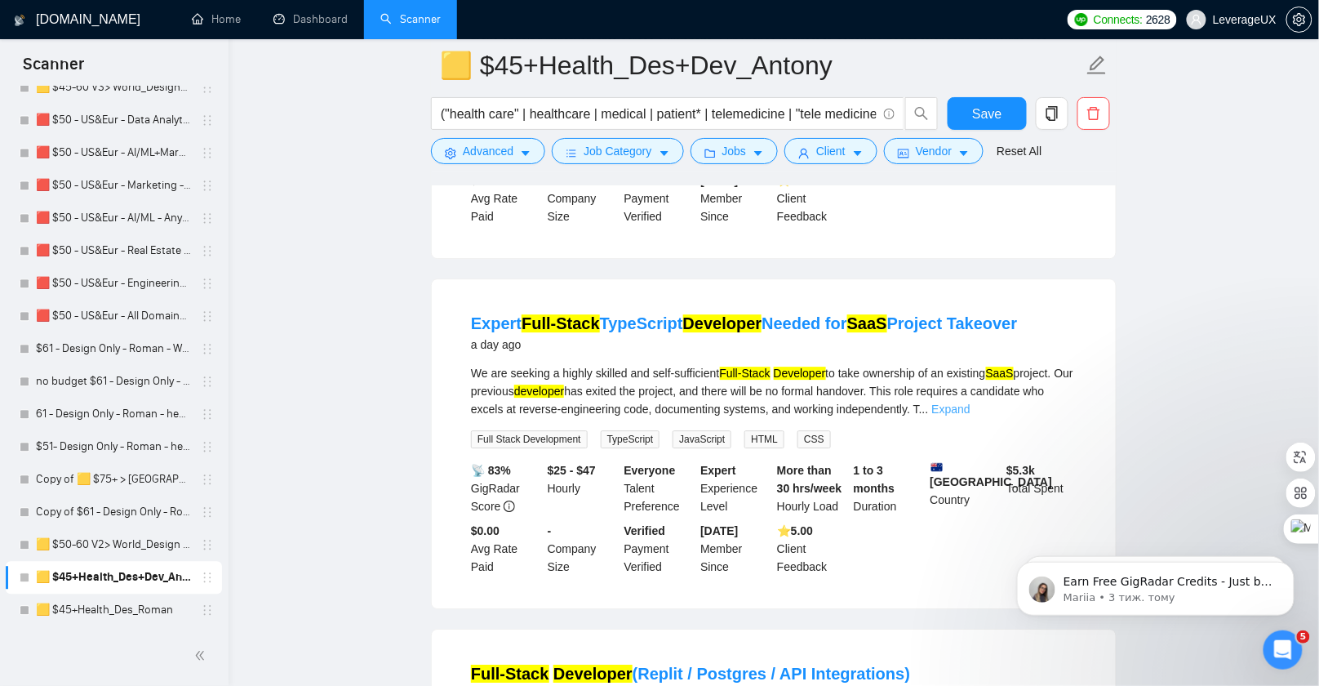
click at [971, 416] on link "Expand" at bounding box center [951, 409] width 38 height 13
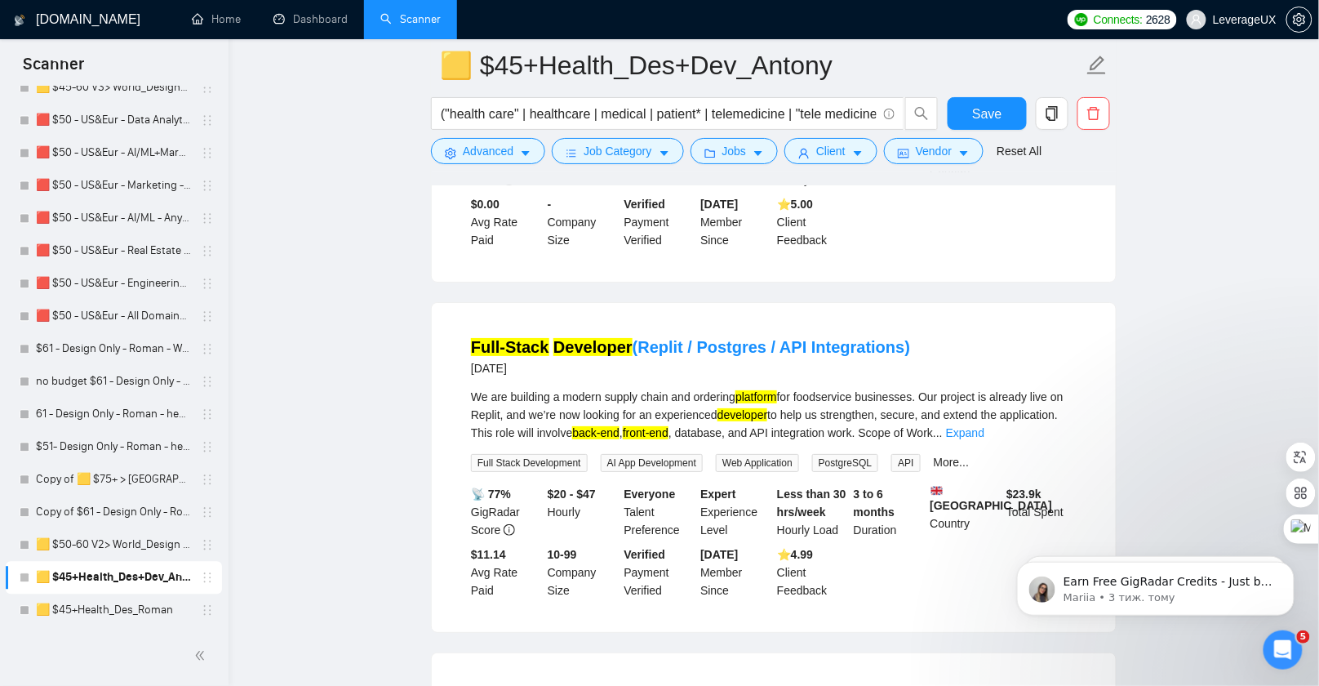
scroll to position [1796, 0]
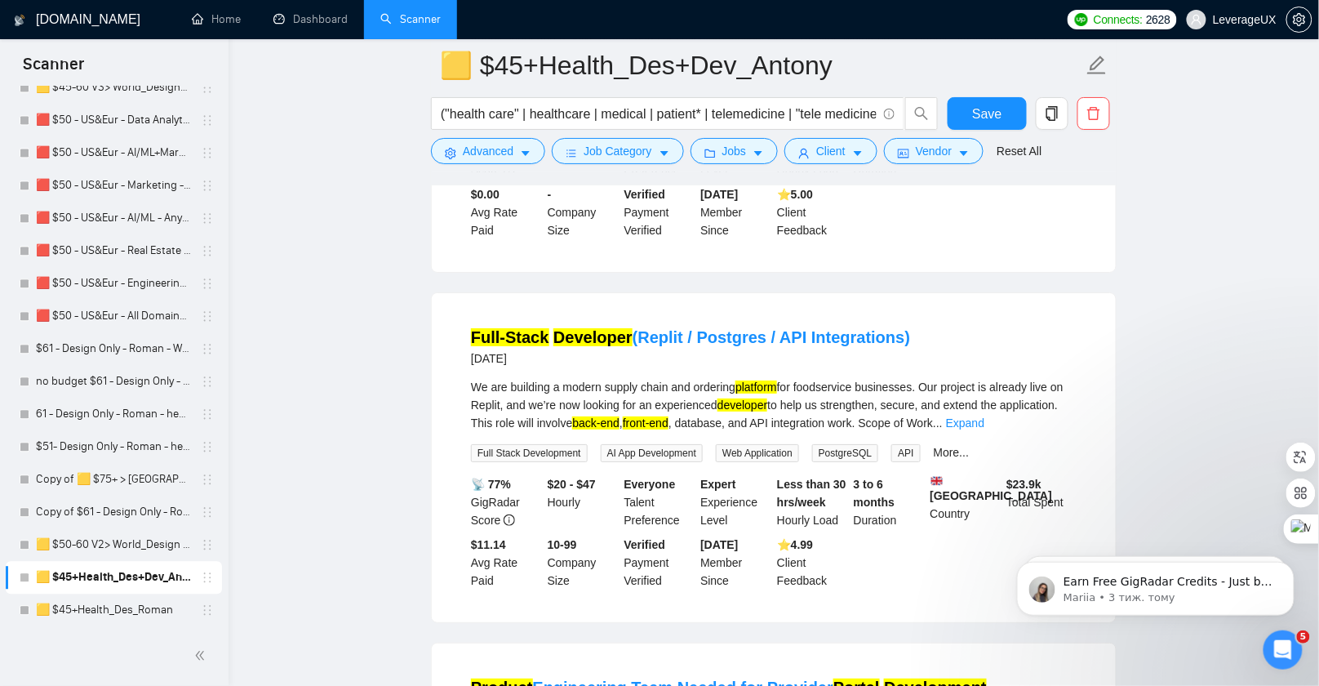
drag, startPoint x: 1048, startPoint y: 453, endPoint x: 1035, endPoint y: 444, distance: 15.2
click at [985, 429] on link "Expand" at bounding box center [965, 422] width 38 height 13
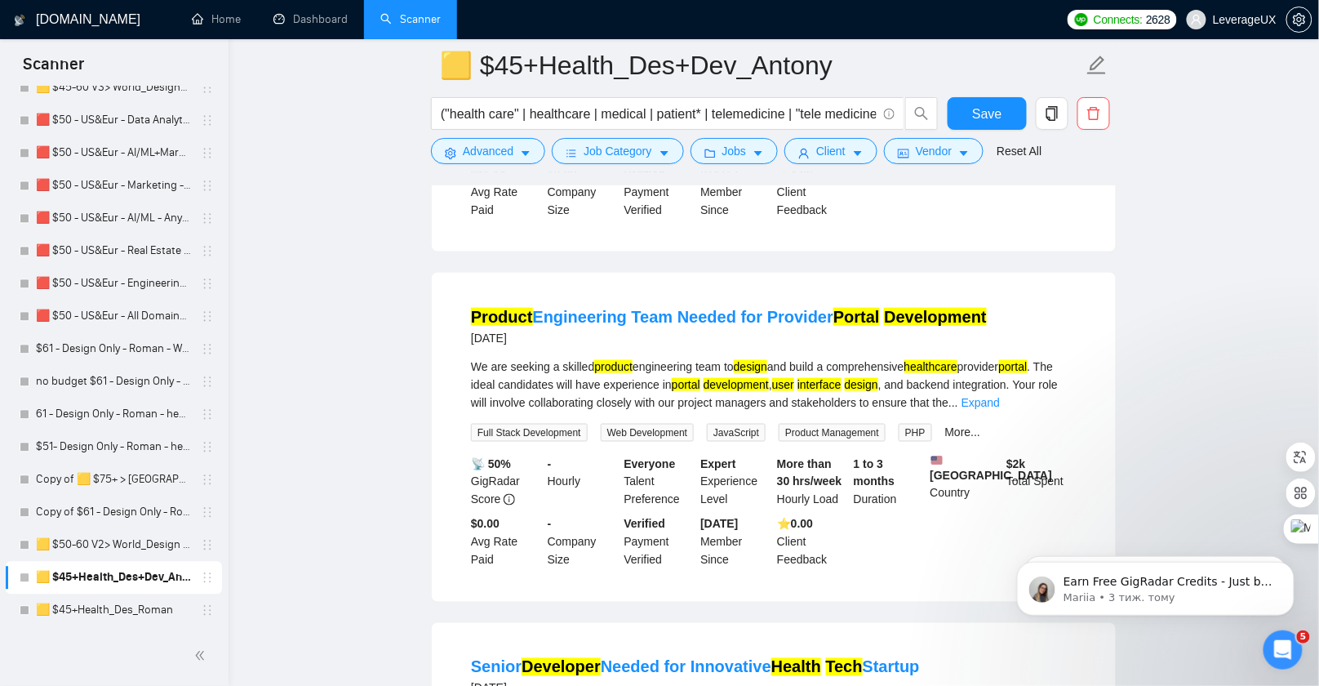
scroll to position [2512, 0]
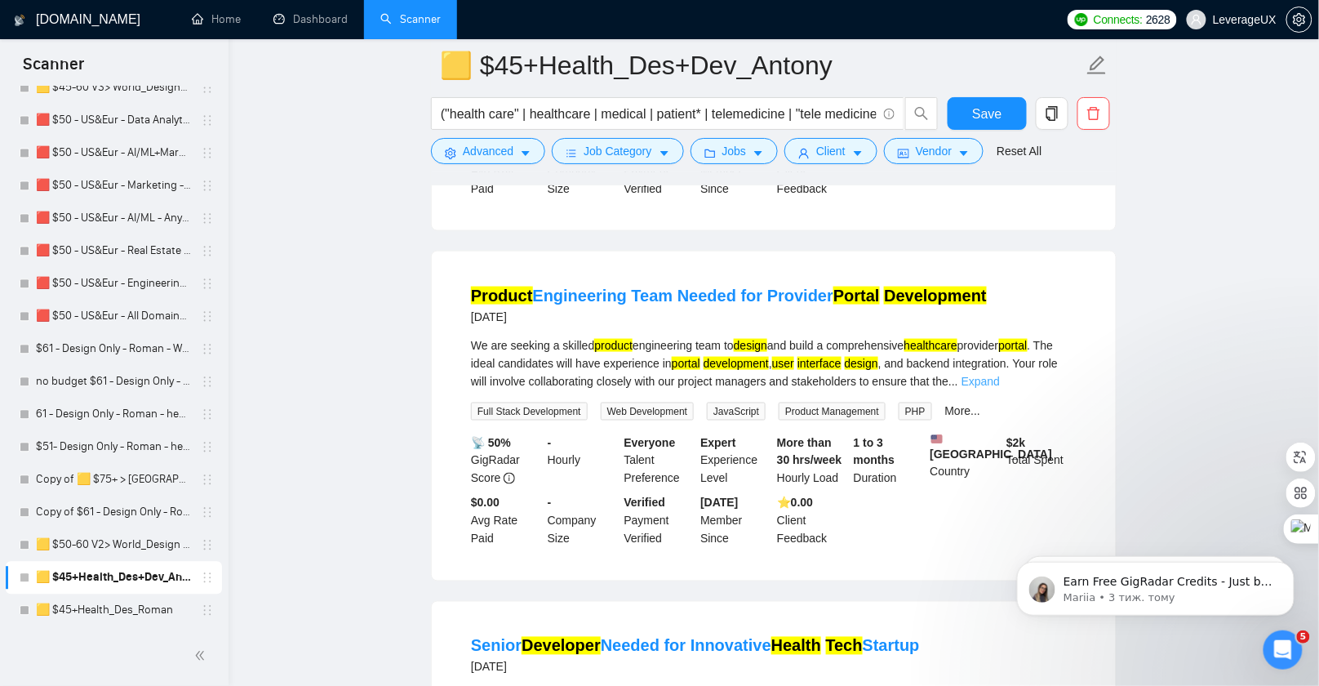
click at [1000, 388] on link "Expand" at bounding box center [981, 381] width 38 height 13
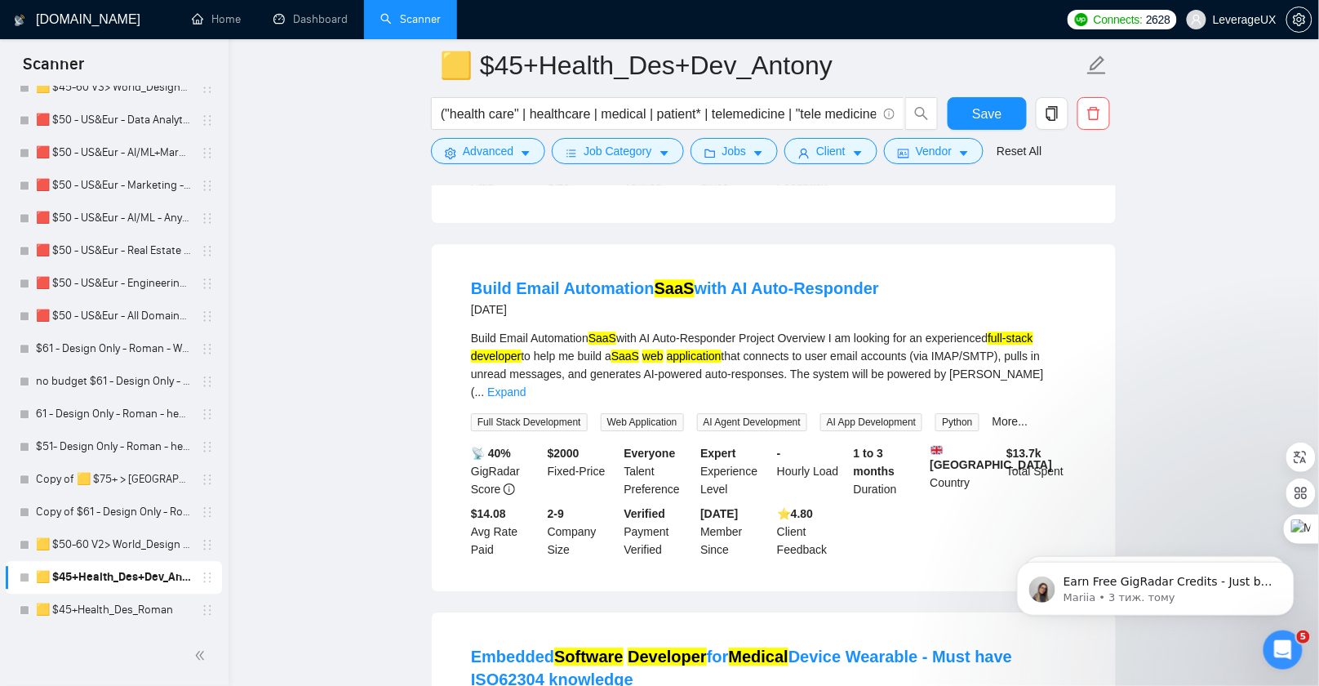
scroll to position [3271, 0]
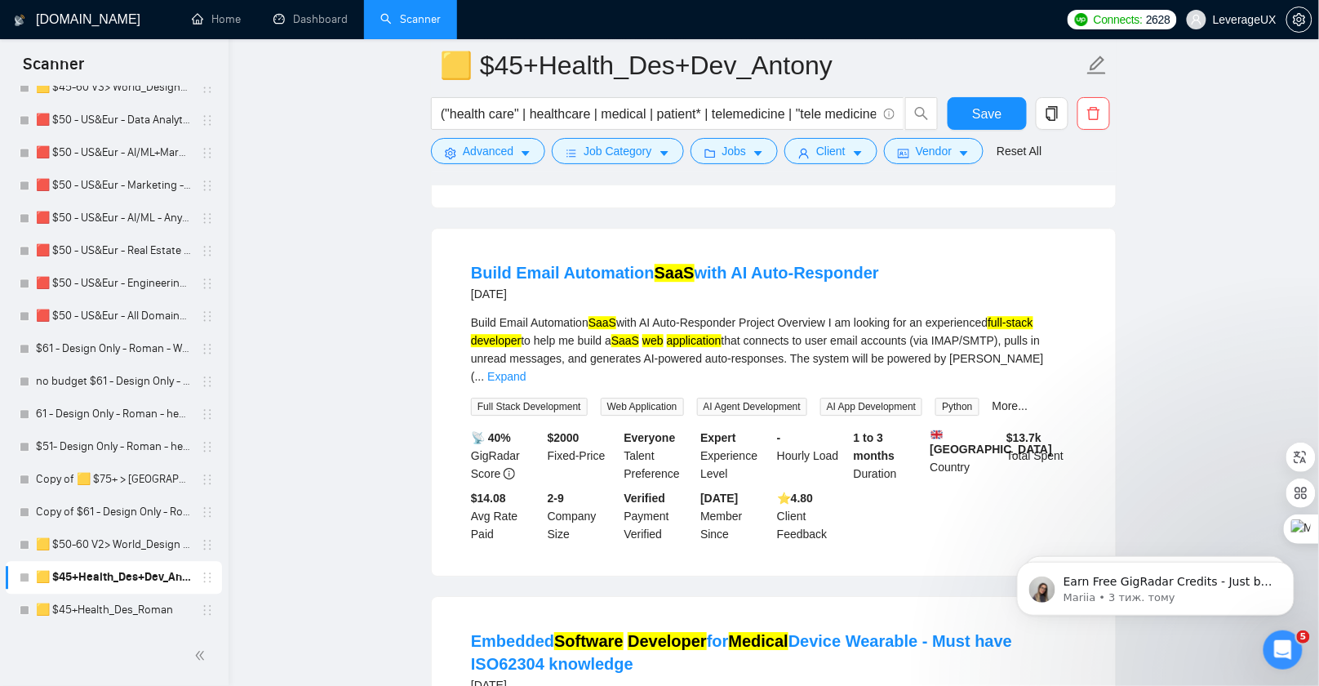
click at [526, 383] on link "Expand" at bounding box center [506, 376] width 38 height 13
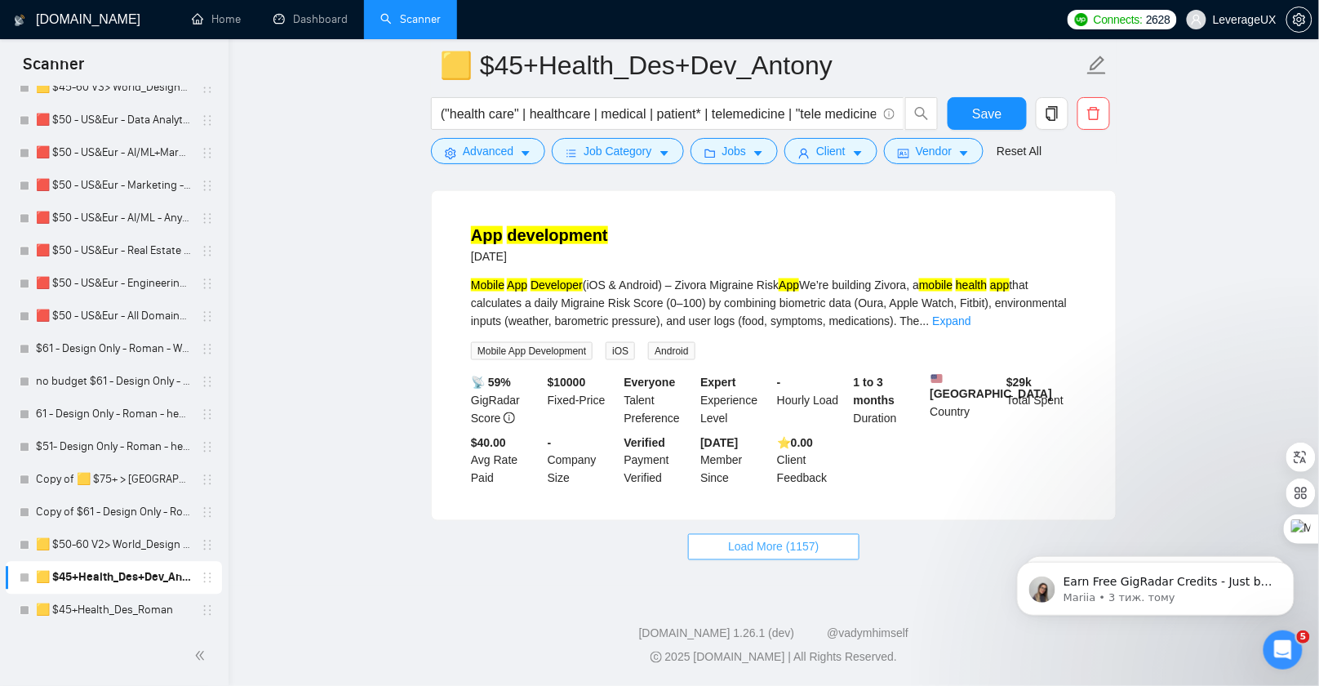
scroll to position [4563, 0]
click at [741, 556] on span "Load More (1157)" at bounding box center [773, 547] width 91 height 18
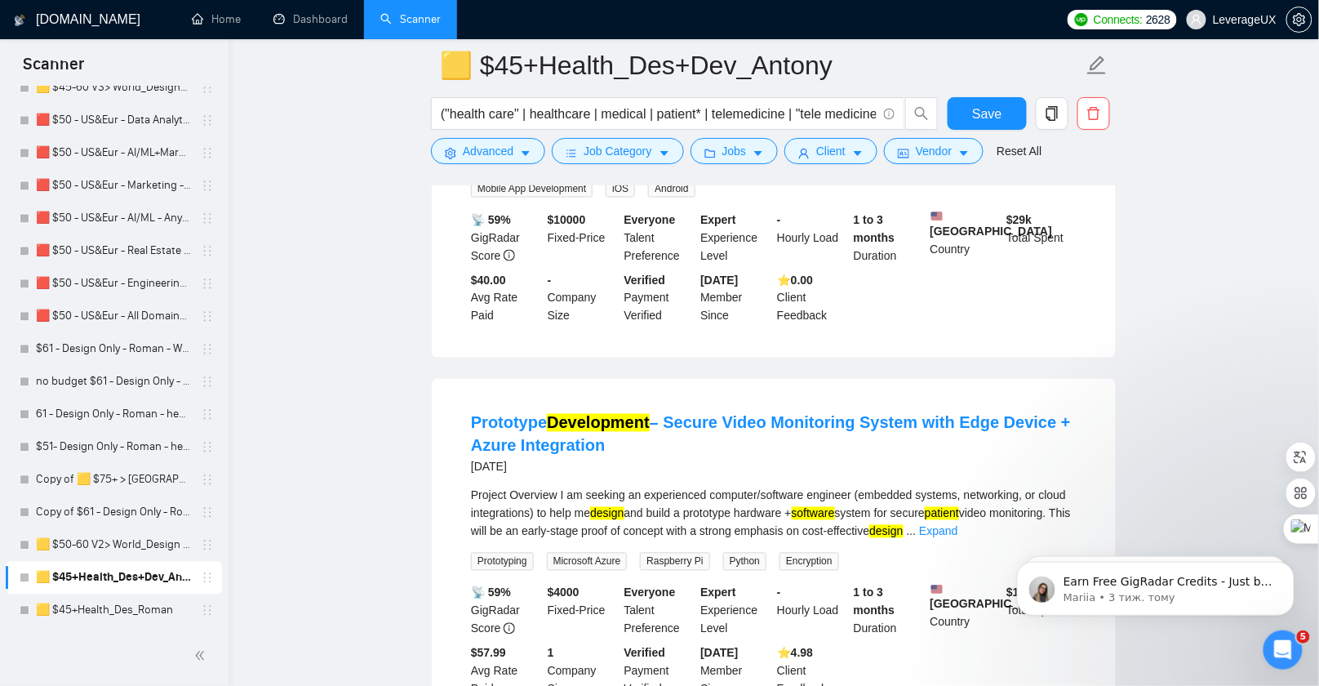
scroll to position [4692, 0]
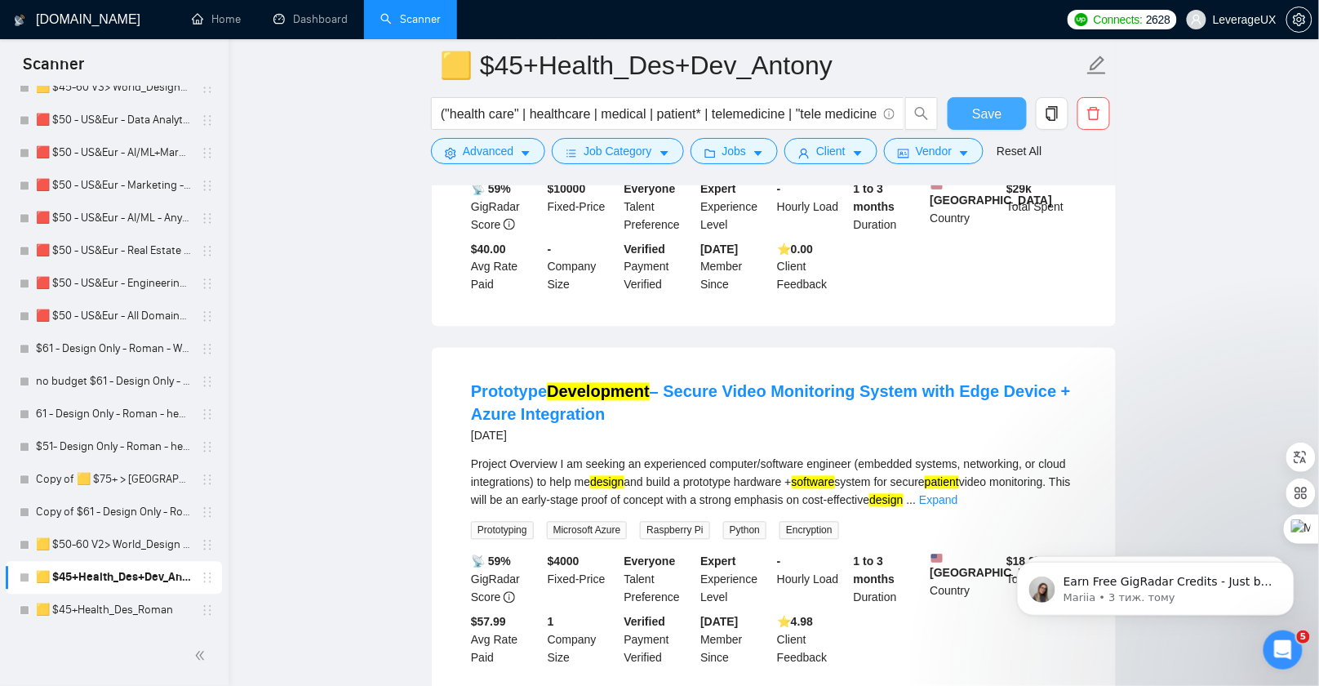
click at [1005, 110] on button "Save" at bounding box center [987, 113] width 79 height 33
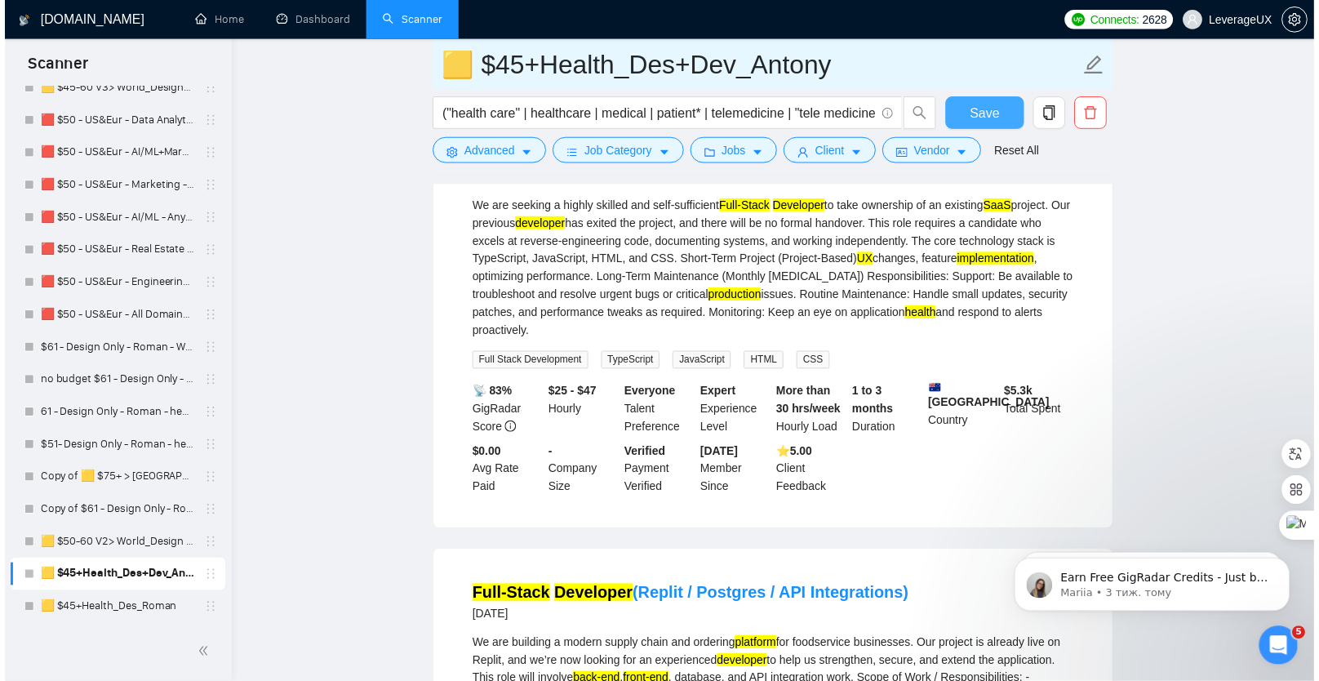
scroll to position [18, 0]
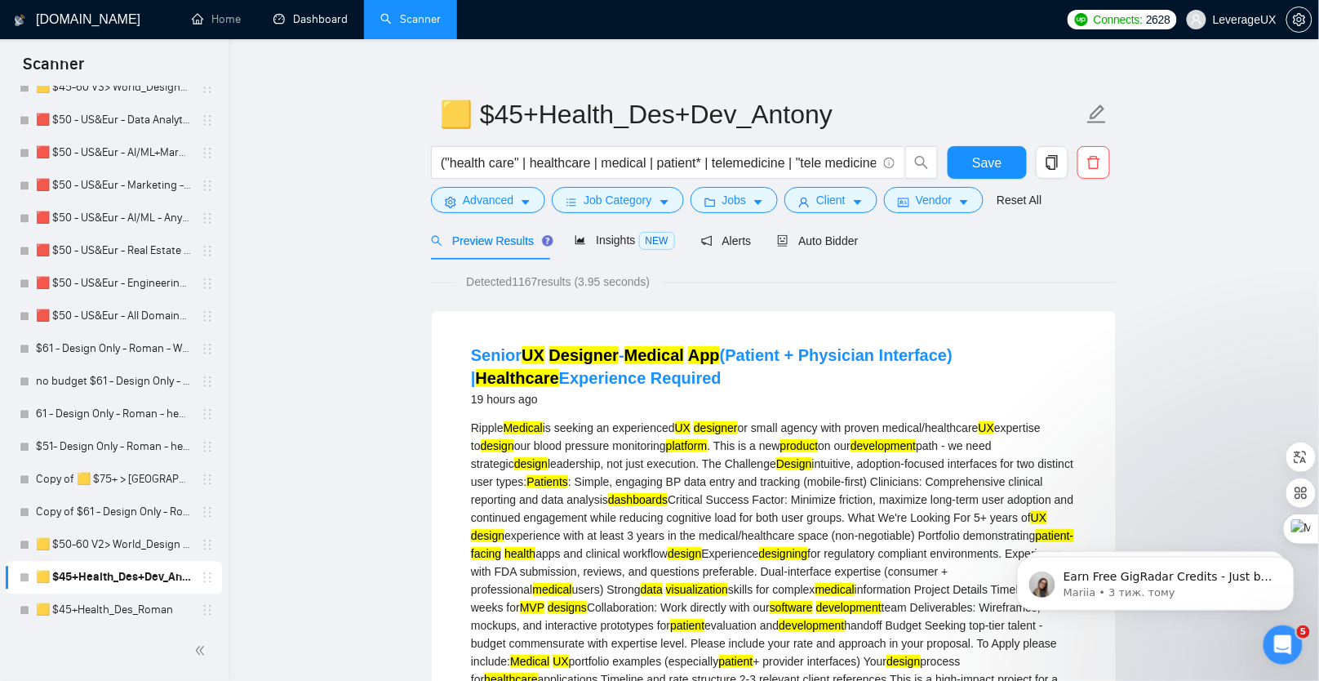
click at [132, 571] on link "🟨 $45+Health_Des+Dev_Antony" at bounding box center [113, 578] width 155 height 33
click at [822, 243] on span "Auto Bidder" at bounding box center [817, 240] width 81 height 13
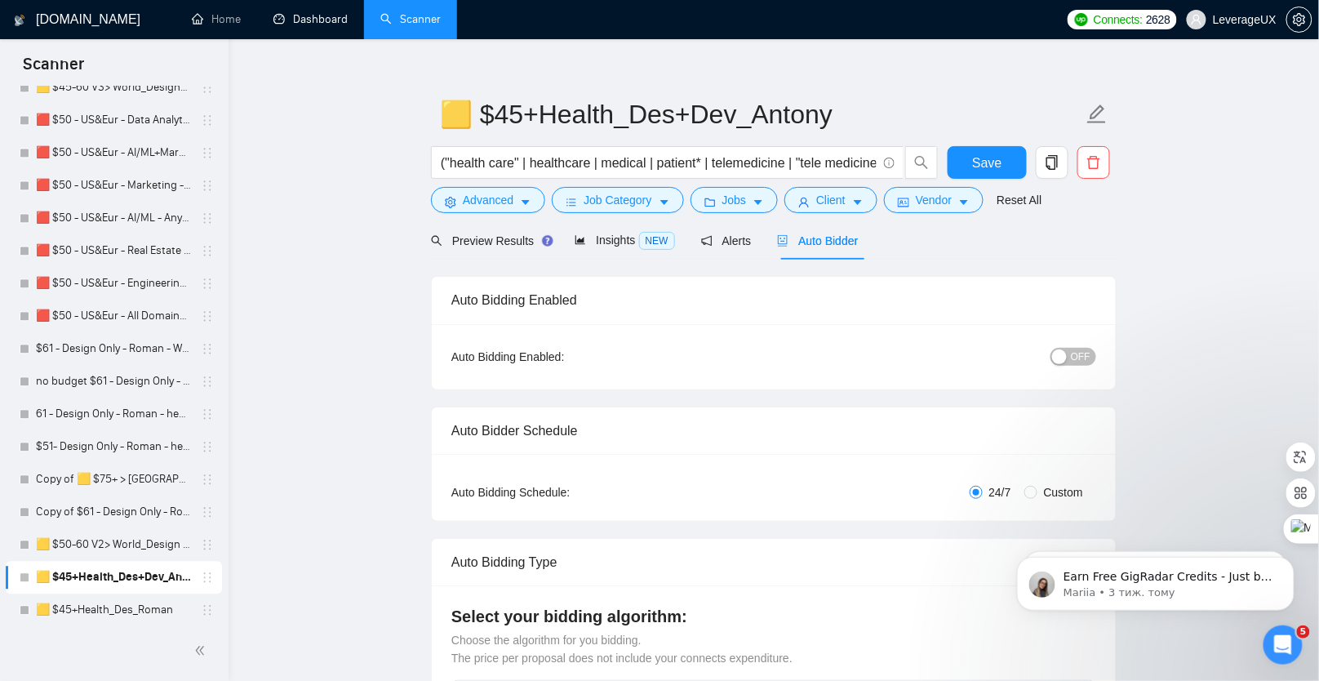
radio input "false"
radio input "true"
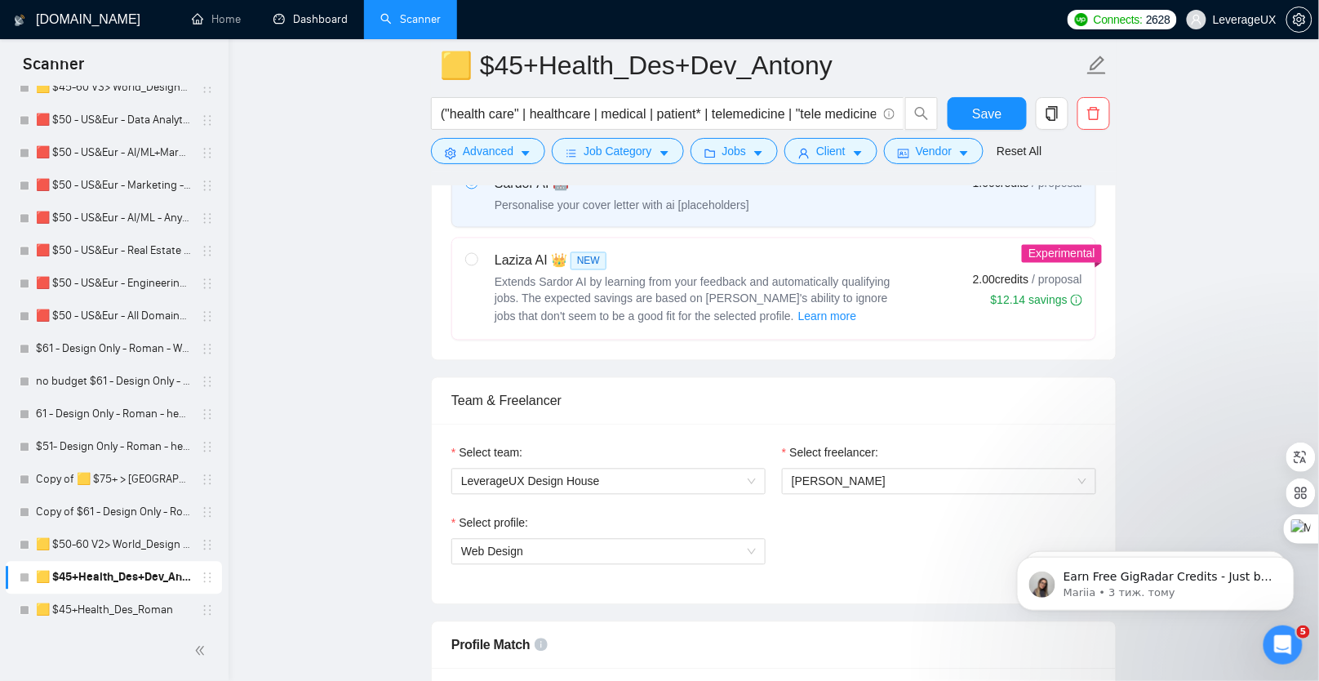
scroll to position [860, 0]
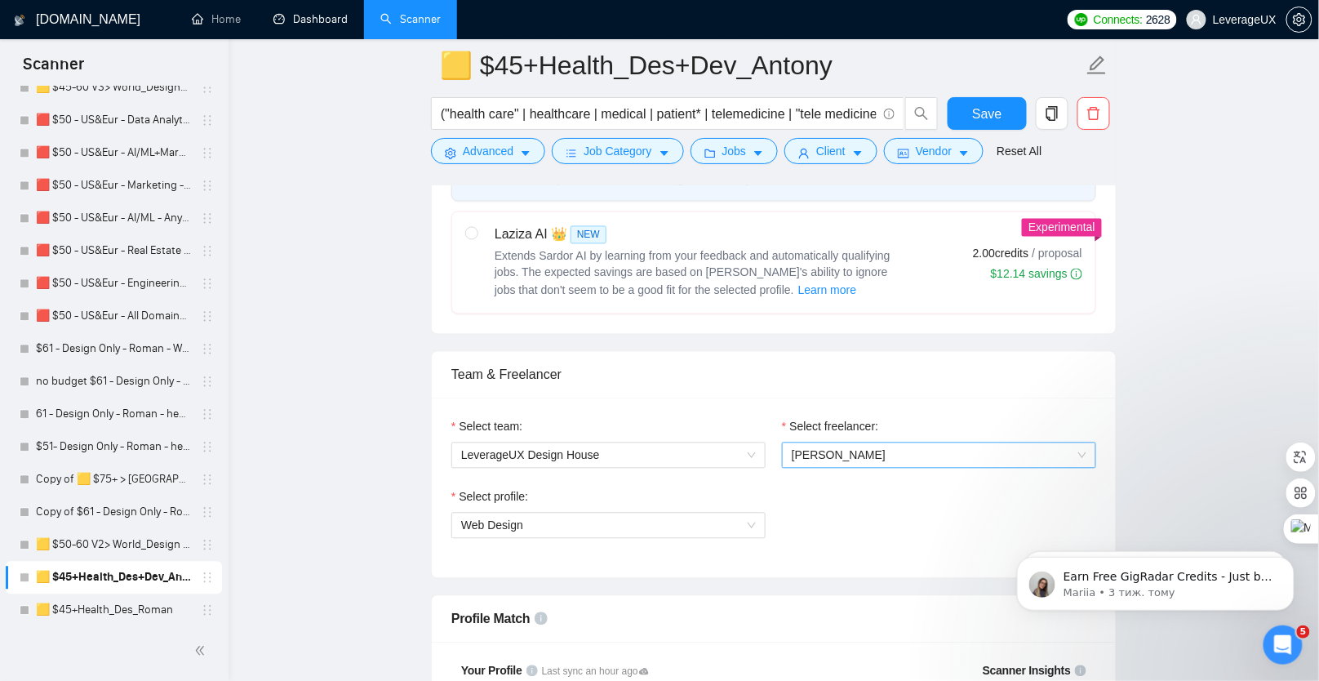
click at [843, 449] on span "[PERSON_NAME]" at bounding box center [839, 455] width 94 height 13
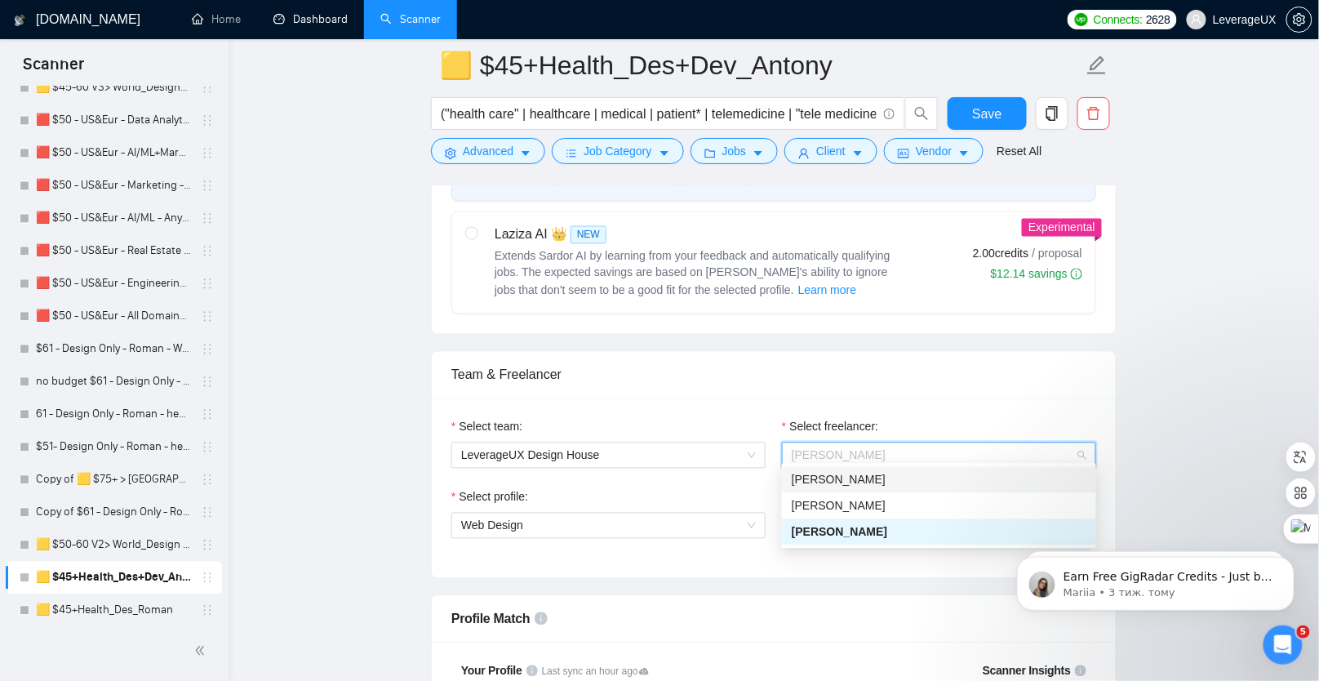
click at [839, 483] on span "[PERSON_NAME]" at bounding box center [839, 480] width 94 height 13
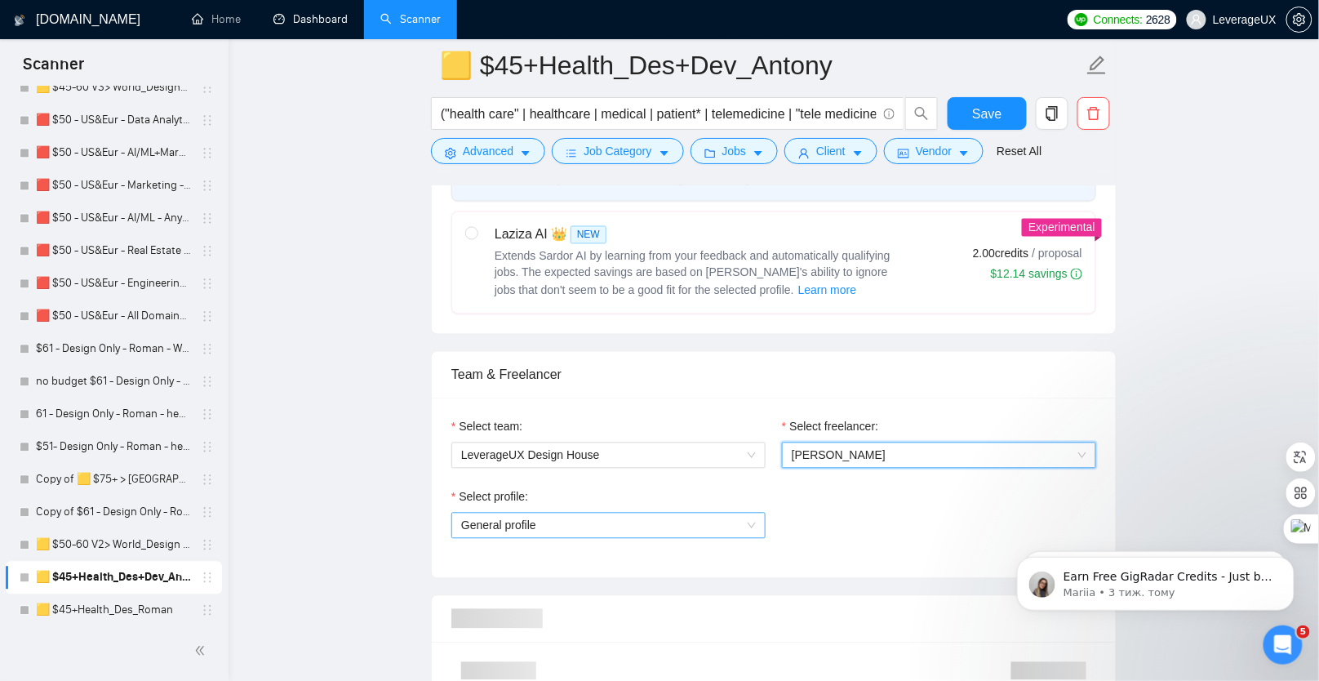
click at [573, 520] on span "General profile" at bounding box center [608, 526] width 295 height 24
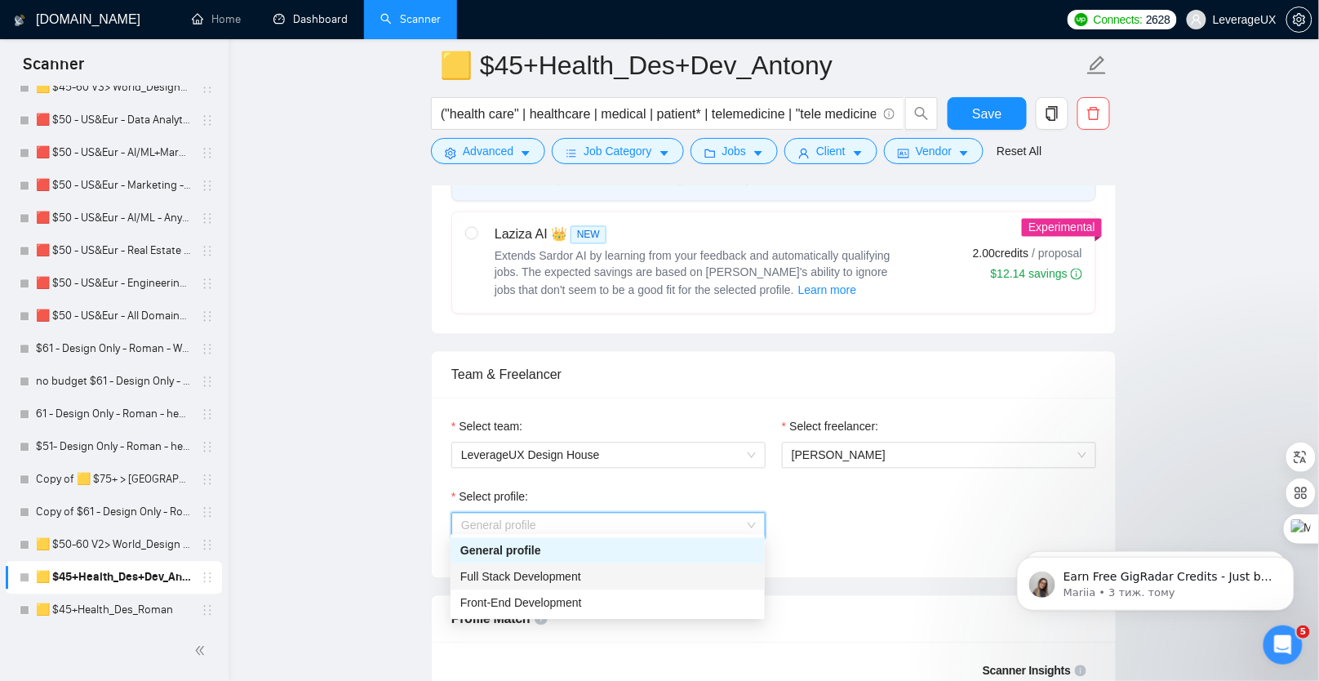
click at [573, 575] on span "Full Stack Development" at bounding box center [521, 577] width 121 height 13
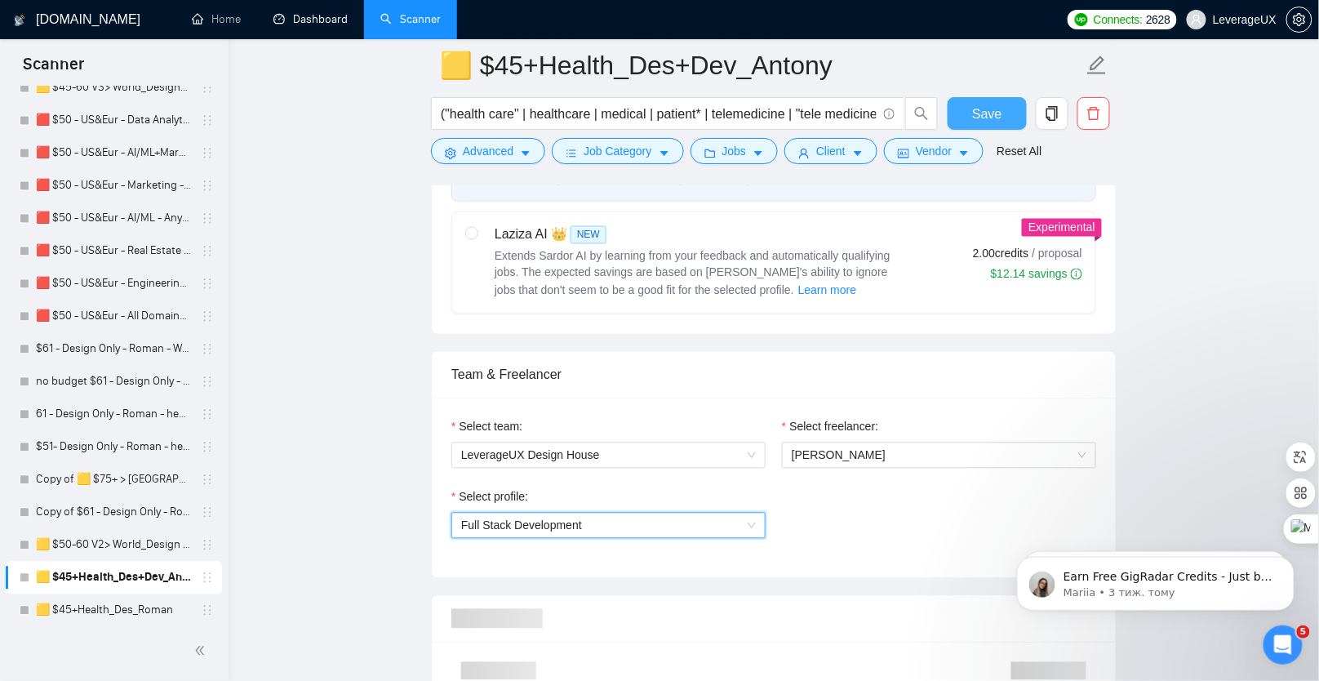
click at [991, 119] on span "Save" at bounding box center [986, 114] width 29 height 20
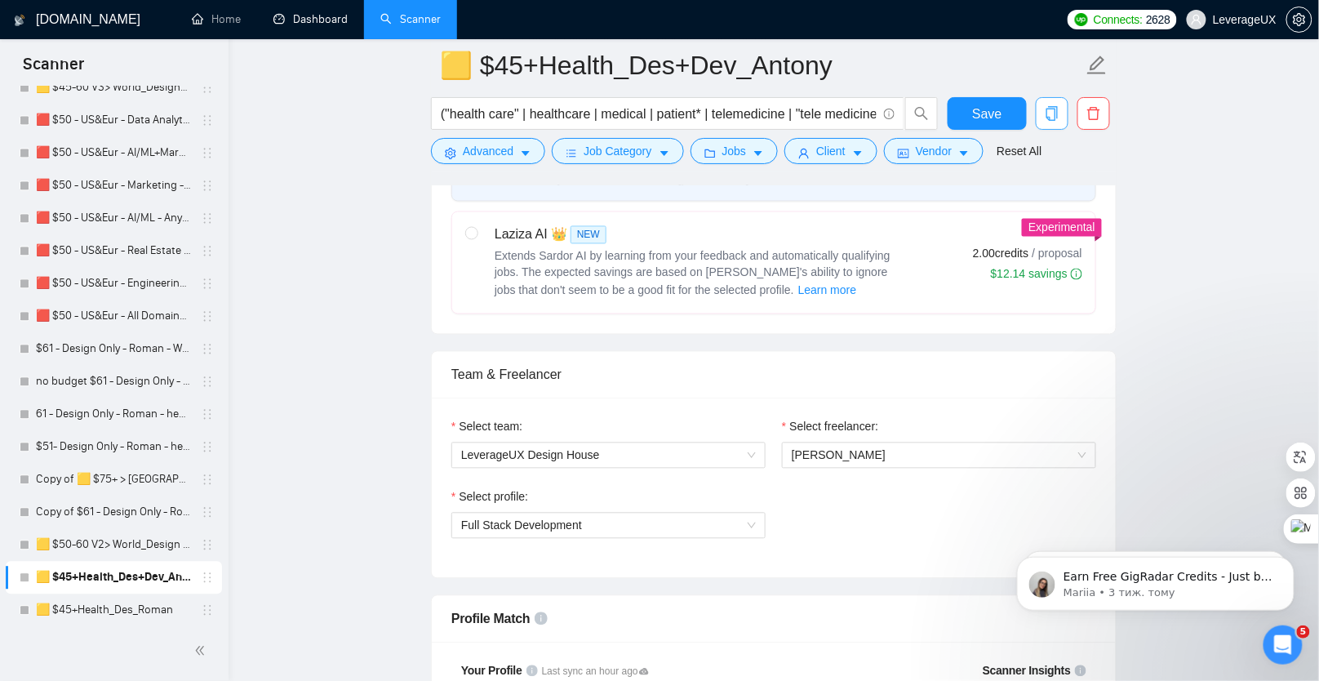
click at [1043, 115] on span "copy" at bounding box center [1052, 113] width 31 height 15
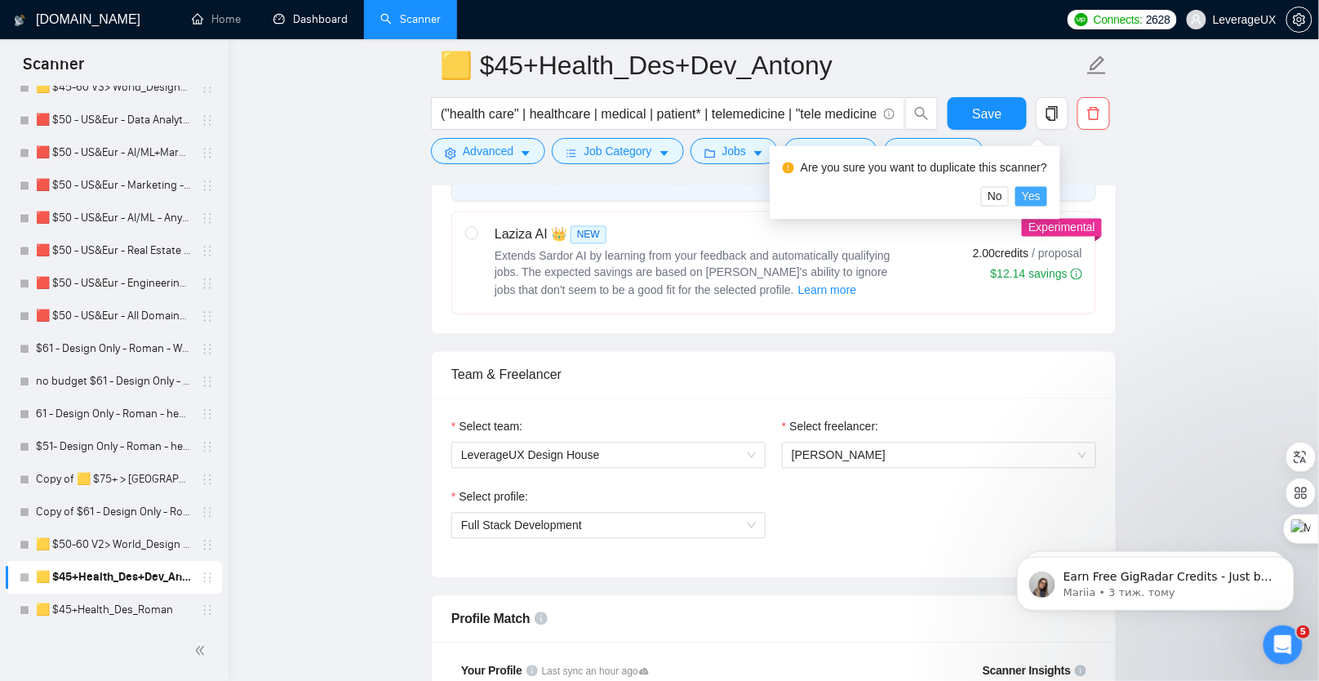
click at [1039, 194] on span "Yes" at bounding box center [1031, 197] width 19 height 18
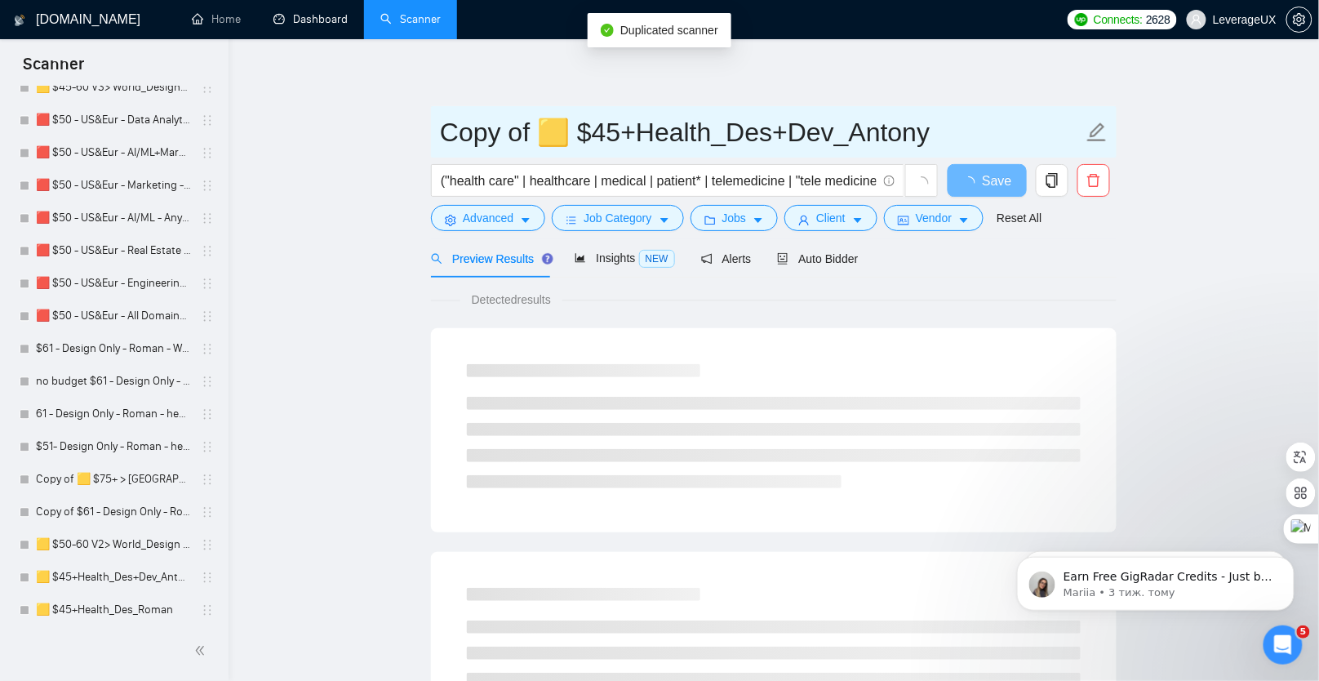
click at [526, 133] on input "Copy of 🟨 $45+Health_Des+Dev_Antony" at bounding box center [761, 132] width 643 height 41
click at [533, 128] on input "Copy of 🟨 $45+Health_Des+Dev_Antony" at bounding box center [761, 132] width 643 height 41
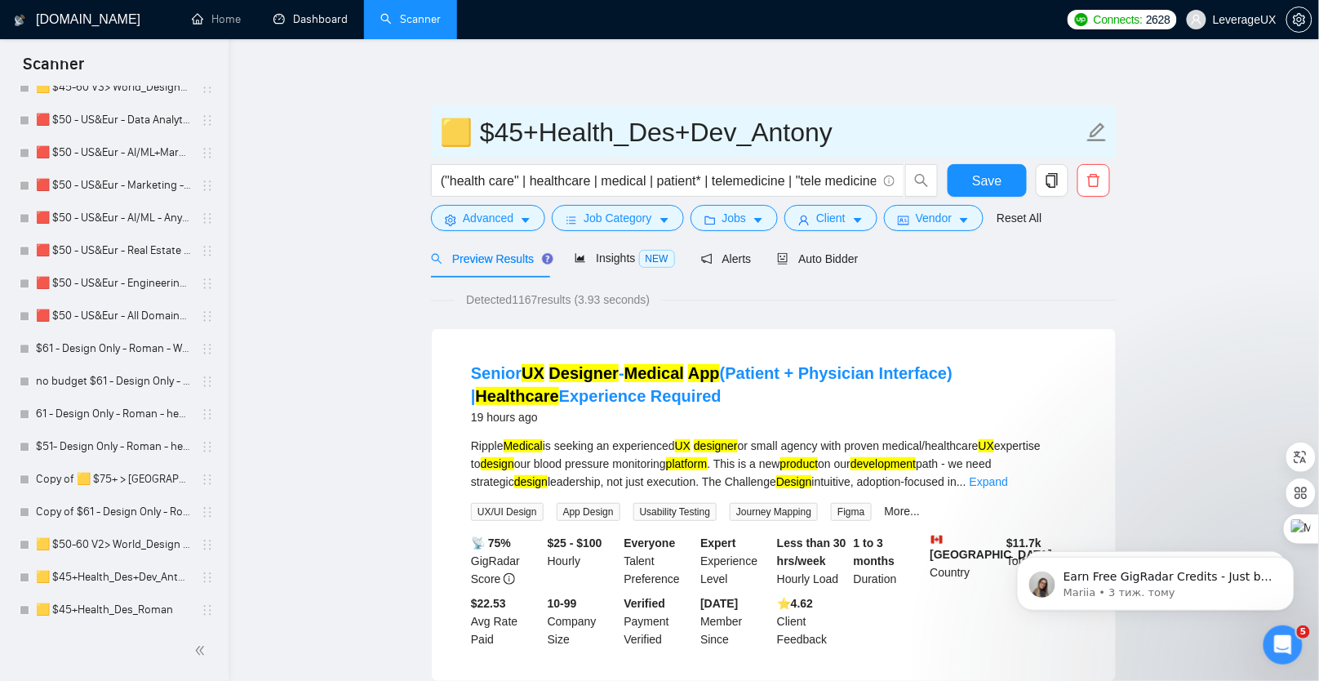
click at [610, 137] on input "🟨 $45+Health_Des+Dev_Antony" at bounding box center [761, 132] width 643 height 41
type input "🟨 $45+RealEstate_Des+Dev_Antony"
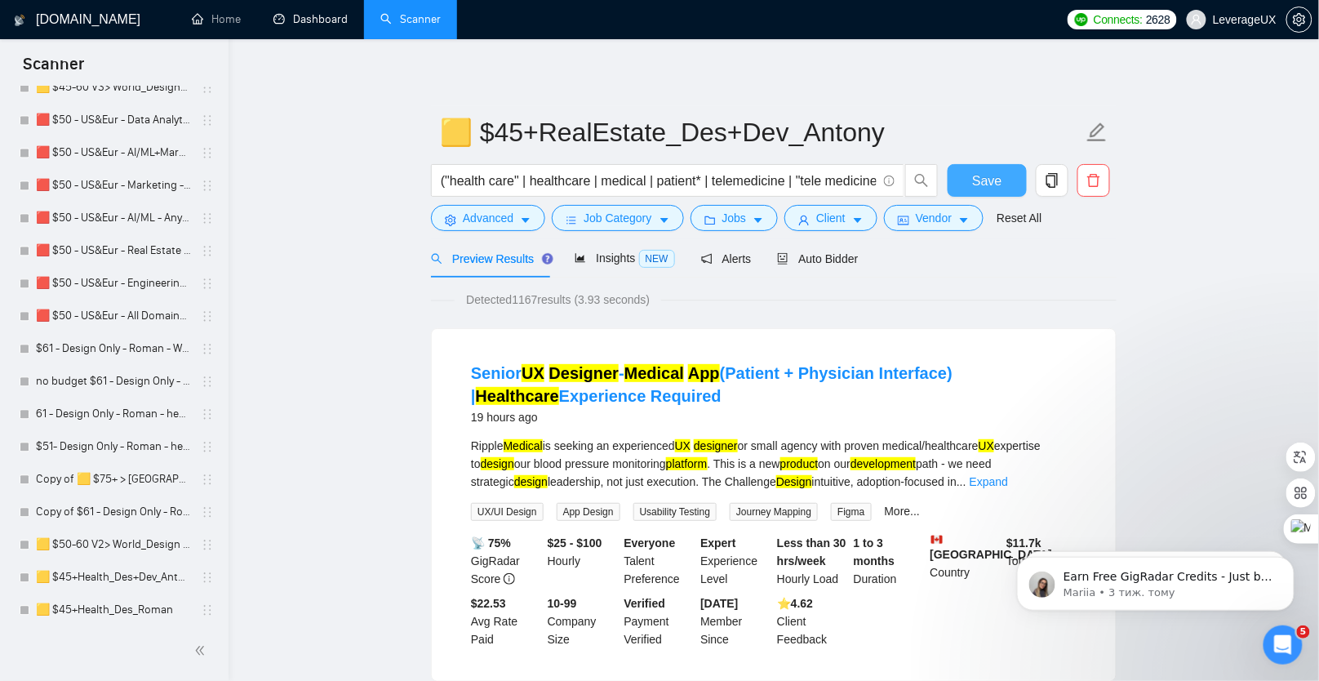
click at [981, 180] on span "Save" at bounding box center [986, 181] width 29 height 20
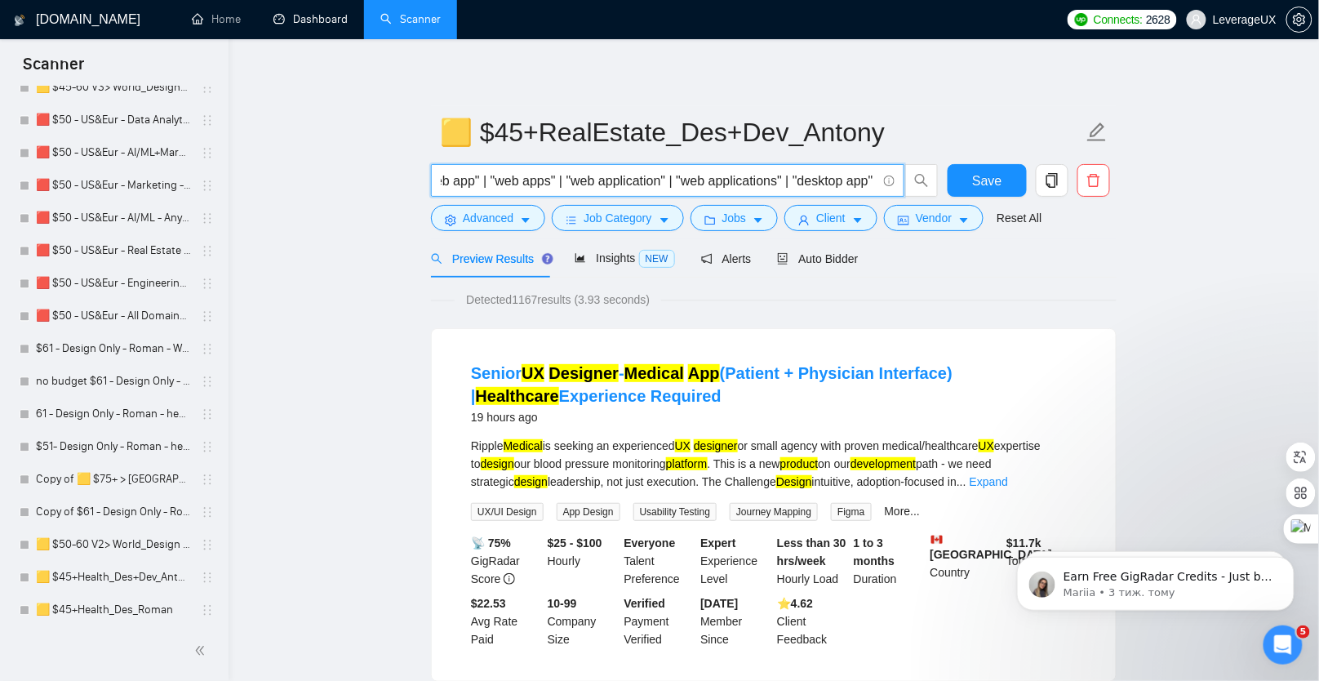
scroll to position [0, 5097]
drag, startPoint x: 440, startPoint y: 179, endPoint x: 1127, endPoint y: 188, distance: 686.7
paste input "real estate" | real-estate | realestate | property | properties | proptech | re…"
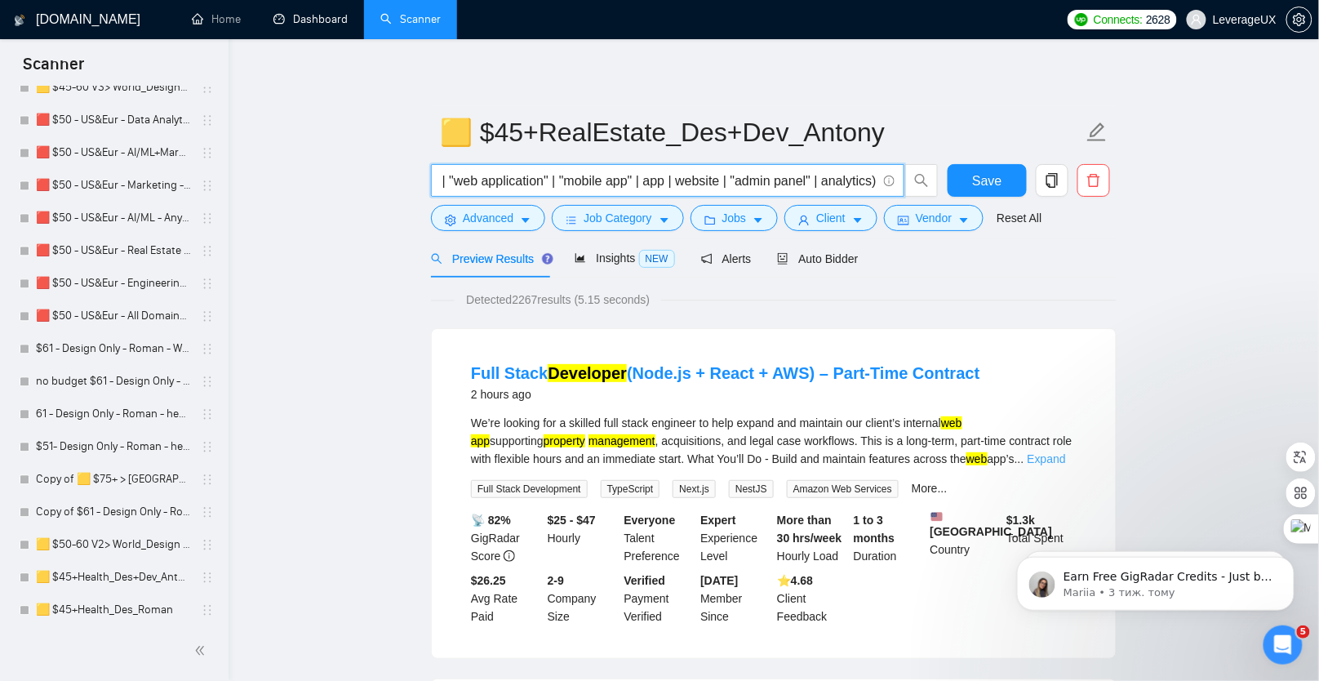
type input "("real estate" | real-estate | realestate | property | properties | proptech | …"
click at [1047, 452] on link "Expand" at bounding box center [1047, 458] width 38 height 13
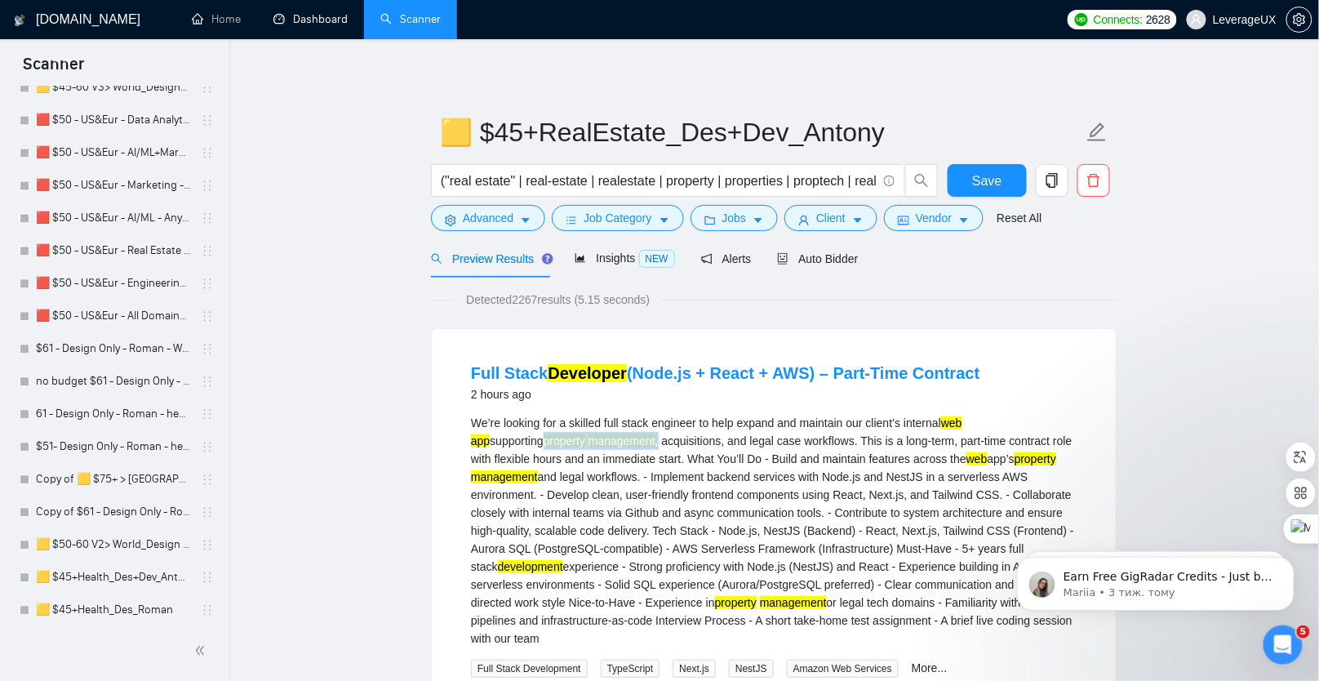
drag, startPoint x: 465, startPoint y: 440, endPoint x: 591, endPoint y: 439, distance: 125.7
click at [591, 439] on li "Full Stack Developer (Node.js + React + AWS) – Part-Time Contract 2 hours ago W…" at bounding box center [774, 583] width 645 height 469
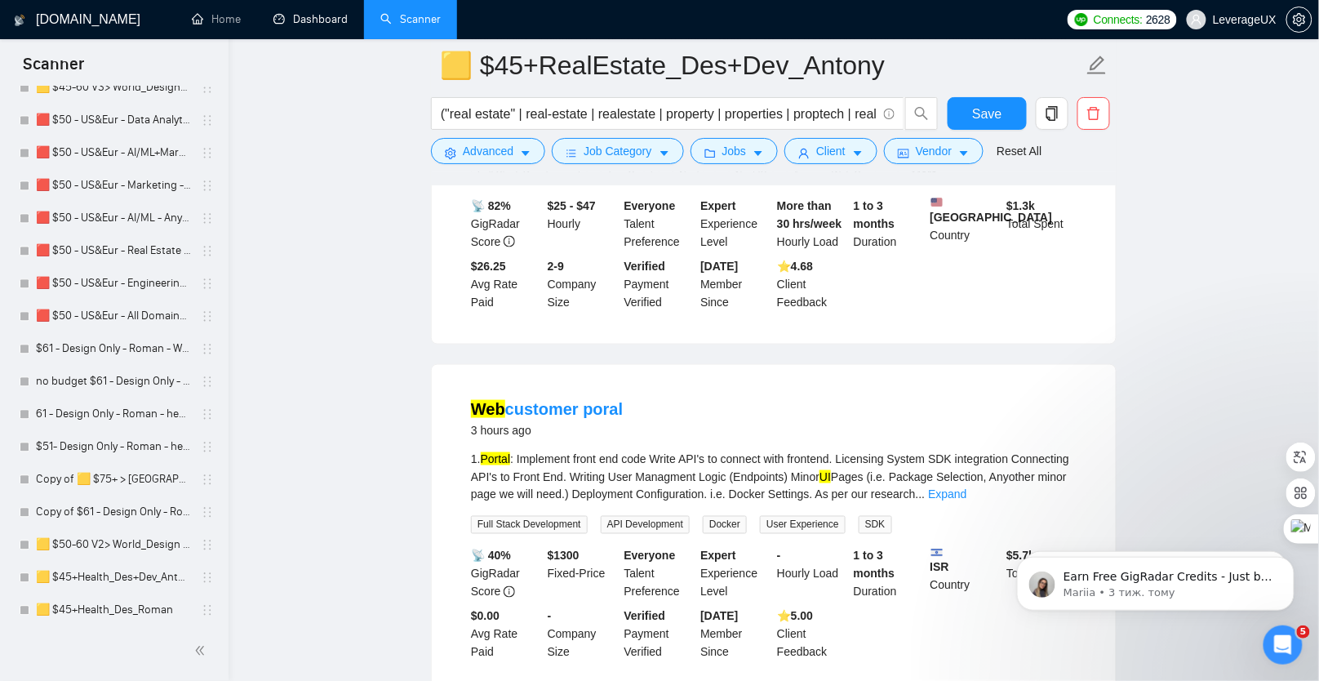
scroll to position [528, 0]
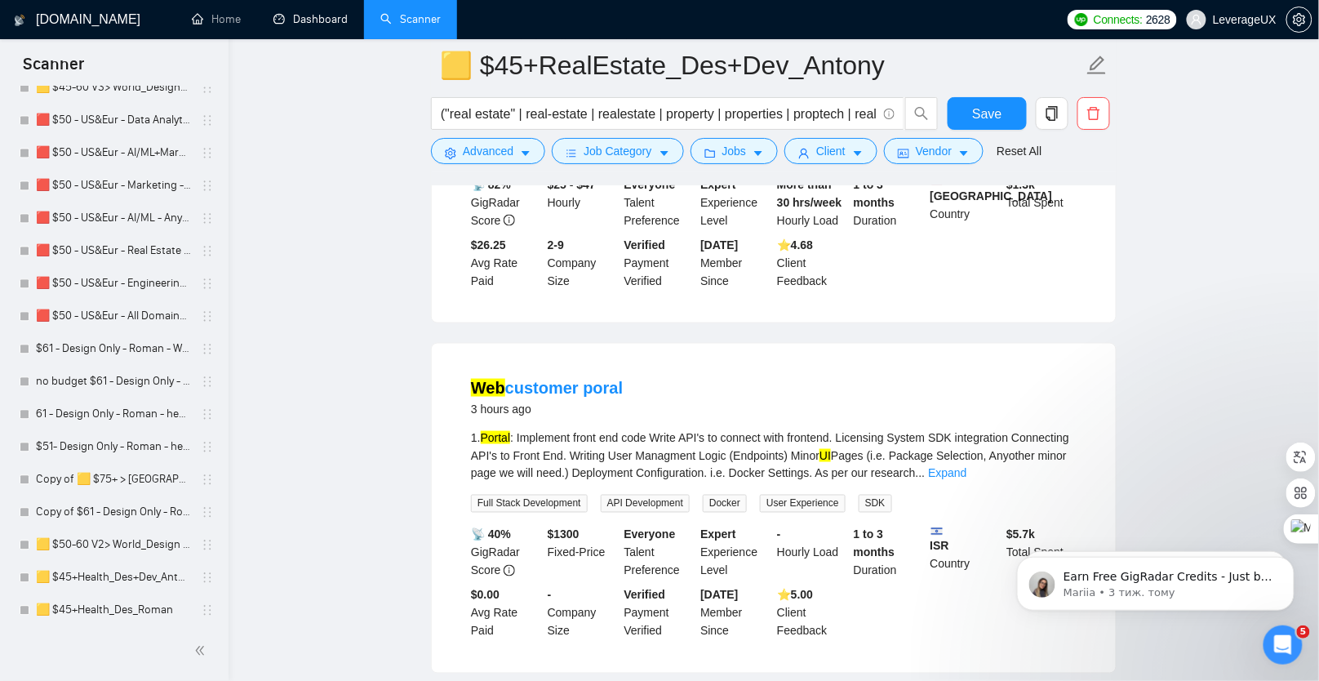
click at [967, 474] on link "Expand" at bounding box center [947, 473] width 38 height 13
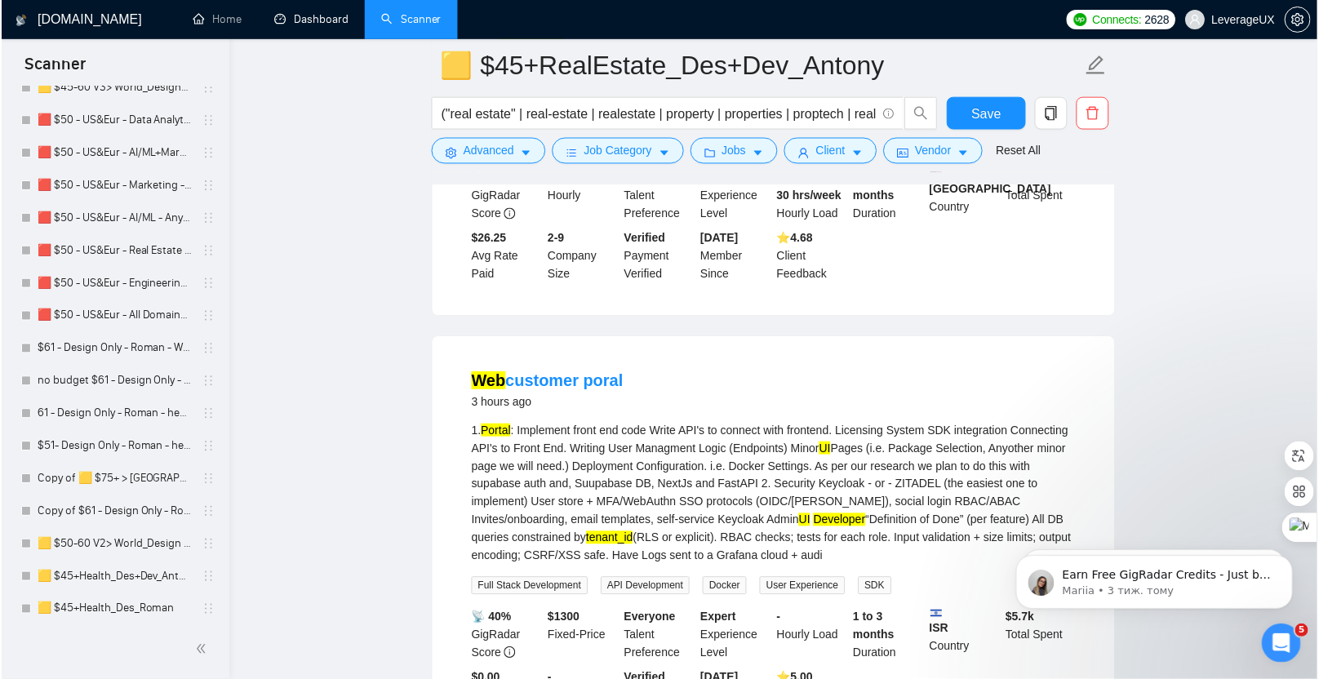
scroll to position [555, 0]
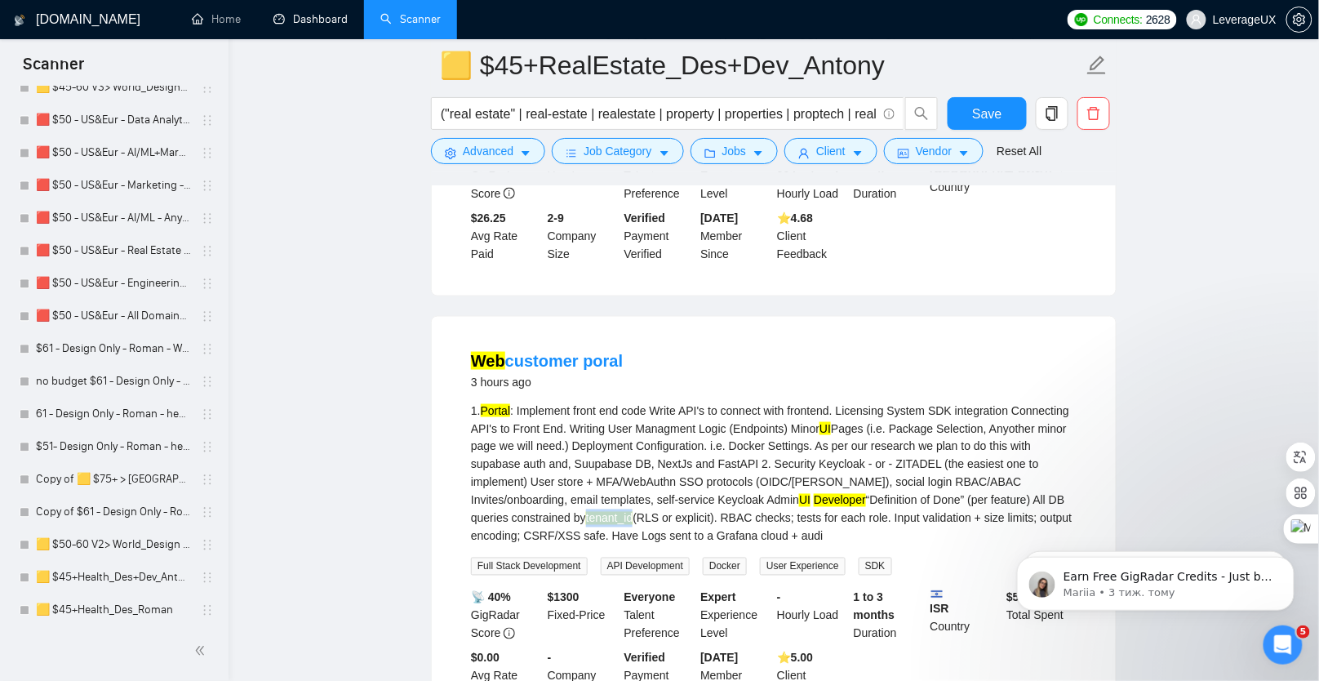
drag, startPoint x: 629, startPoint y: 518, endPoint x: 678, endPoint y: 514, distance: 49.2
click at [678, 514] on div "1. Portal : Implement front end code Write API's to connect with frontend. Lice…" at bounding box center [774, 474] width 606 height 144
click at [792, 365] on div "Web customer poral 3 hours ago" at bounding box center [774, 370] width 606 height 42
drag, startPoint x: 631, startPoint y: 519, endPoint x: 665, endPoint y: 515, distance: 34.5
click at [634, 515] on mark "tenant_id" at bounding box center [609, 518] width 47 height 13
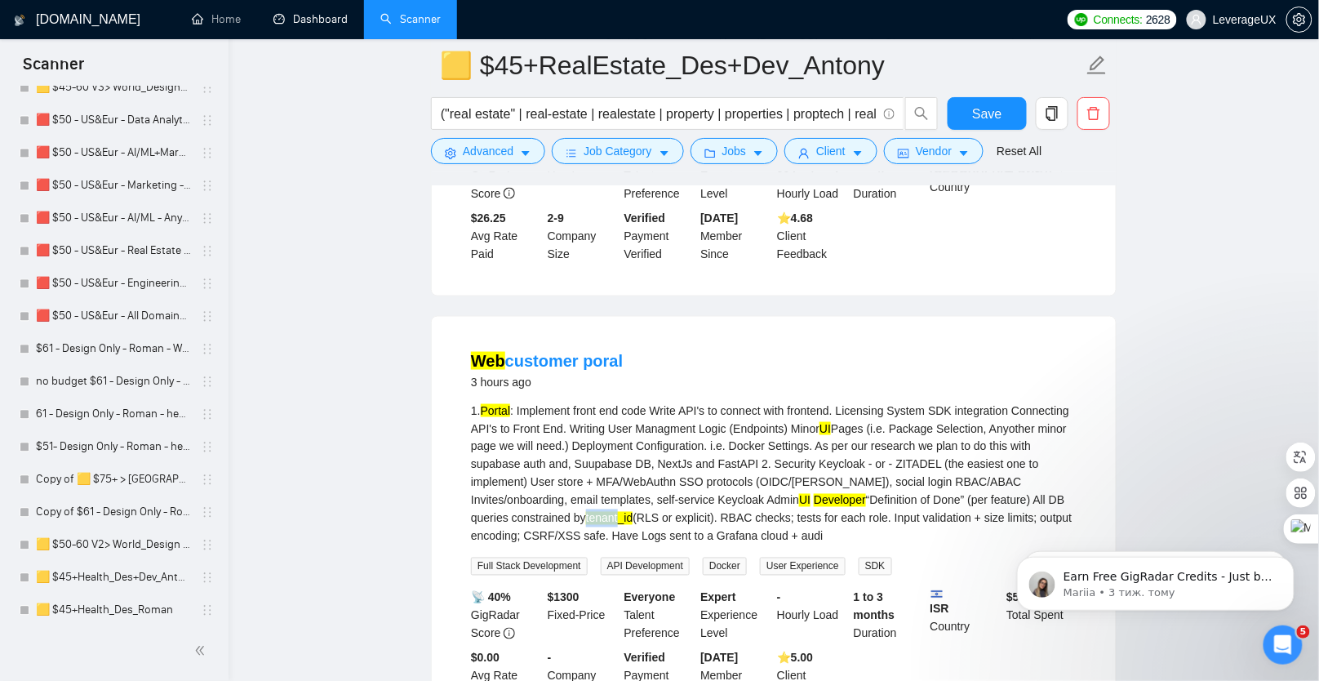
drag, startPoint x: 665, startPoint y: 514, endPoint x: 622, endPoint y: 517, distance: 42.5
click at [622, 517] on div "1. Portal : Implement front end code Write API's to connect with frontend. Lice…" at bounding box center [774, 474] width 606 height 144
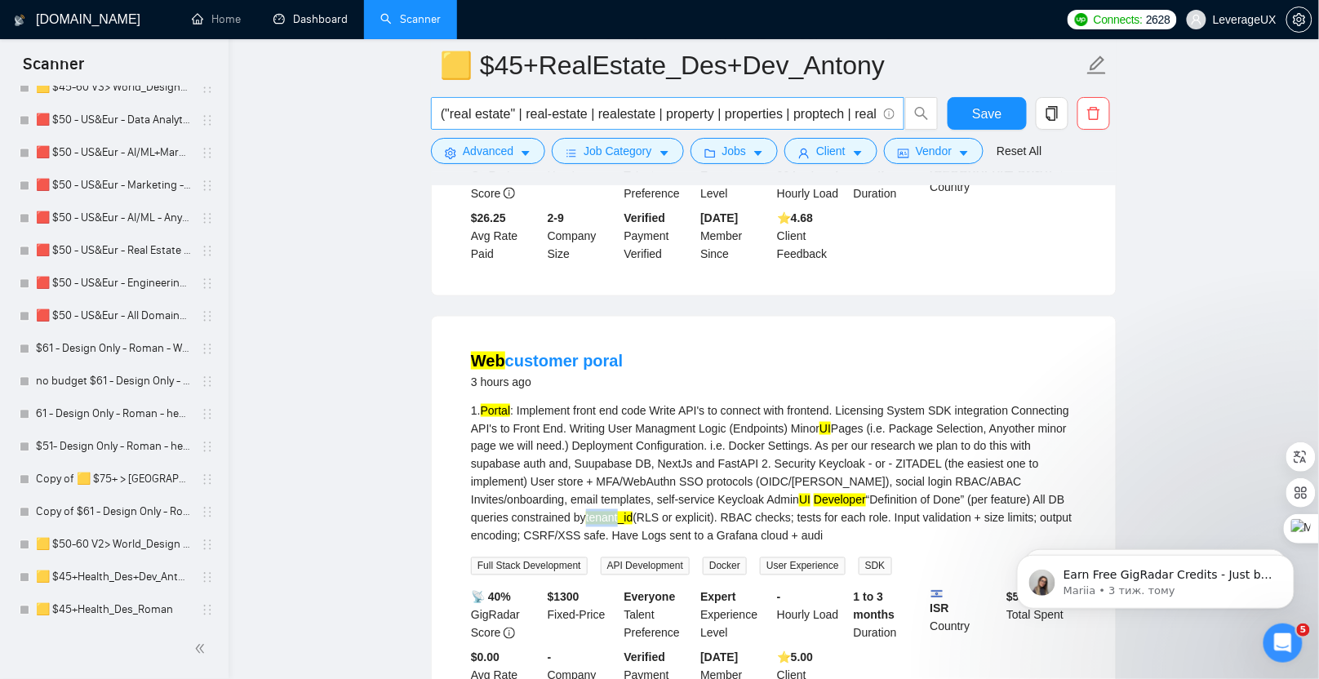
click at [545, 114] on input "("real estate" | real-estate | realestate | property | properties | proptech | …" at bounding box center [659, 114] width 436 height 20
drag, startPoint x: 441, startPoint y: 112, endPoint x: 1073, endPoint y: 109, distance: 632.0
click at [1073, 109] on div "("real estate" | real-estate | realestate | property | properties | proptech | …" at bounding box center [771, 117] width 686 height 41
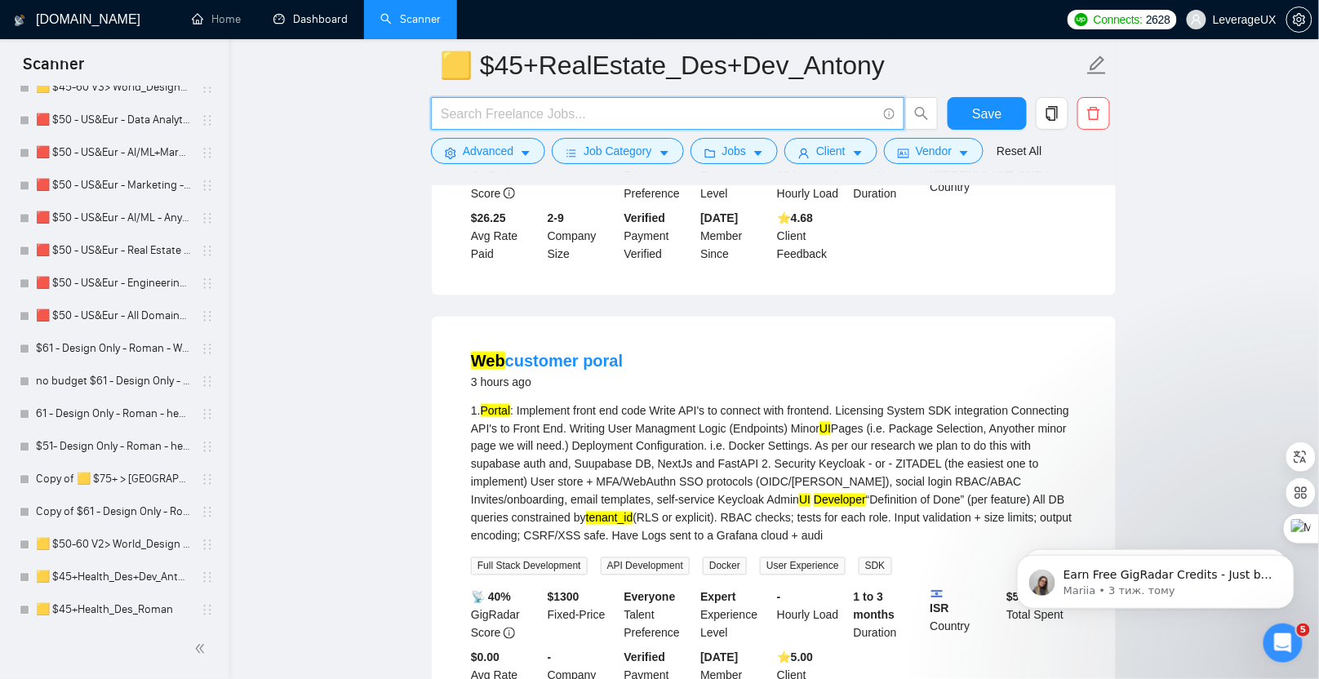
paste input "("real estate" | real-estate | realestate | property | properties | proptech | …"
type input "("real estate" | real-estate | realestate | property | properties | proptech | …"
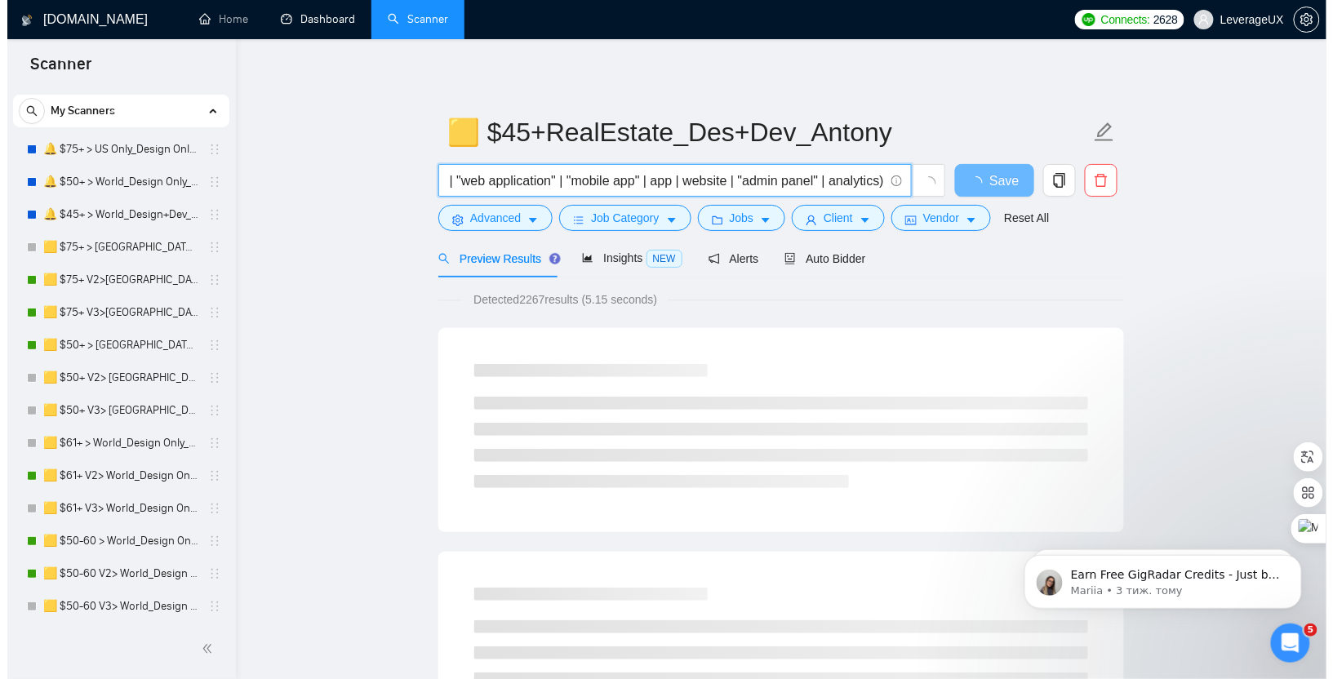
scroll to position [0, 0]
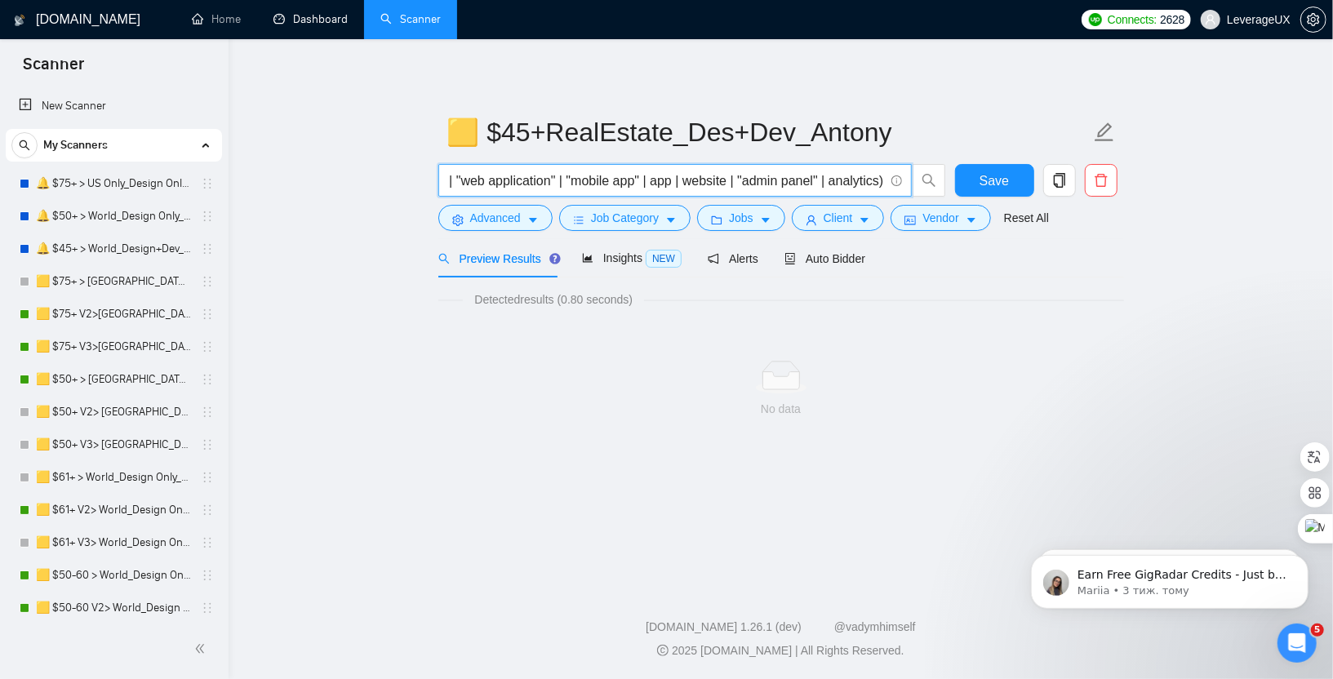
click at [606, 180] on input "("real estate" | real-estate | realestate | property | properties | proptech | …" at bounding box center [666, 181] width 436 height 20
click at [818, 183] on input "("real estate" | real-estate | realestate | property | properties | proptech | …" at bounding box center [666, 181] width 436 height 20
click at [1000, 182] on span "Save" at bounding box center [994, 181] width 29 height 20
click at [447, 180] on span "("real estate" | real-estate | realestate | property | properties | proptech | …" at bounding box center [675, 180] width 474 height 33
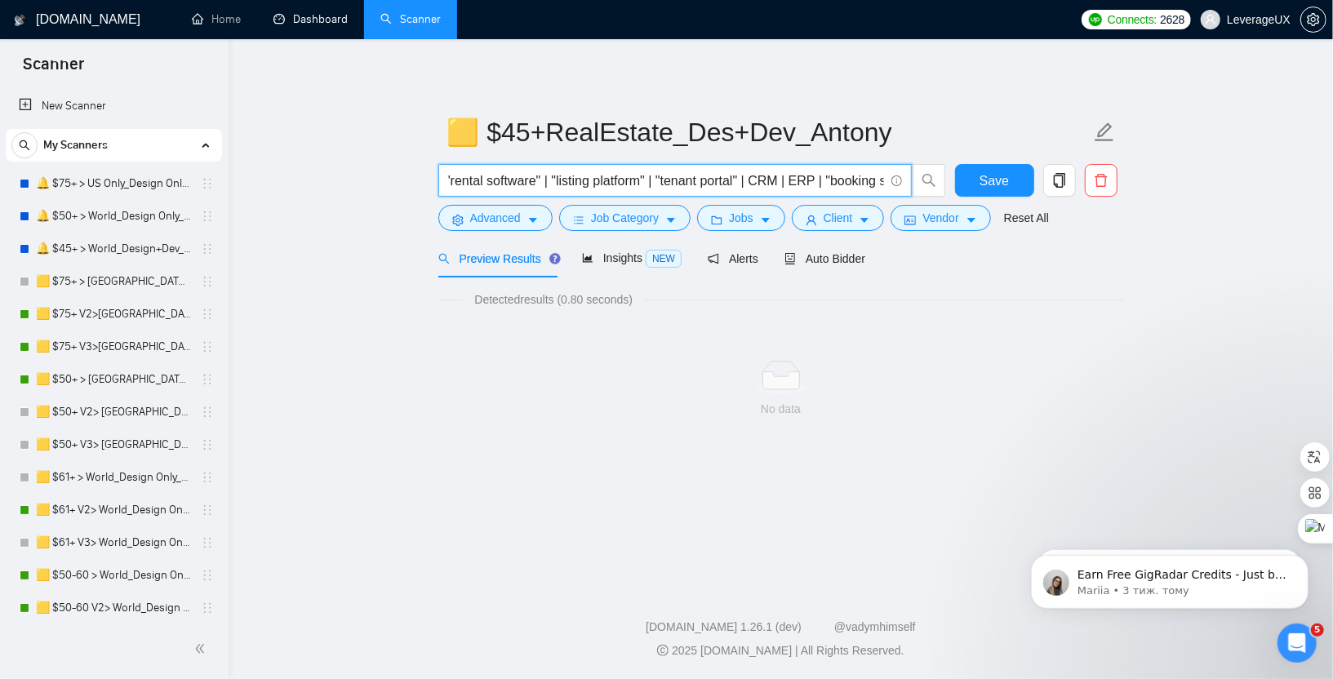
click at [501, 176] on input "("real estate" | real-estate | realestate | property | properties | proptech | …" at bounding box center [666, 181] width 436 height 20
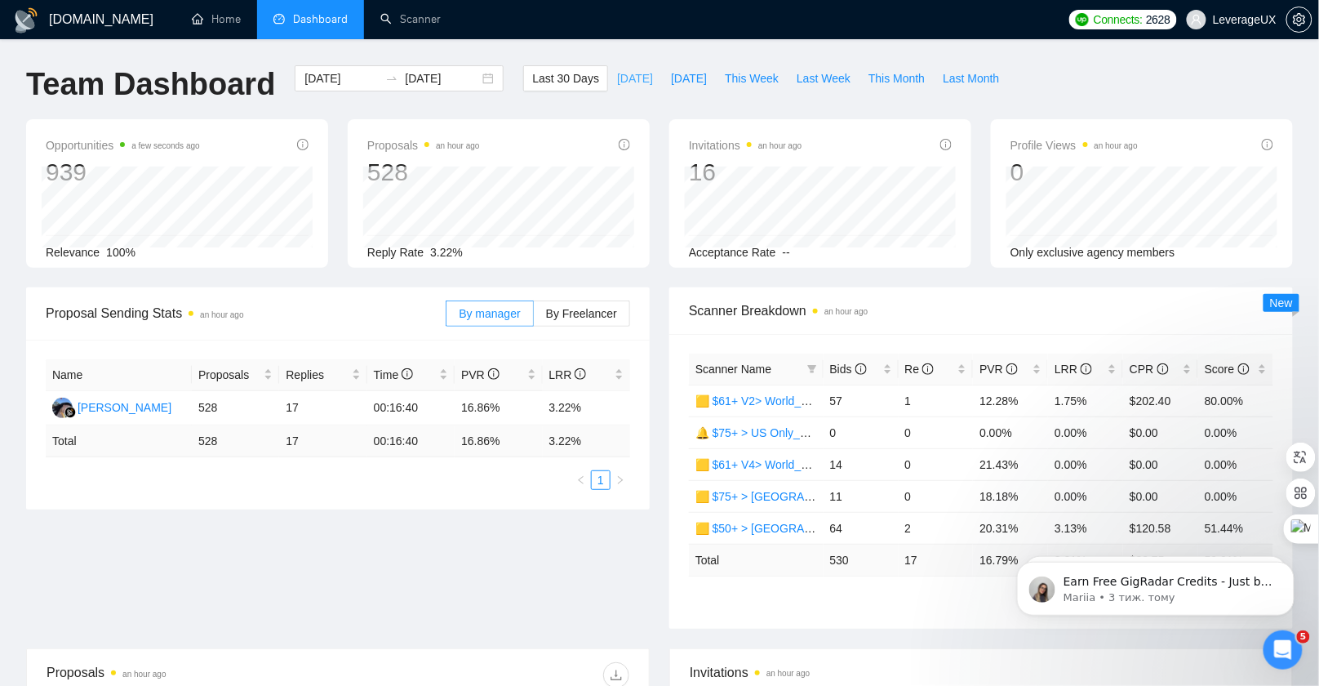
click at [617, 82] on span "[DATE]" at bounding box center [635, 78] width 36 height 18
click at [574, 320] on label "By Freelancer" at bounding box center [582, 313] width 96 height 26
click at [534, 318] on input "By Freelancer" at bounding box center [534, 318] width 0 height 0
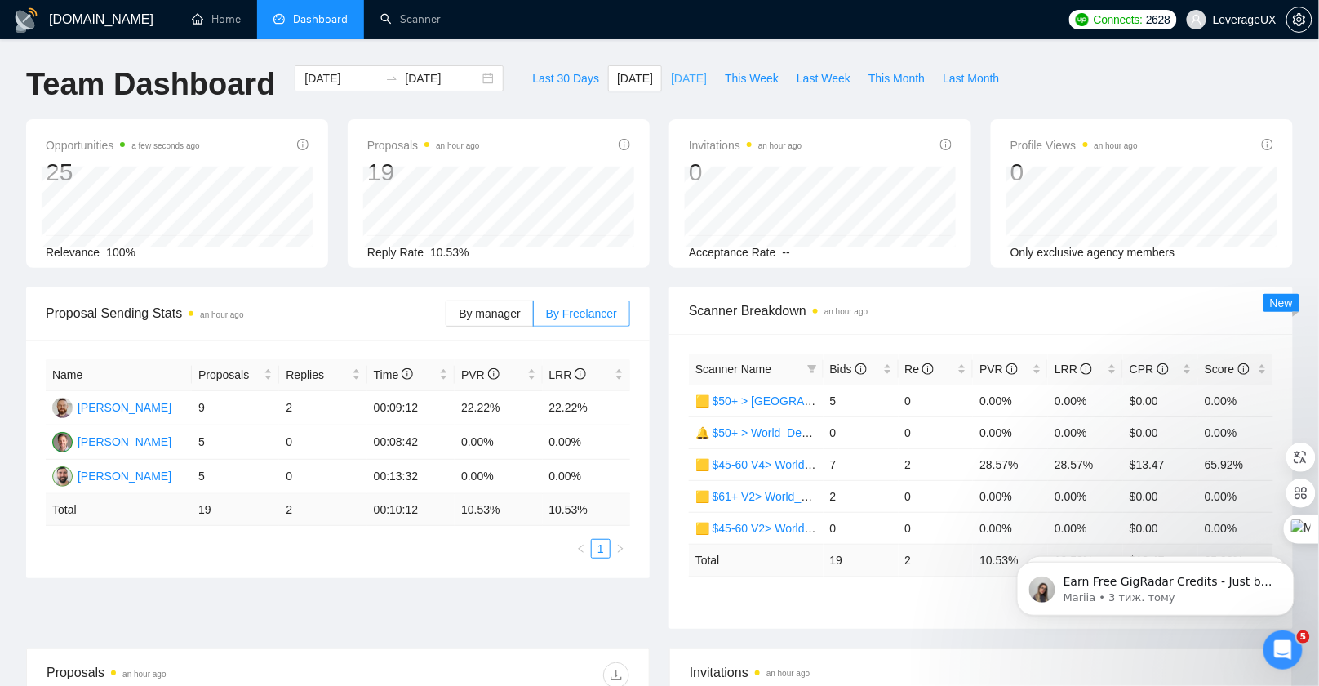
click at [689, 73] on span "[DATE]" at bounding box center [689, 78] width 36 height 18
type input "2025-09-16"
click at [617, 75] on span "[DATE]" at bounding box center [635, 78] width 36 height 18
type input "2025-09-17"
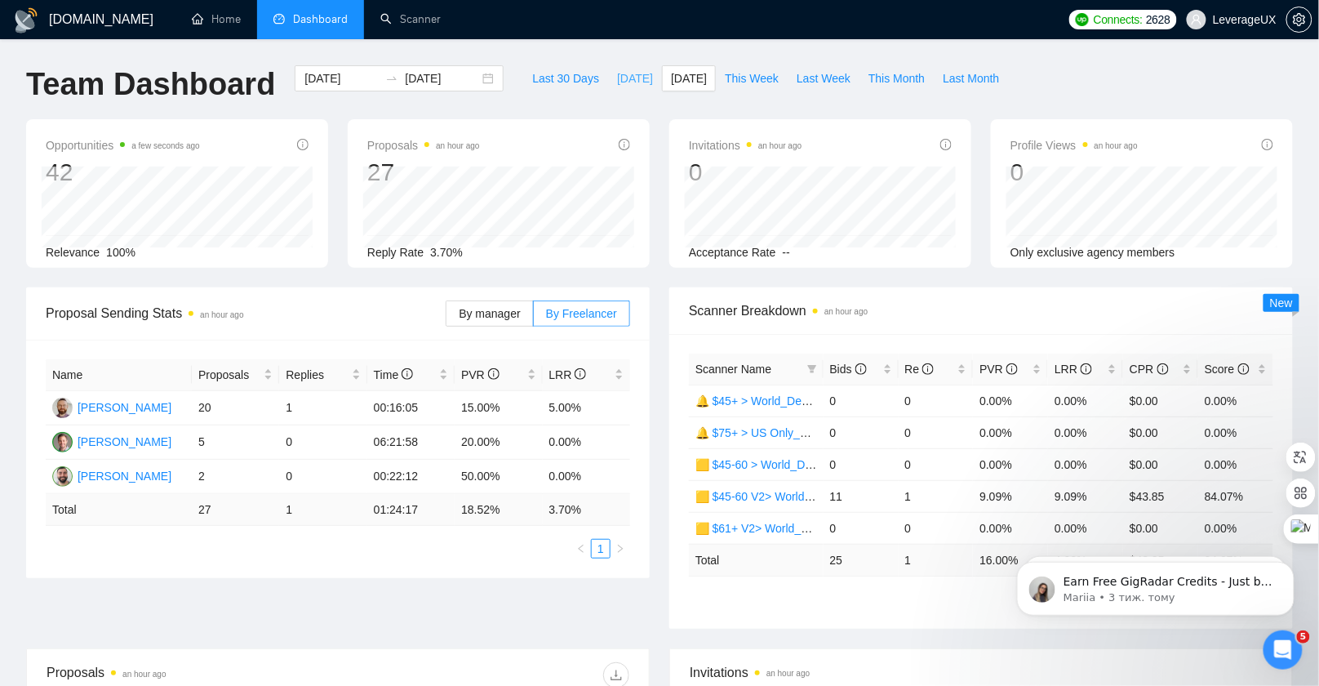
type input "2025-09-17"
